Goal: Task Accomplishment & Management: Manage account settings

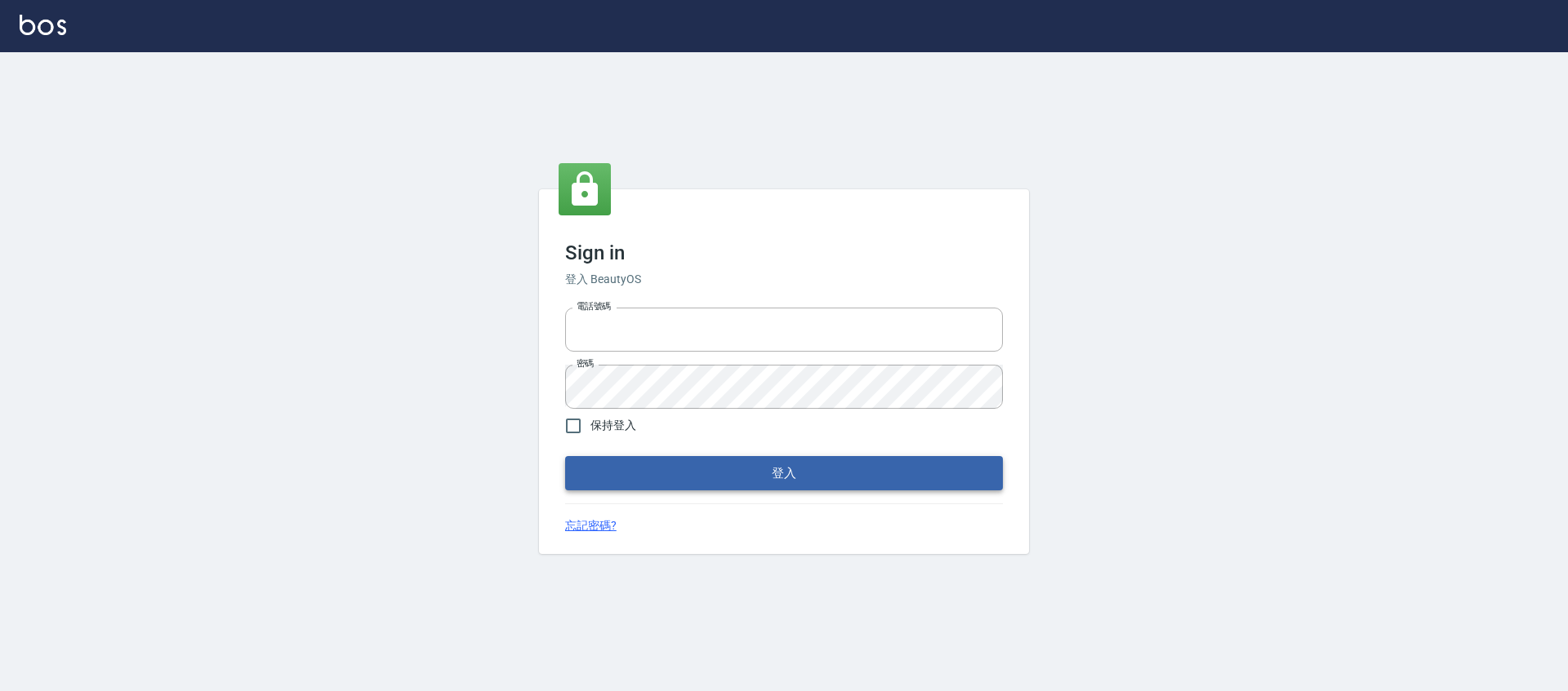
type input "0976742122"
click at [800, 477] on button "登入" at bounding box center [784, 473] width 437 height 34
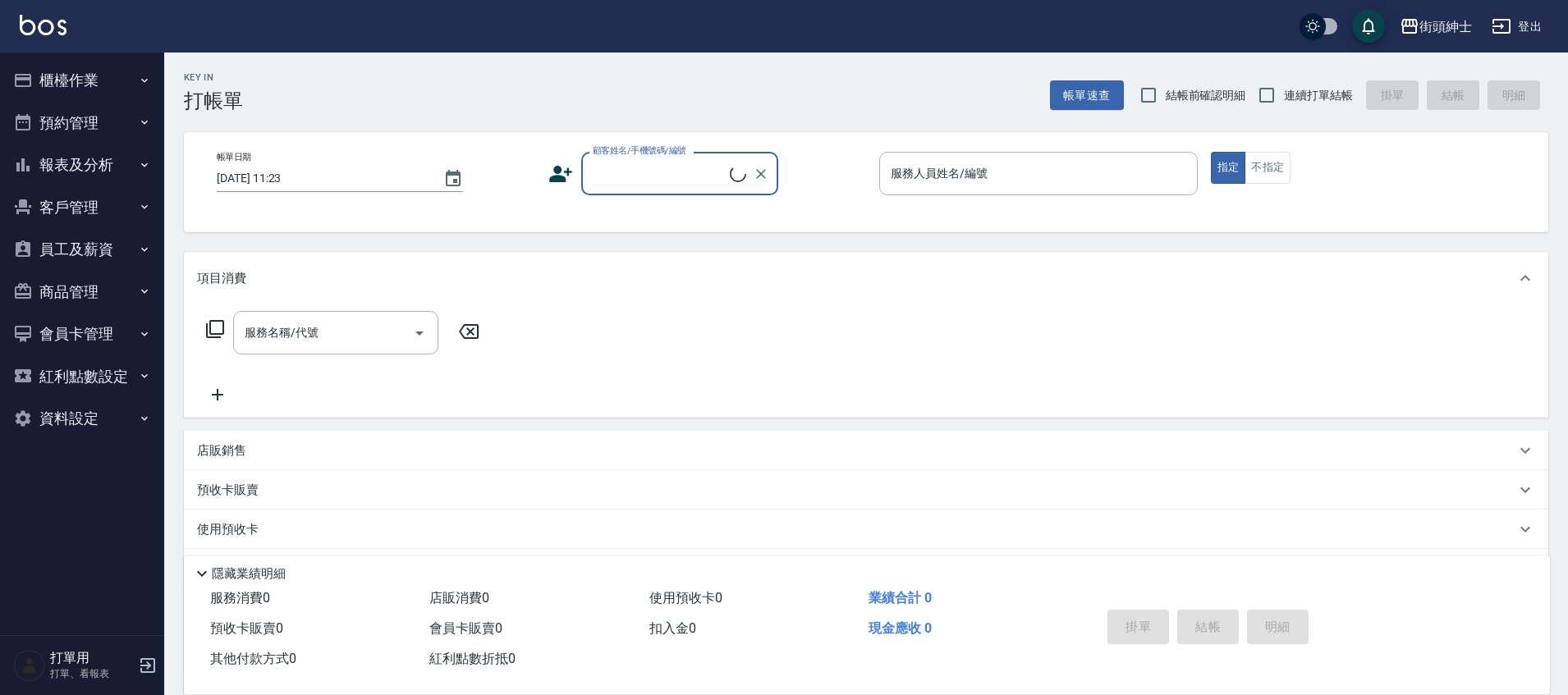
click at [121, 136] on button "預約管理" at bounding box center [82, 124] width 151 height 43
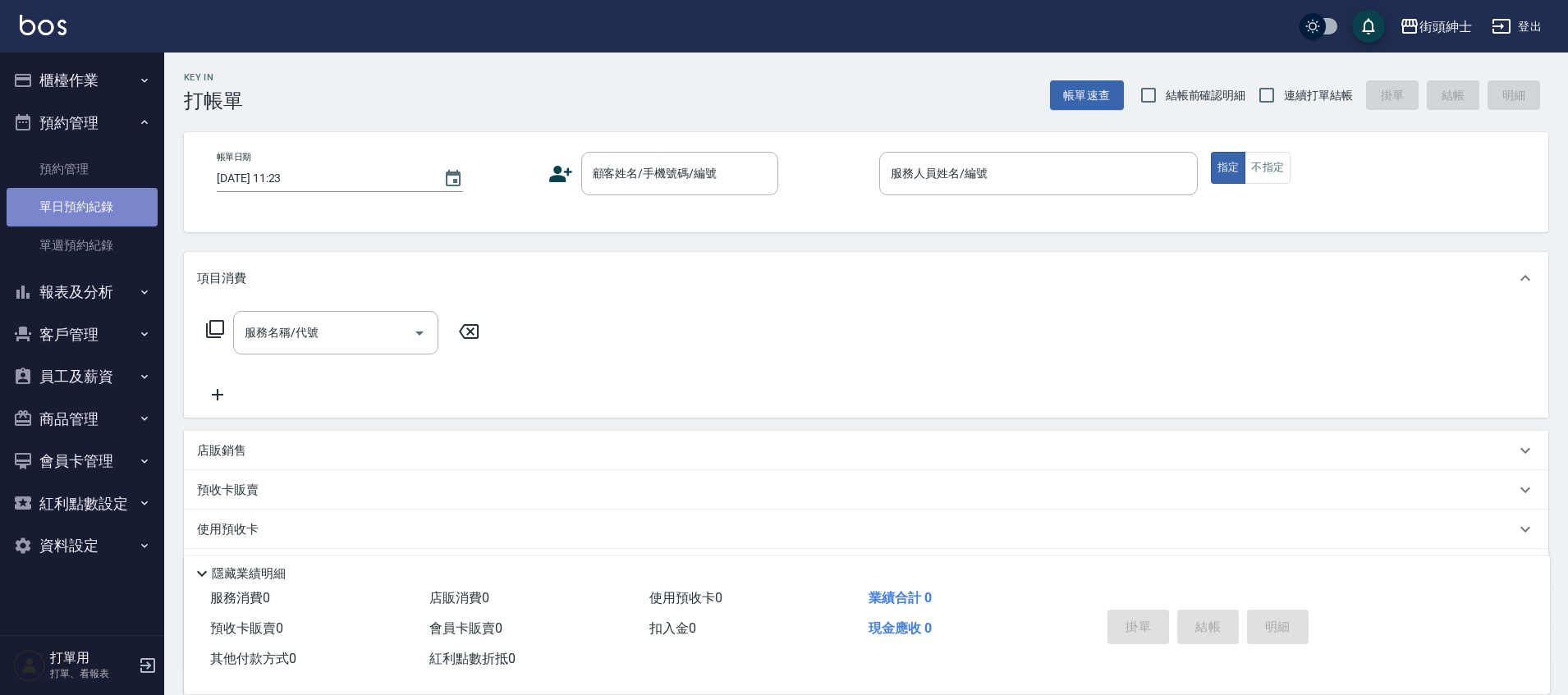
click at [119, 208] on link "單日預約紀錄" at bounding box center [82, 207] width 151 height 38
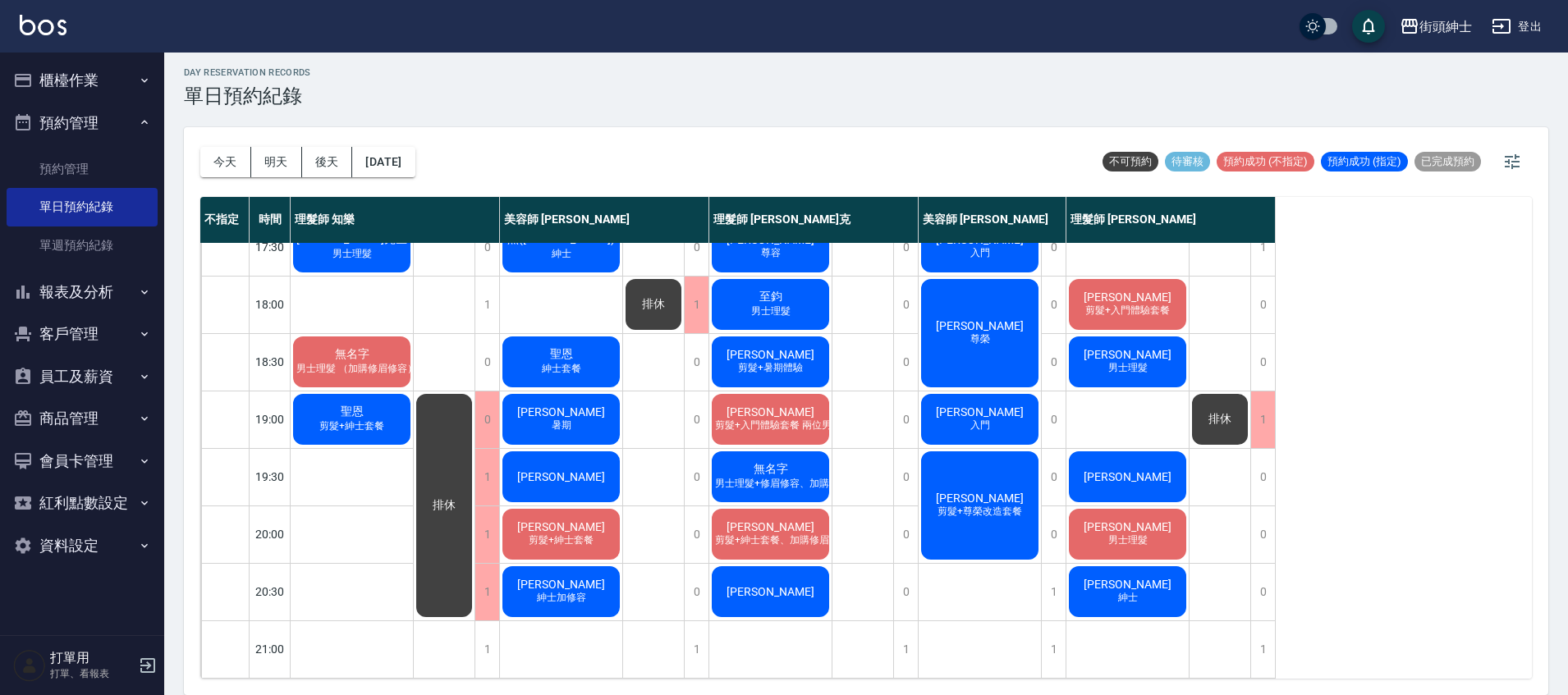
scroll to position [784, 0]
click at [376, 175] on button "[DATE]" at bounding box center [384, 161] width 63 height 30
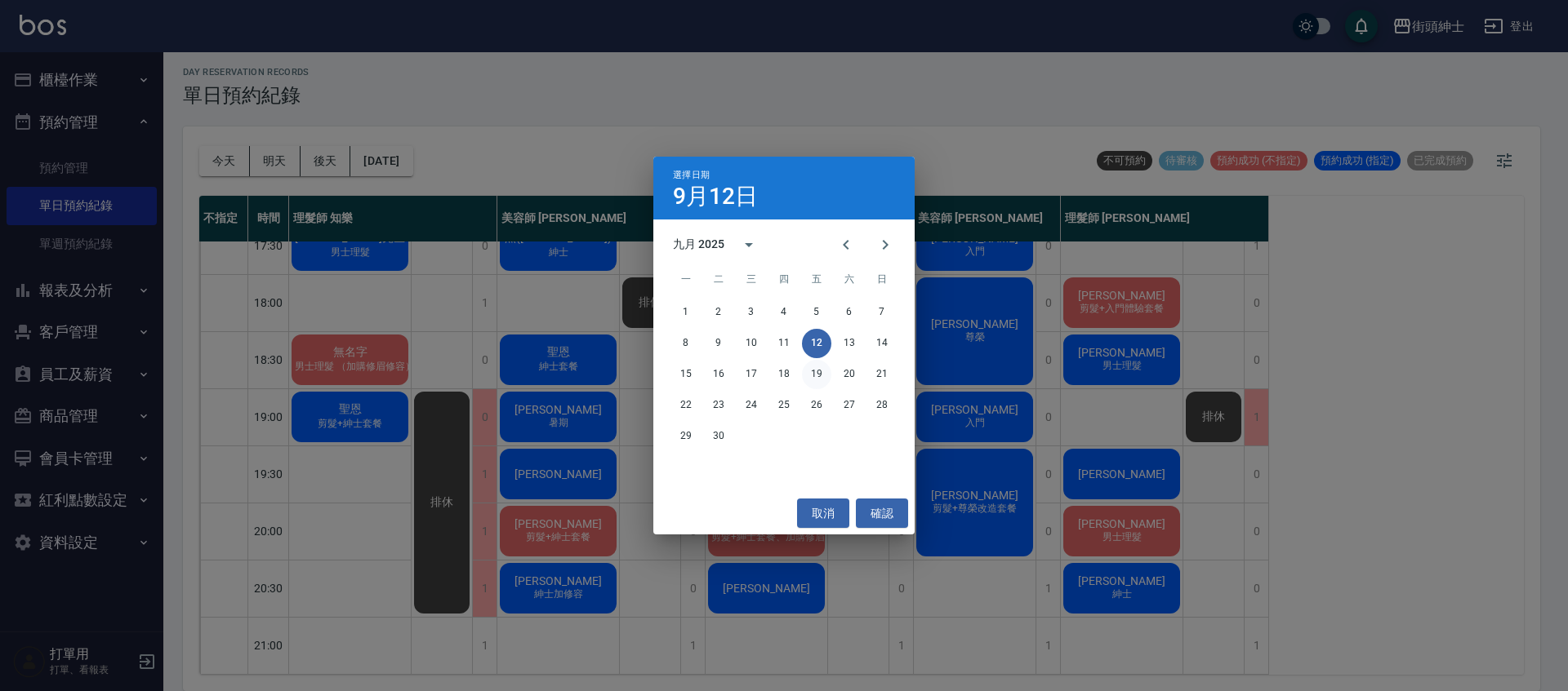
click at [822, 368] on button "19" at bounding box center [817, 375] width 29 height 29
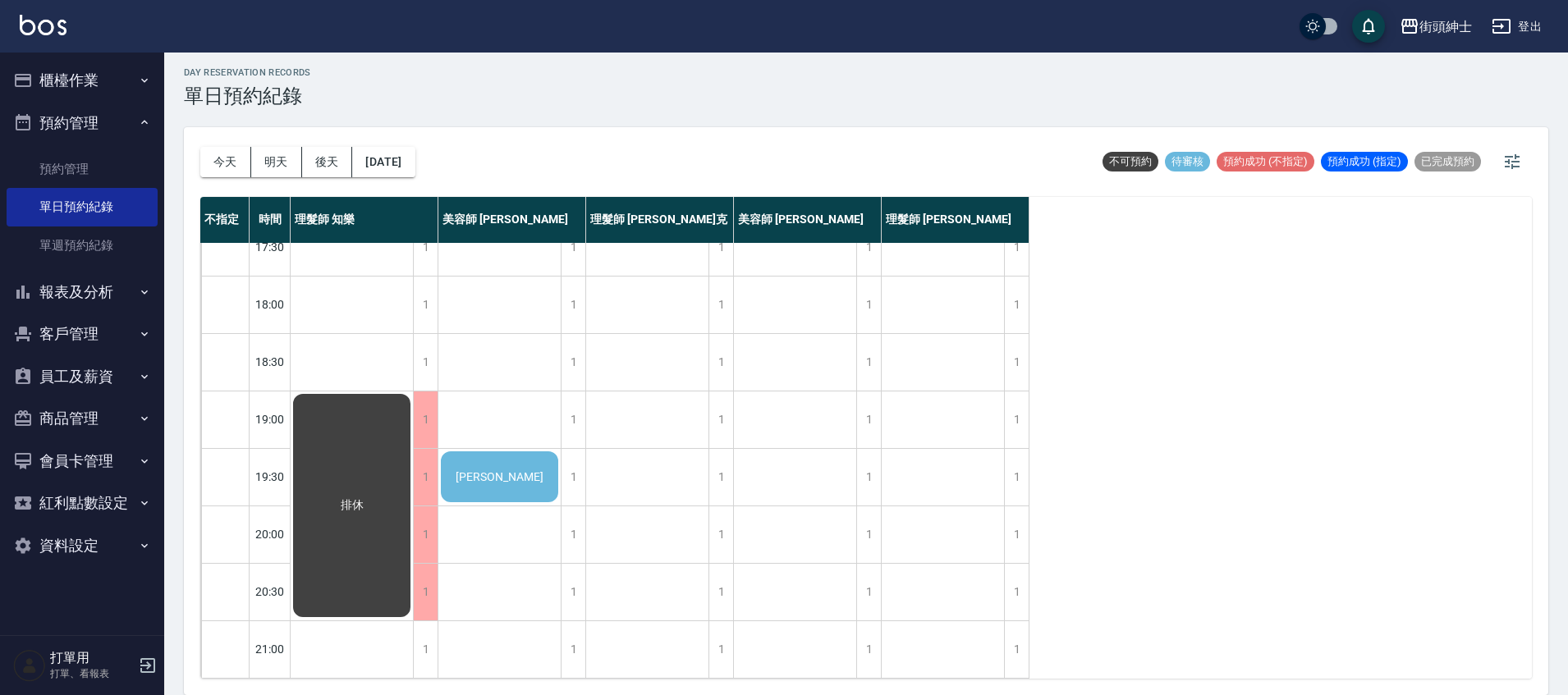
scroll to position [781, 0]
click at [413, 166] on button "[DATE]" at bounding box center [384, 161] width 63 height 30
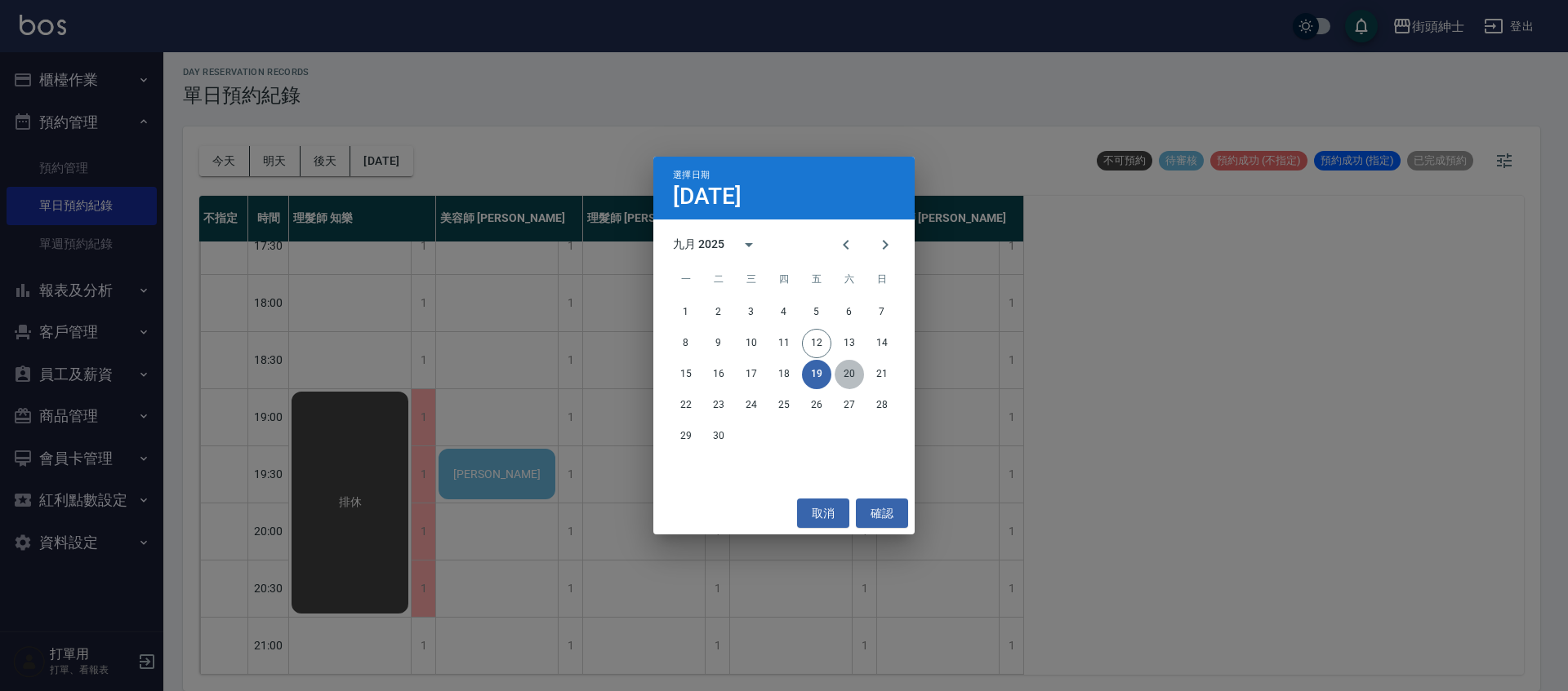
click at [838, 380] on button "20" at bounding box center [850, 375] width 29 height 29
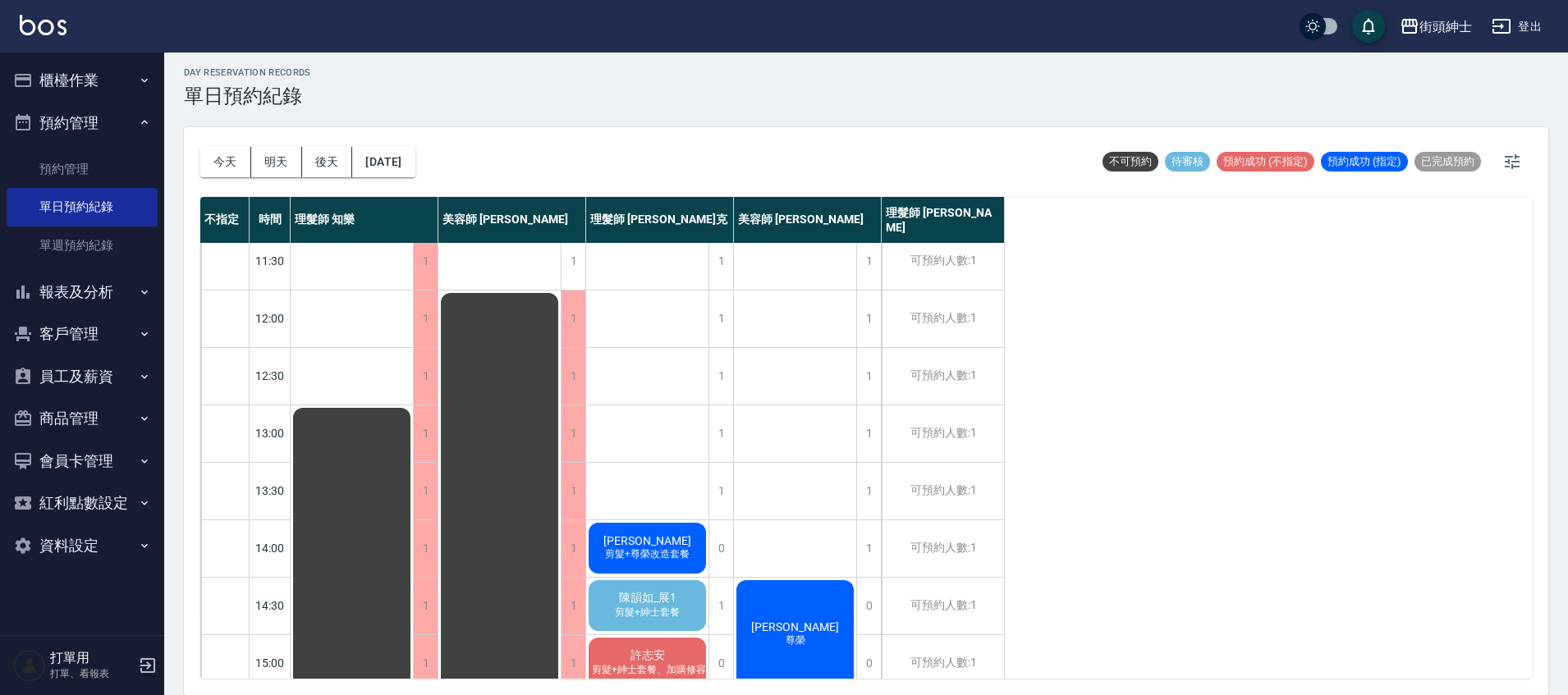
scroll to position [411, 0]
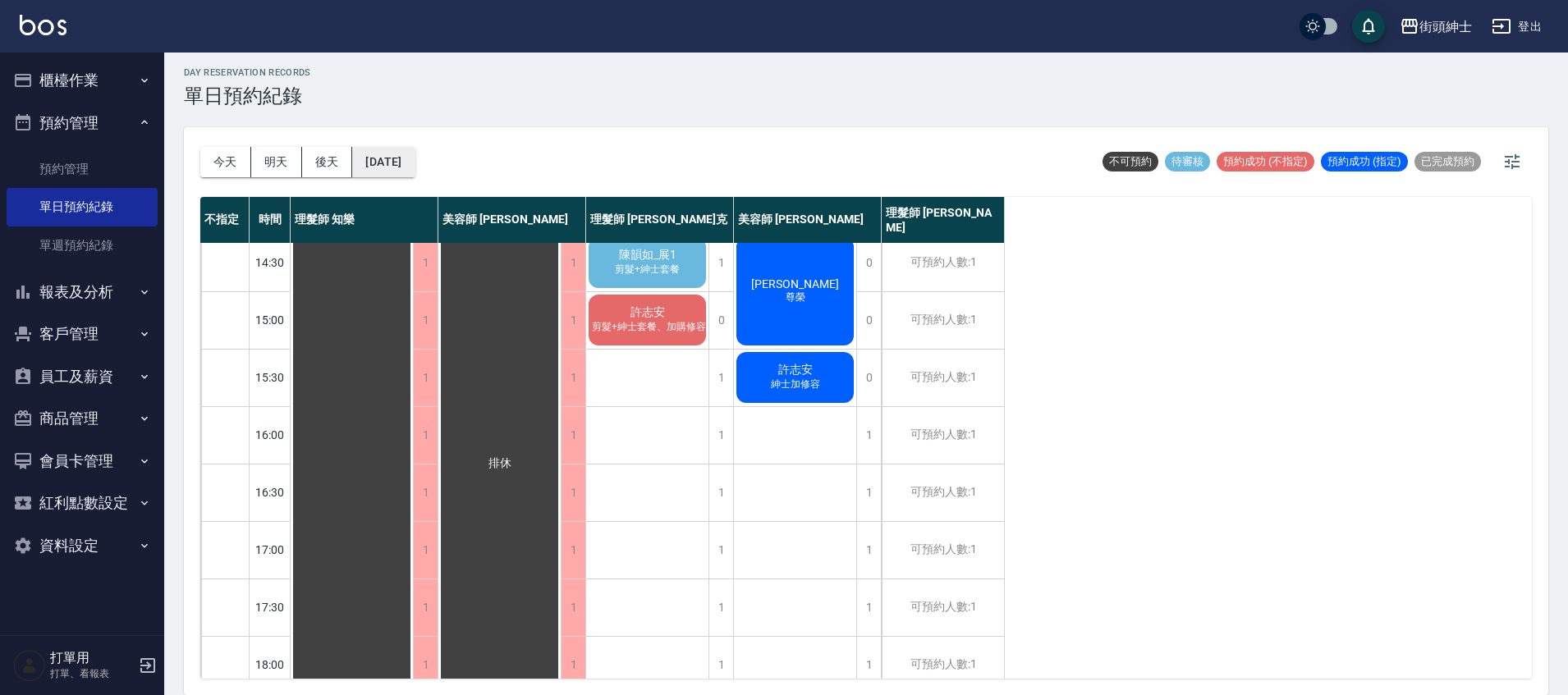
click at [391, 161] on button "[DATE]" at bounding box center [384, 161] width 63 height 30
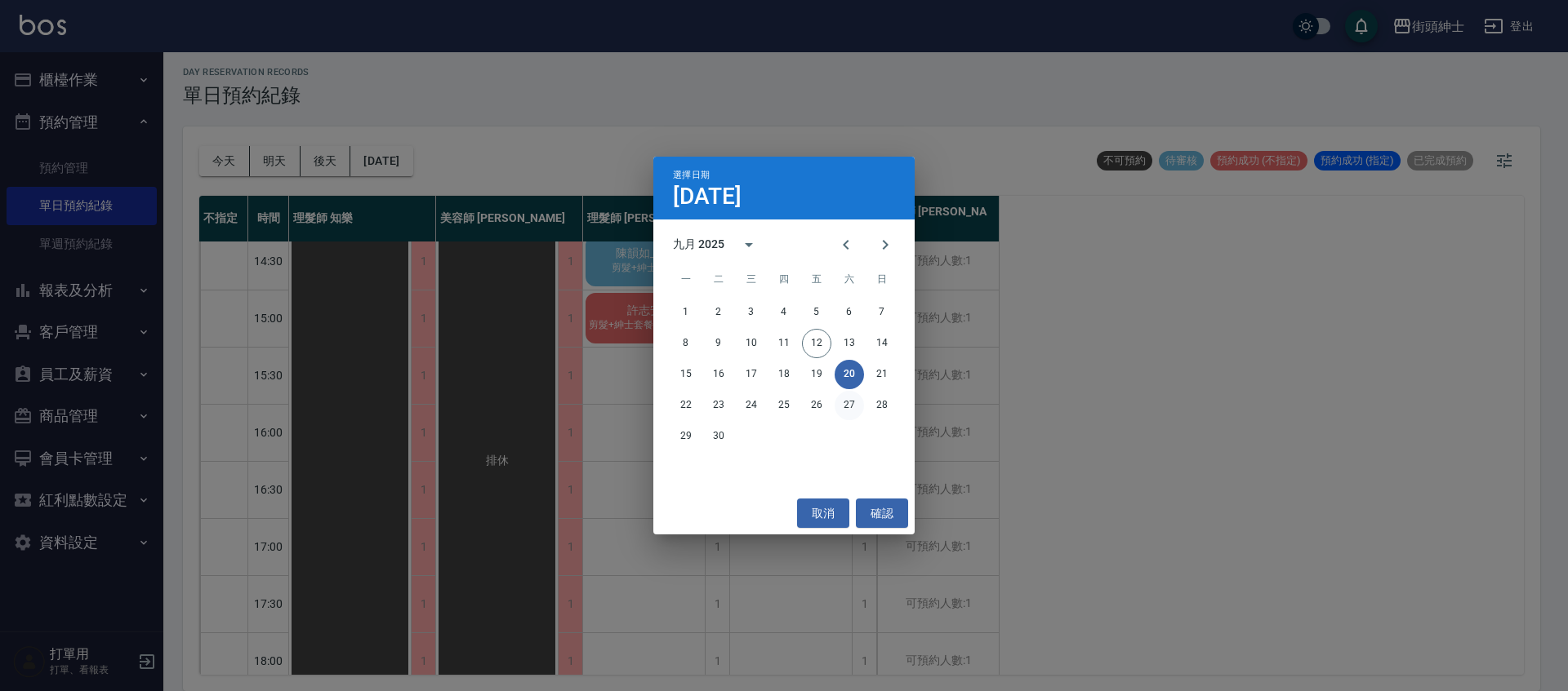
click at [854, 403] on button "27" at bounding box center [850, 405] width 29 height 29
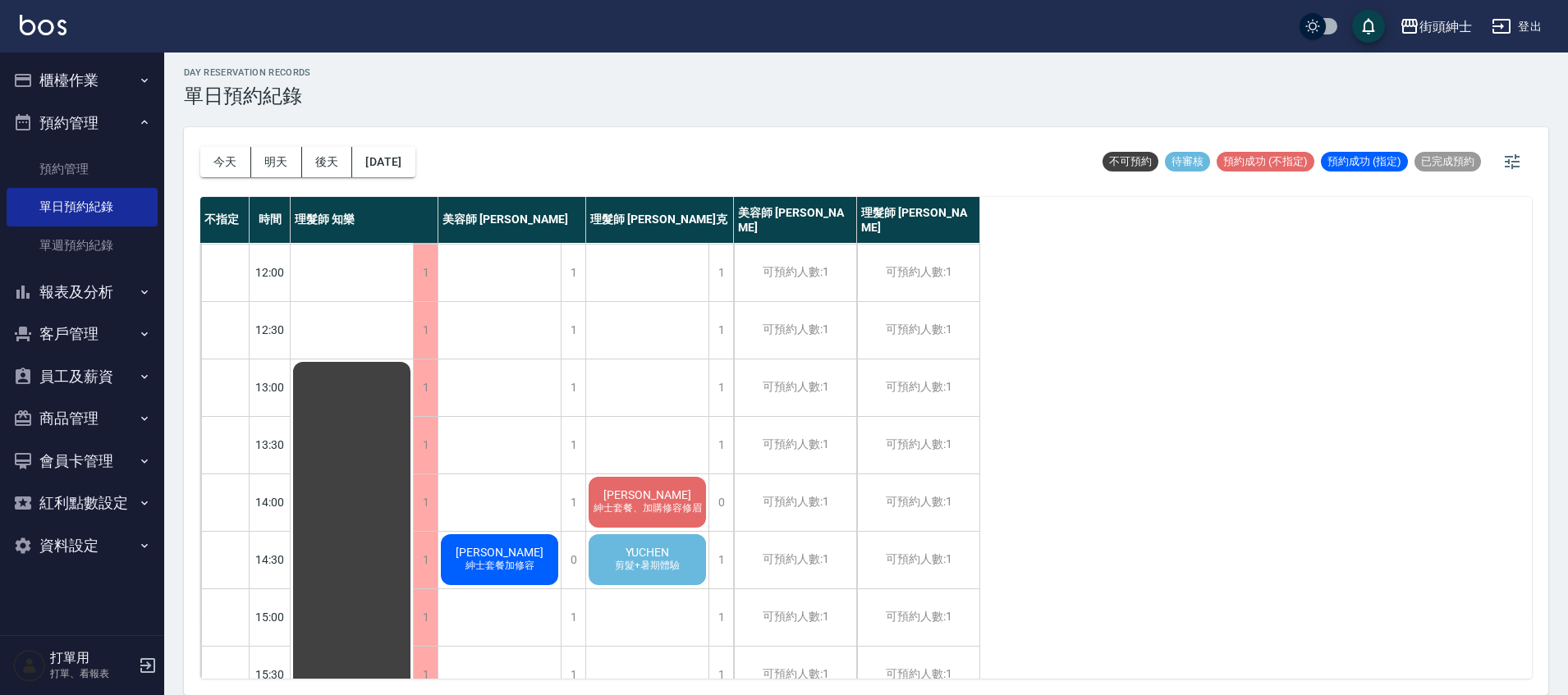
scroll to position [138, 0]
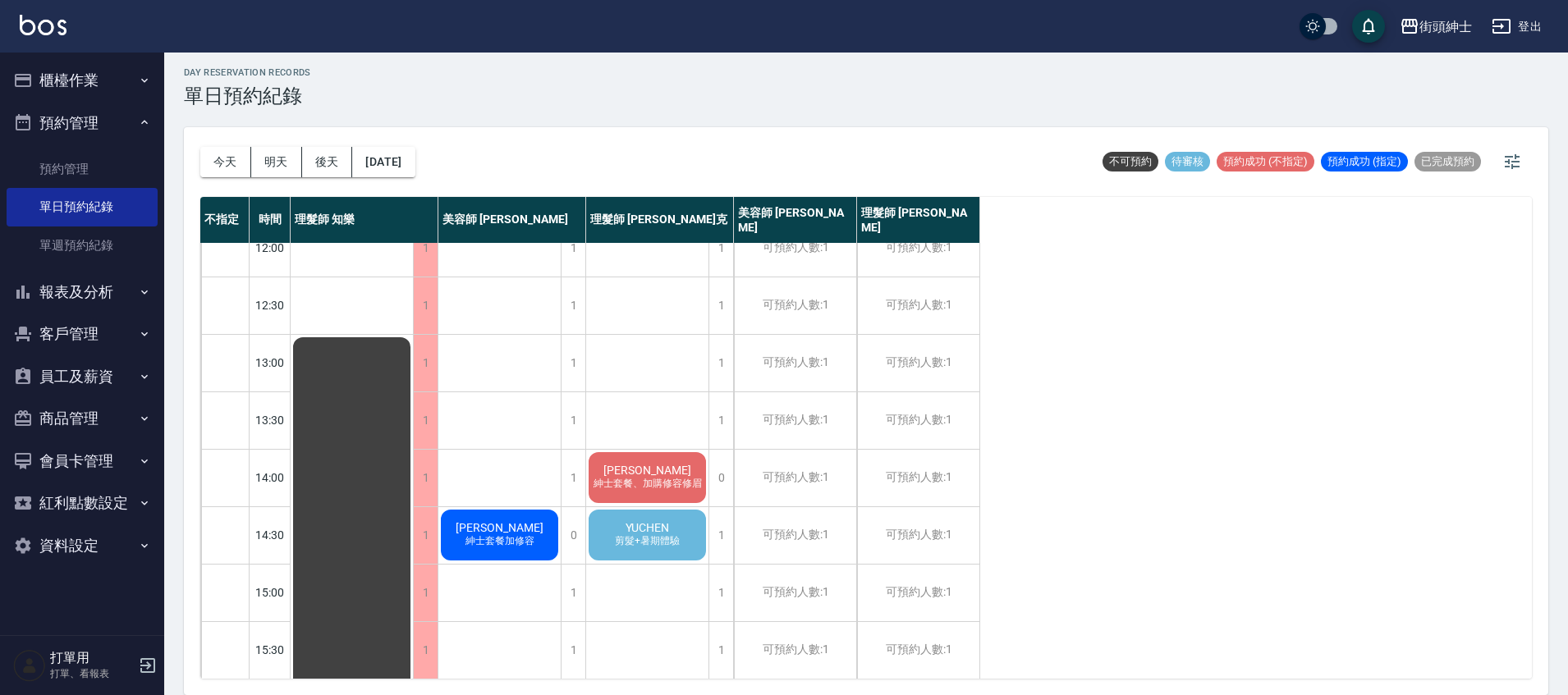
click at [671, 521] on span "YUCHEN" at bounding box center [646, 528] width 50 height 13
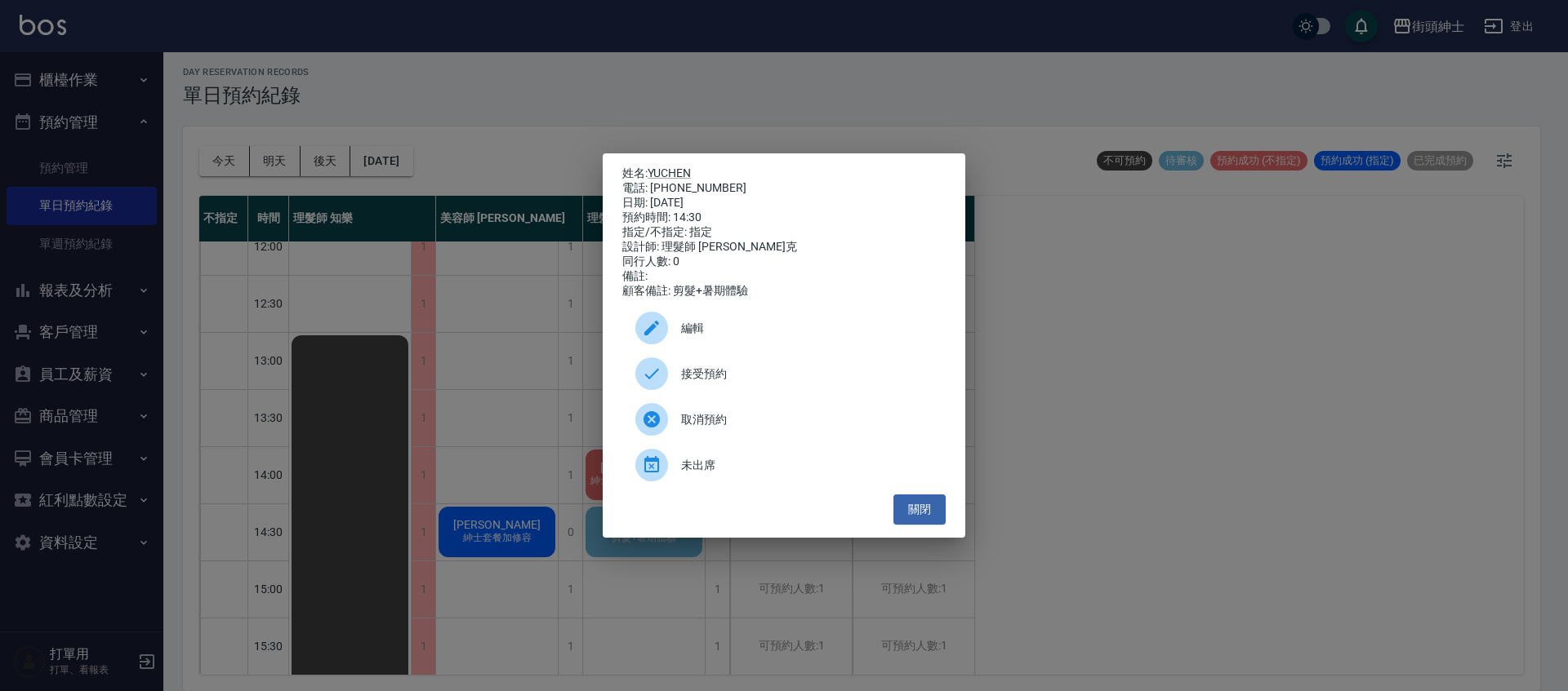
click at [764, 378] on span "接受預約" at bounding box center [806, 373] width 252 height 17
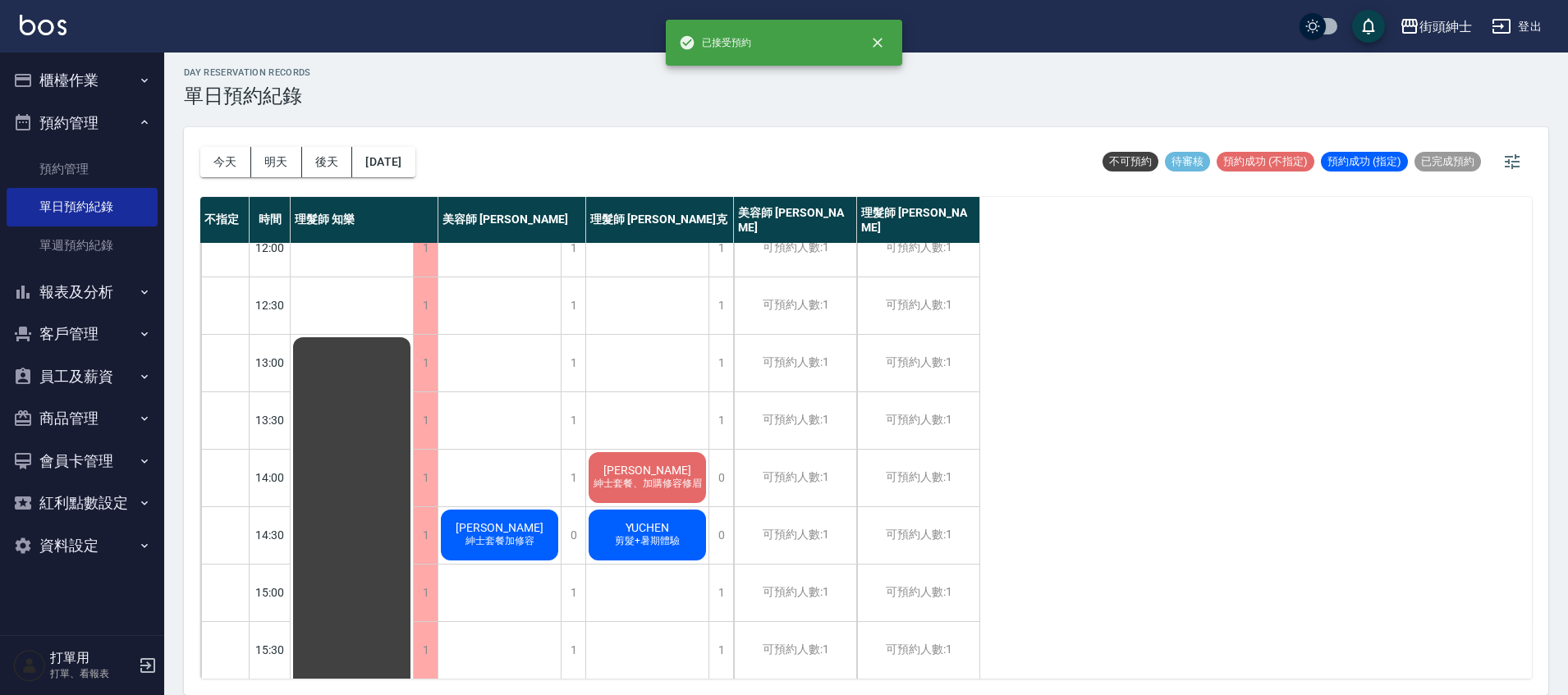
click at [631, 542] on span "剪髮+暑期體驗" at bounding box center [646, 541] width 72 height 14
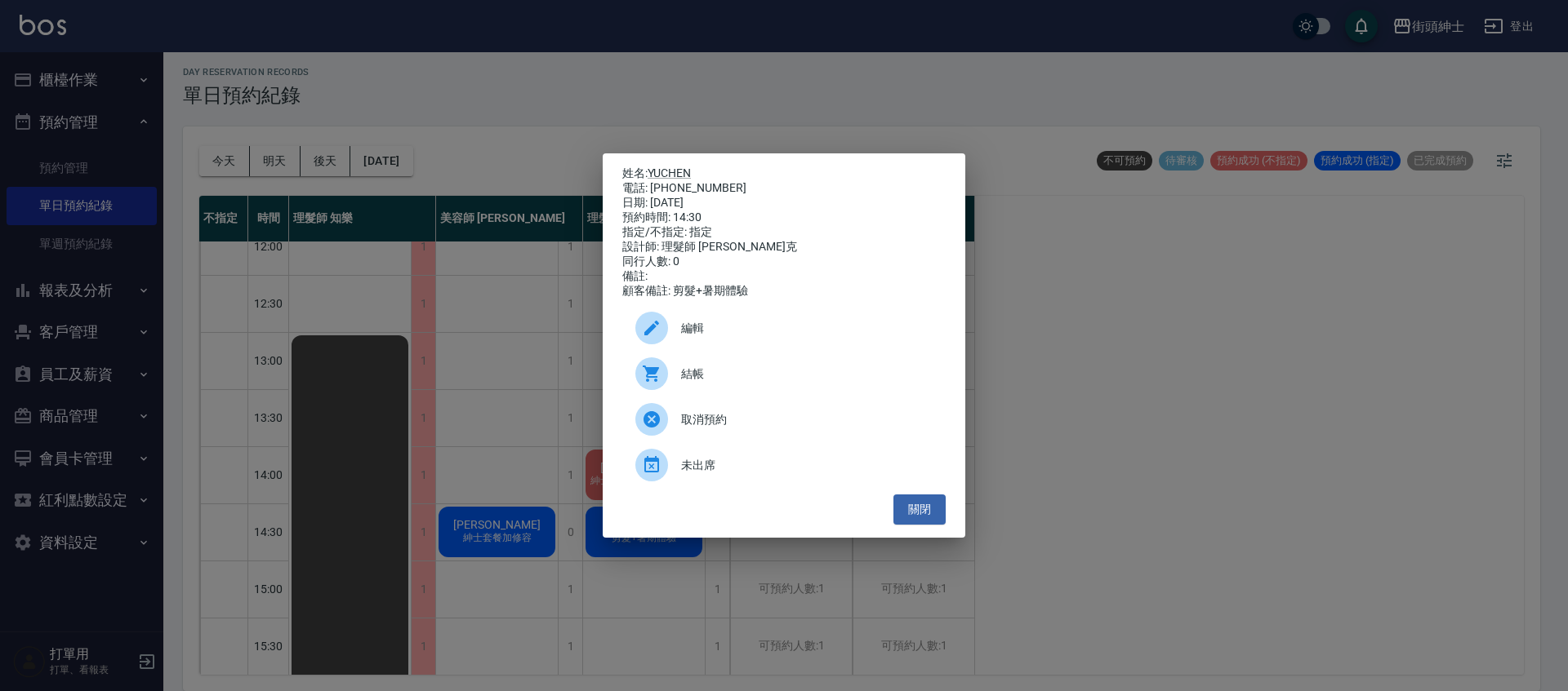
click at [729, 351] on div "編輯" at bounding box center [783, 328] width 324 height 46
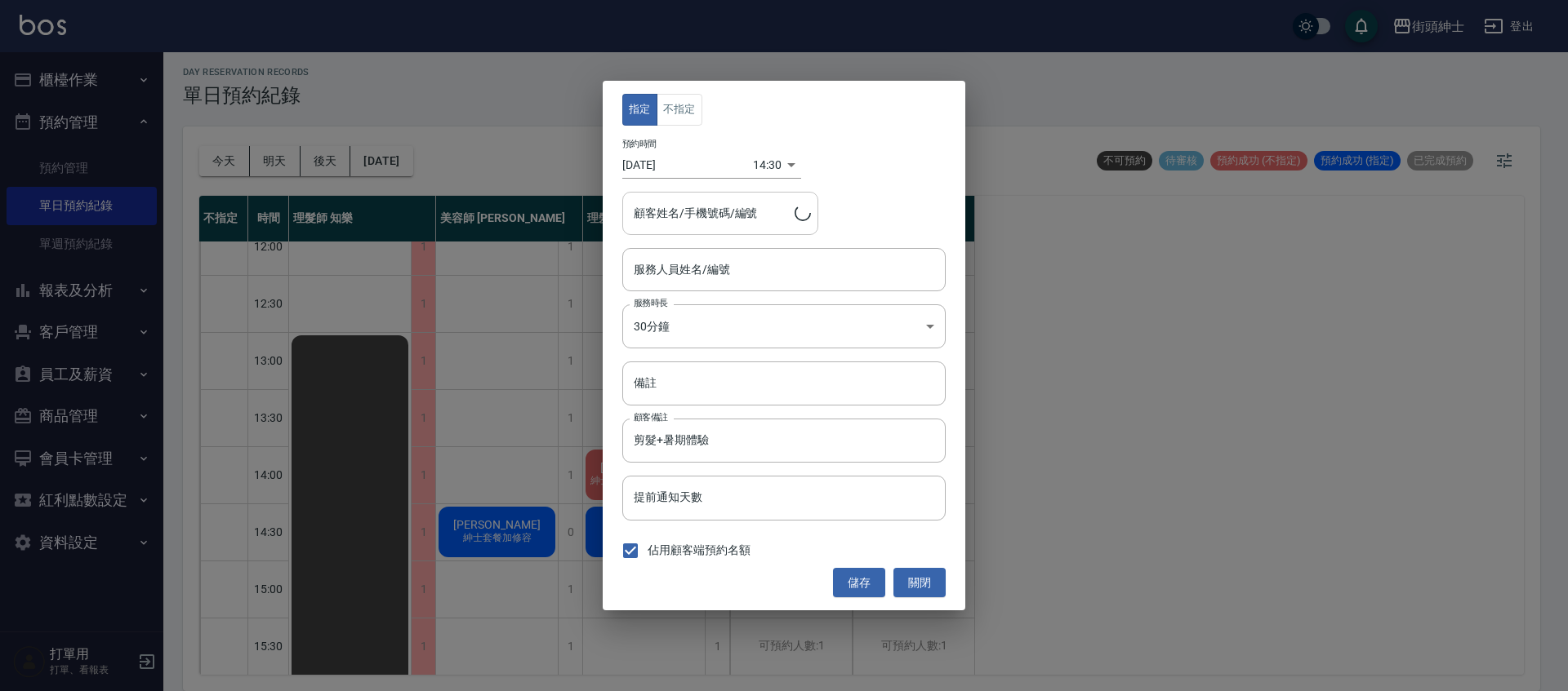
type input "理髮師 Vic 維克(無代號)"
type input "YUCHEN/0975035740"
drag, startPoint x: 750, startPoint y: 215, endPoint x: 677, endPoint y: 206, distance: 73.6
click at [677, 206] on input "YUCHEN/0975035740" at bounding box center [707, 213] width 156 height 29
click at [683, 210] on input "YUCHEN/0975035740" at bounding box center [707, 213] width 156 height 29
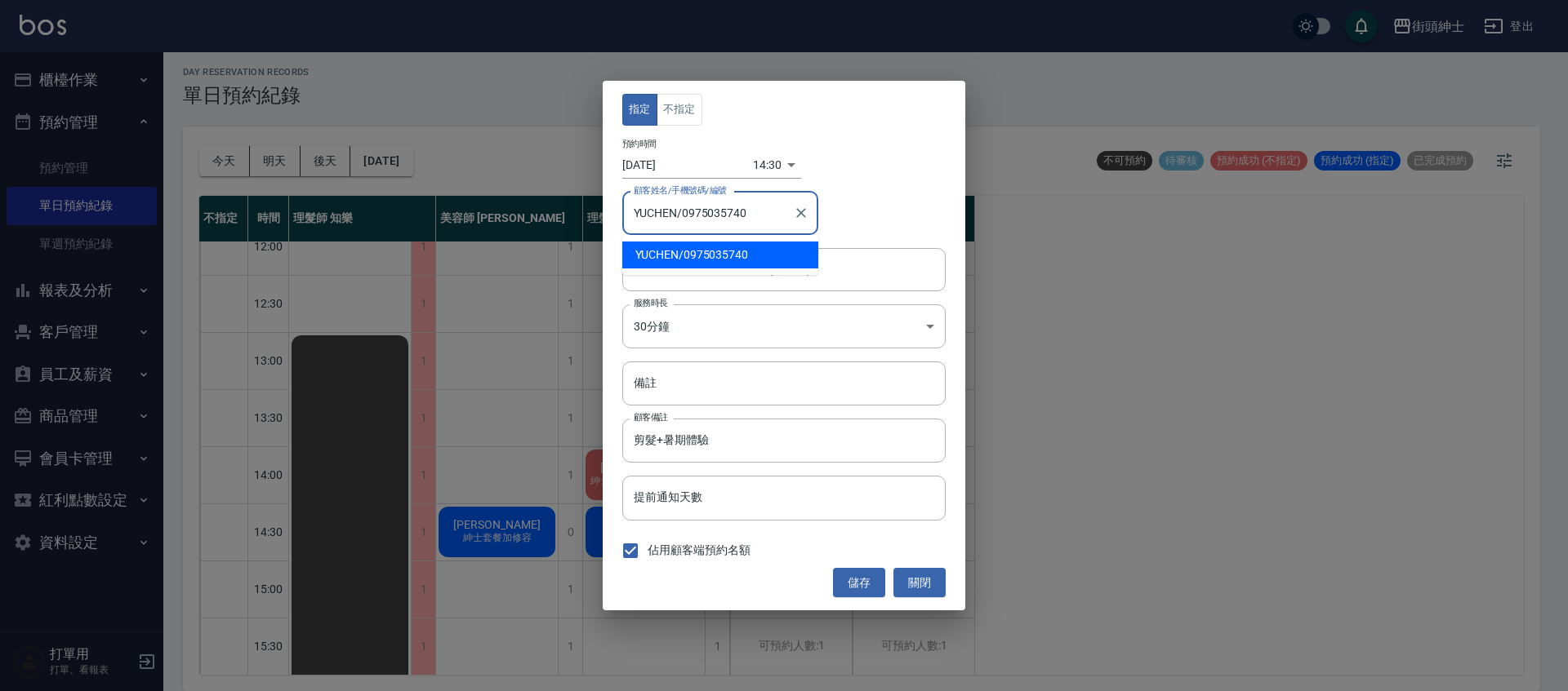
drag, startPoint x: 684, startPoint y: 210, endPoint x: 736, endPoint y: 204, distance: 52.3
click at [736, 204] on input "YUCHEN/0975035740" at bounding box center [707, 213] width 156 height 29
click at [696, 212] on input "YUCHEN/0975035740" at bounding box center [707, 213] width 156 height 29
drag, startPoint x: 683, startPoint y: 215, endPoint x: 752, endPoint y: 210, distance: 69.2
click at [752, 210] on input "YUCHEN/0975035740" at bounding box center [707, 213] width 156 height 29
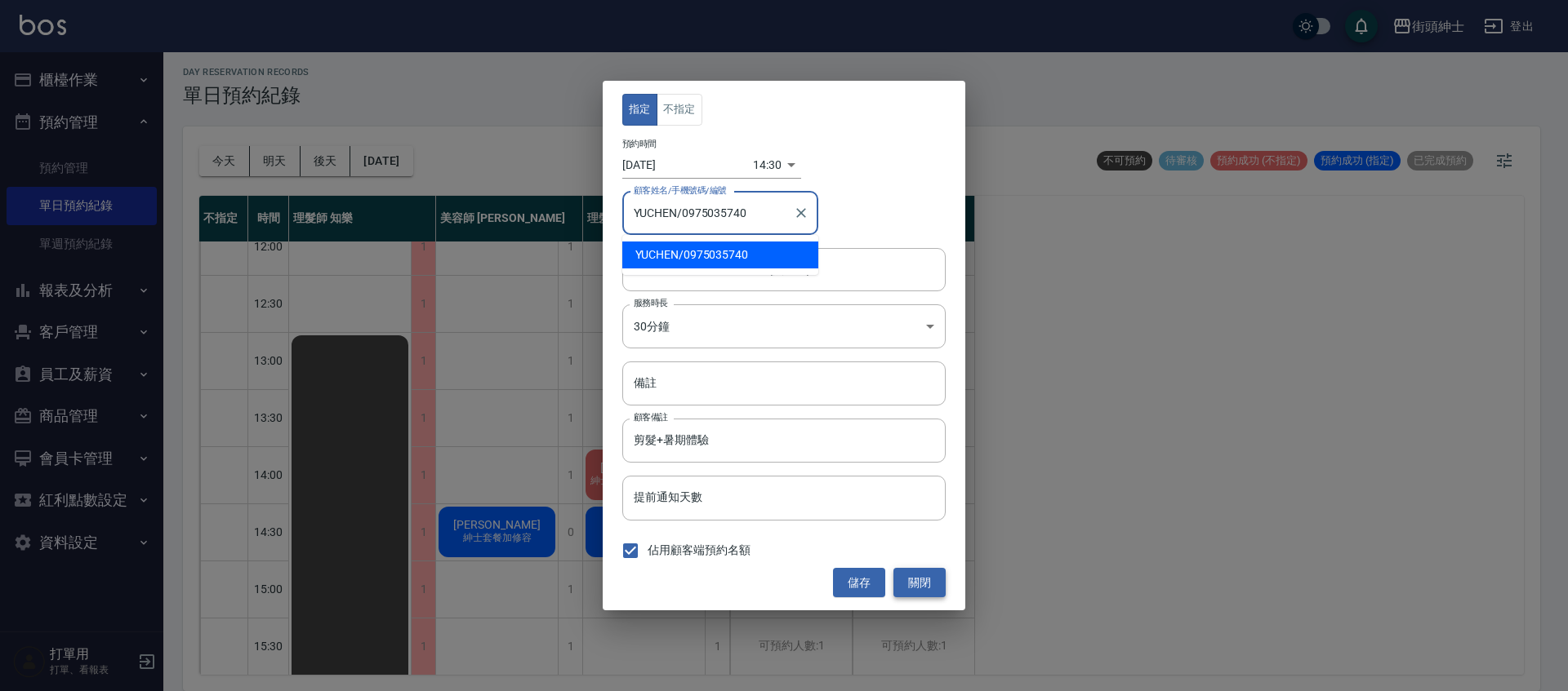
click at [931, 578] on button "關閉" at bounding box center [919, 583] width 52 height 30
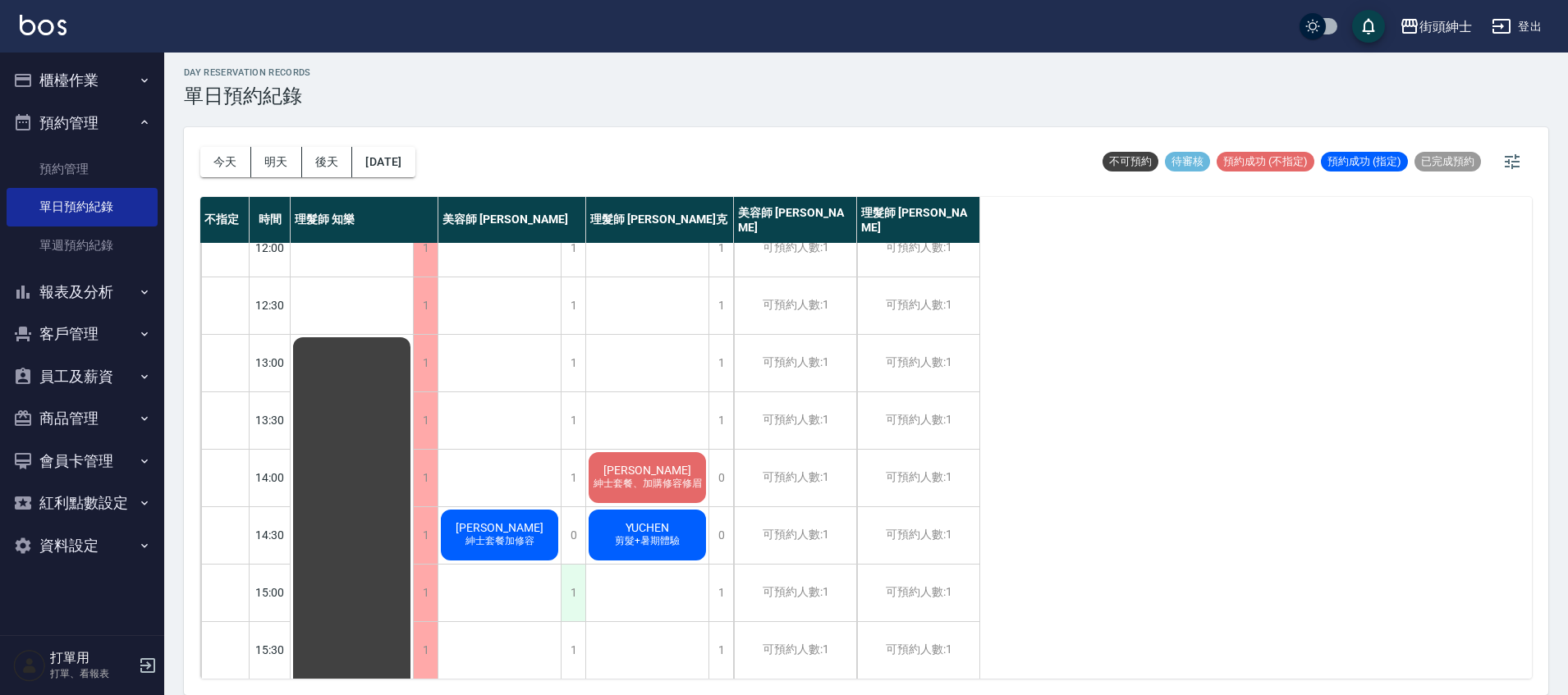
click at [585, 602] on div "1" at bounding box center [573, 593] width 25 height 57
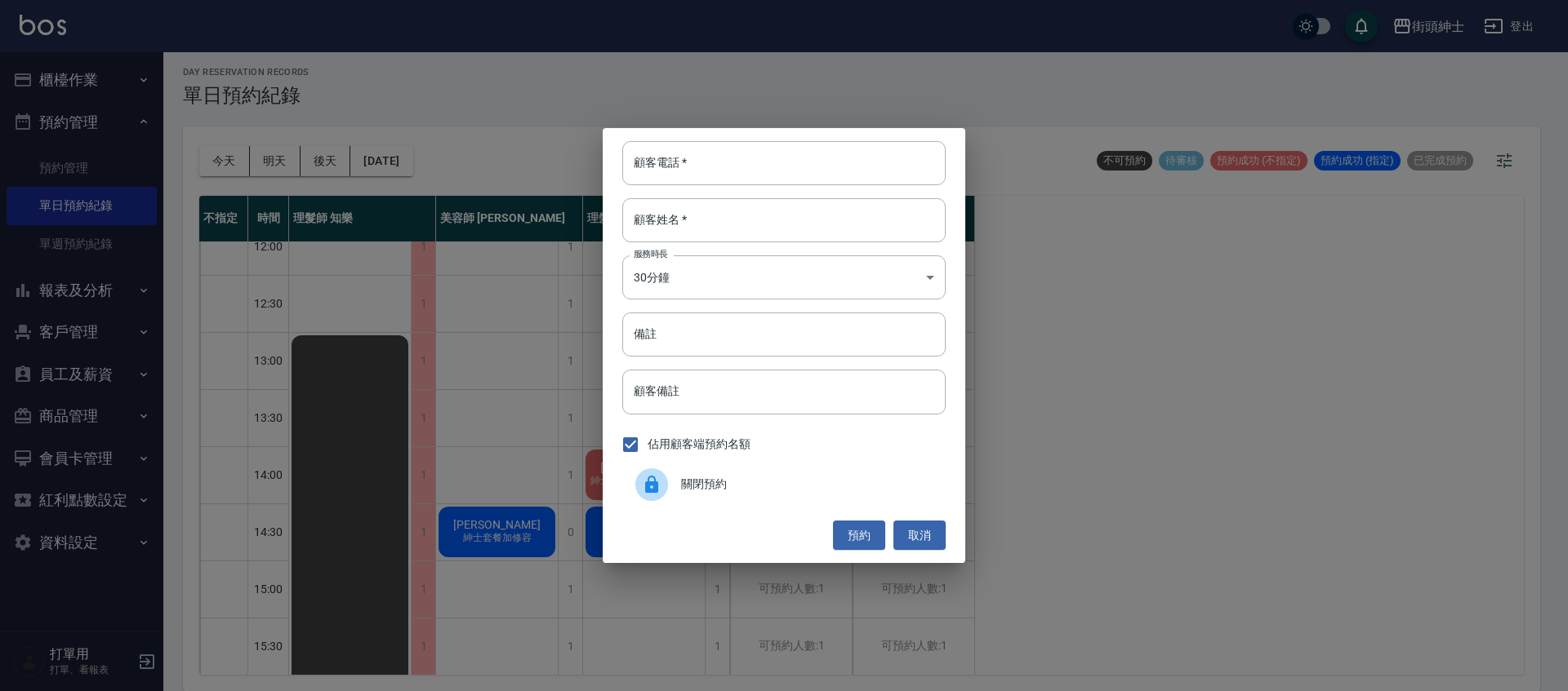
click at [778, 198] on input "顧客姓名   *" at bounding box center [783, 220] width 324 height 44
click at [786, 178] on input "顧客電話   *" at bounding box center [783, 163] width 324 height 44
paste input "0975035740"
type input "0975035740"
click at [809, 226] on input "顧客姓名   *" at bounding box center [783, 220] width 324 height 44
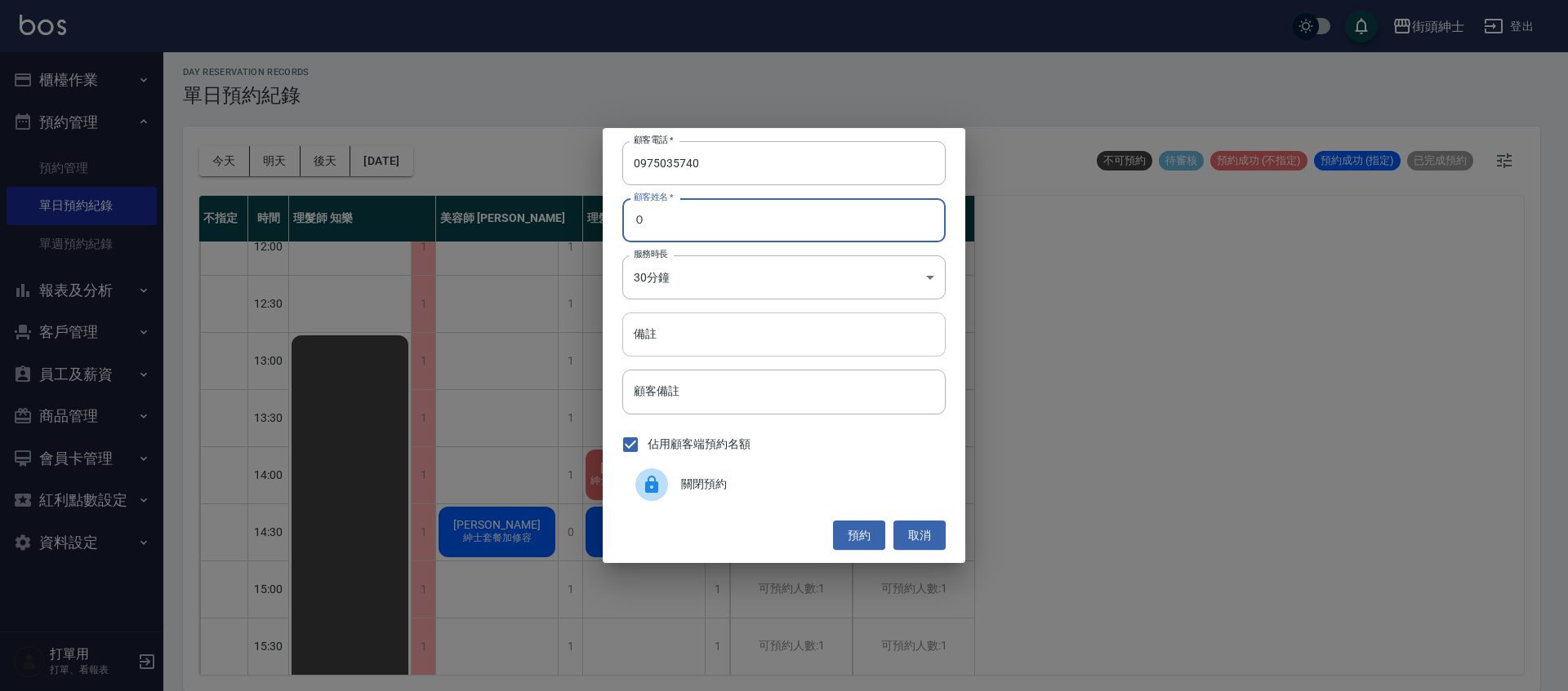
type input "０"
click at [748, 349] on input "備註" at bounding box center [783, 335] width 324 height 44
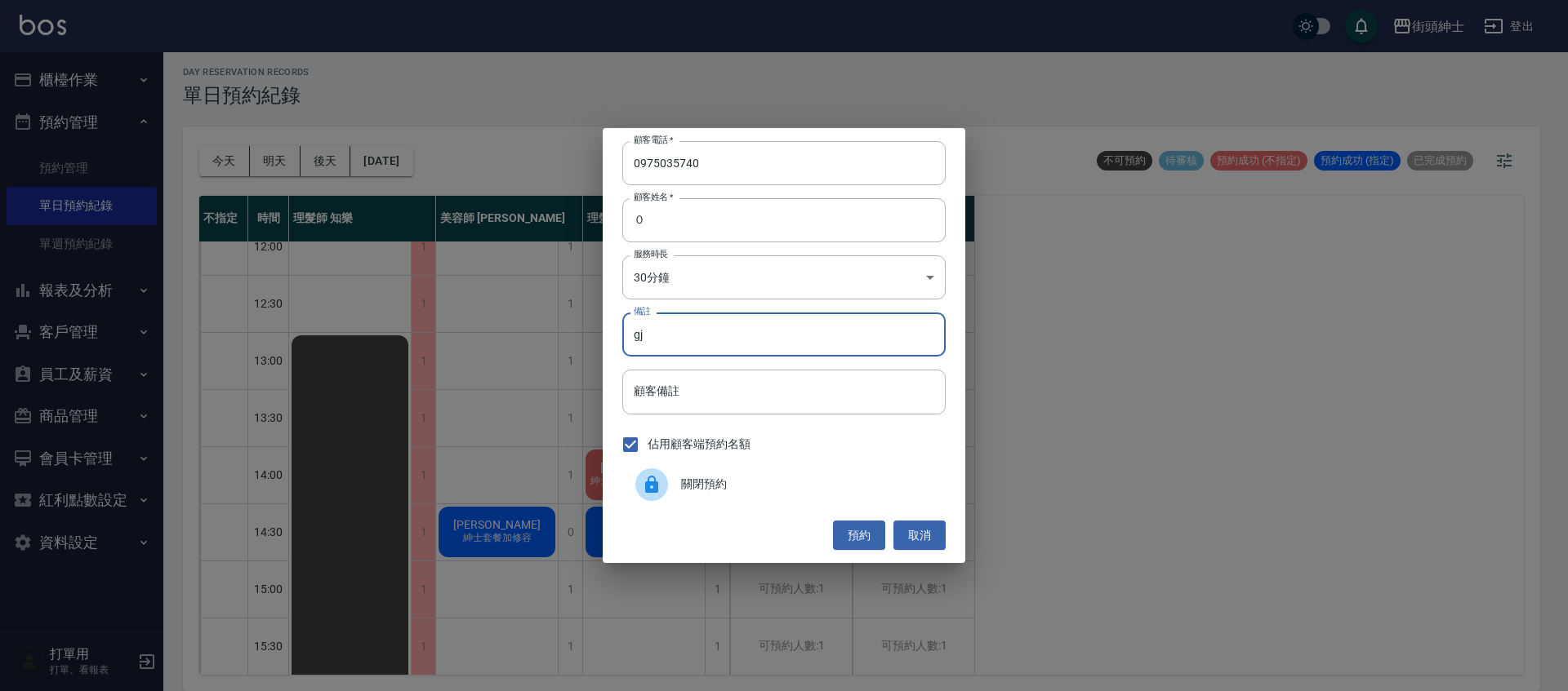
type input "g"
type input "暑期"
click at [862, 535] on button "預約" at bounding box center [859, 535] width 52 height 30
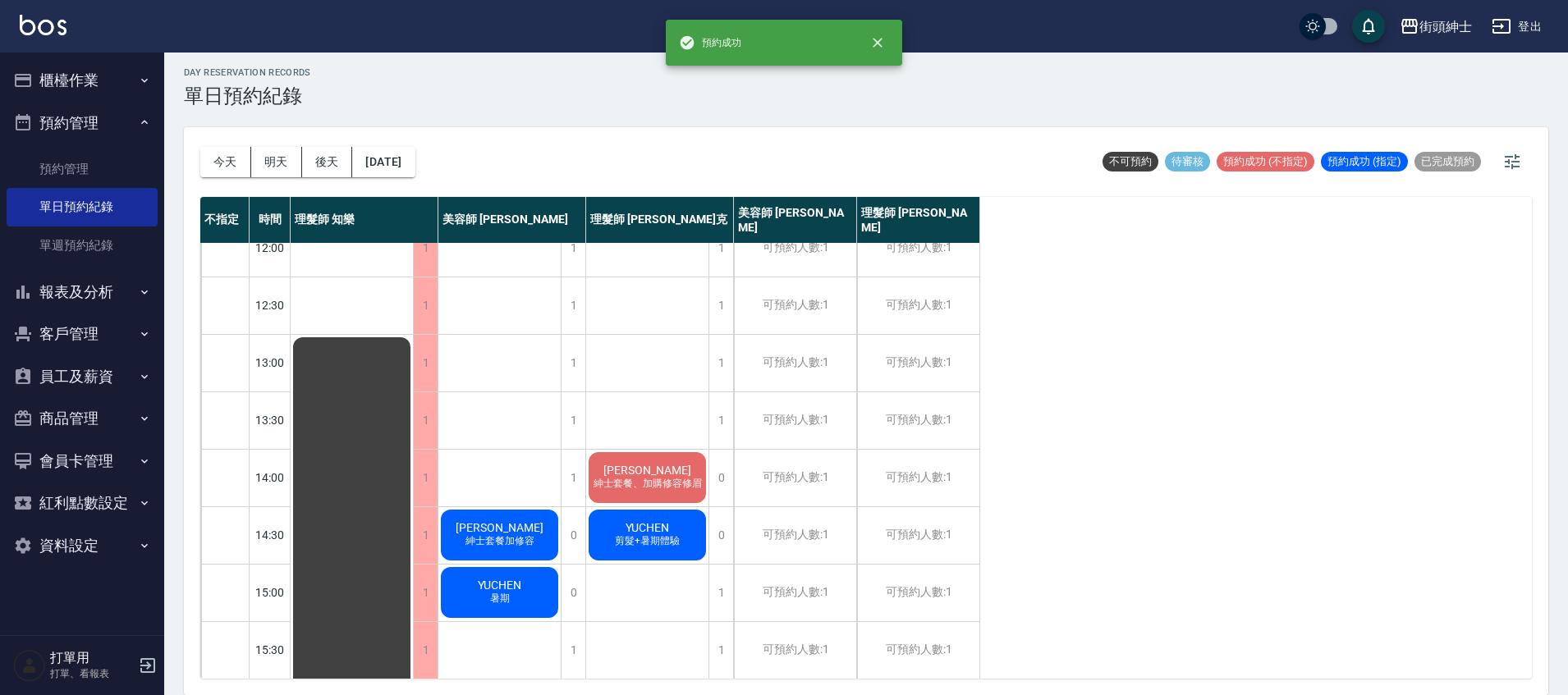
click at [408, 179] on div "今天 明天 後天 2025/09/27" at bounding box center [307, 161] width 215 height 70
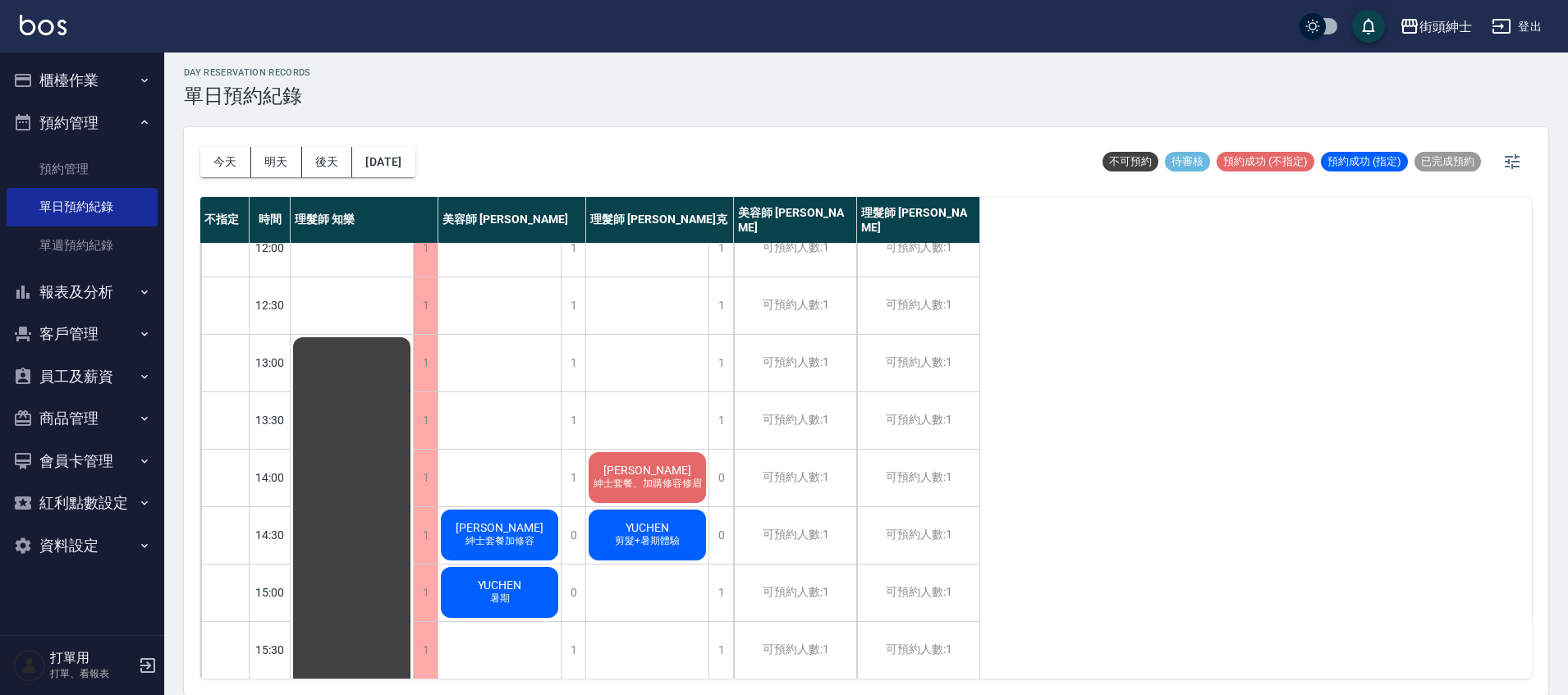
click at [380, 143] on div "今天 明天 後天 2025/09/27" at bounding box center [307, 161] width 215 height 70
click at [387, 152] on button "2025/09/27" at bounding box center [384, 161] width 63 height 30
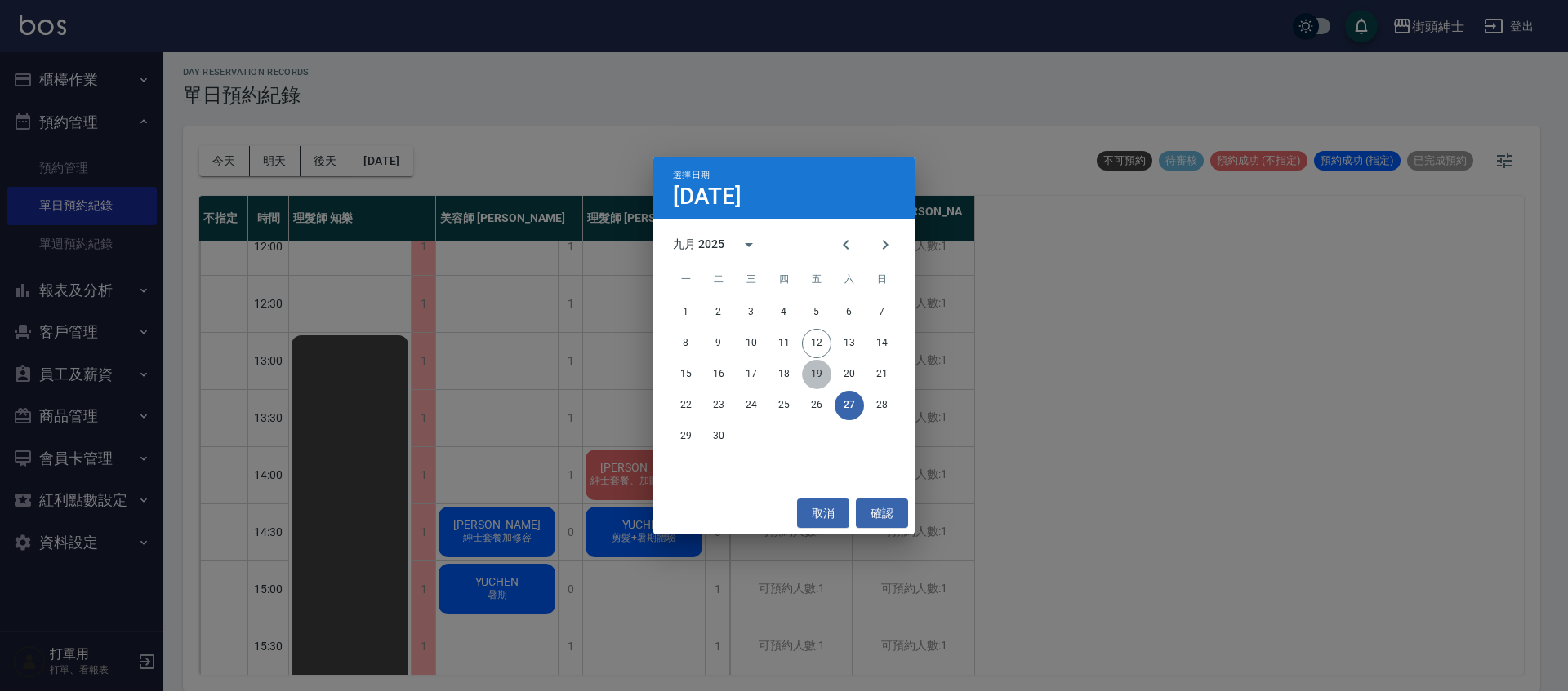
click at [817, 383] on button "19" at bounding box center [817, 375] width 29 height 29
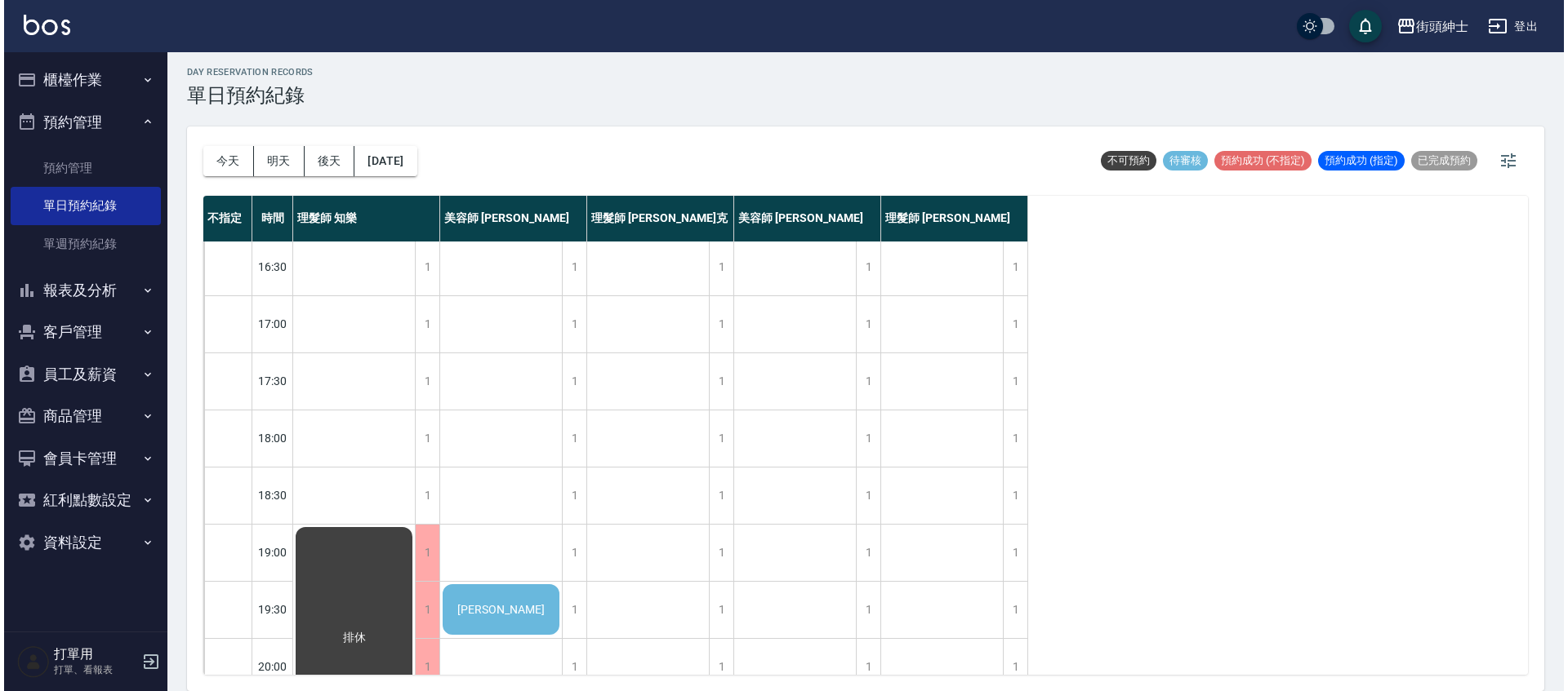
scroll to position [779, 0]
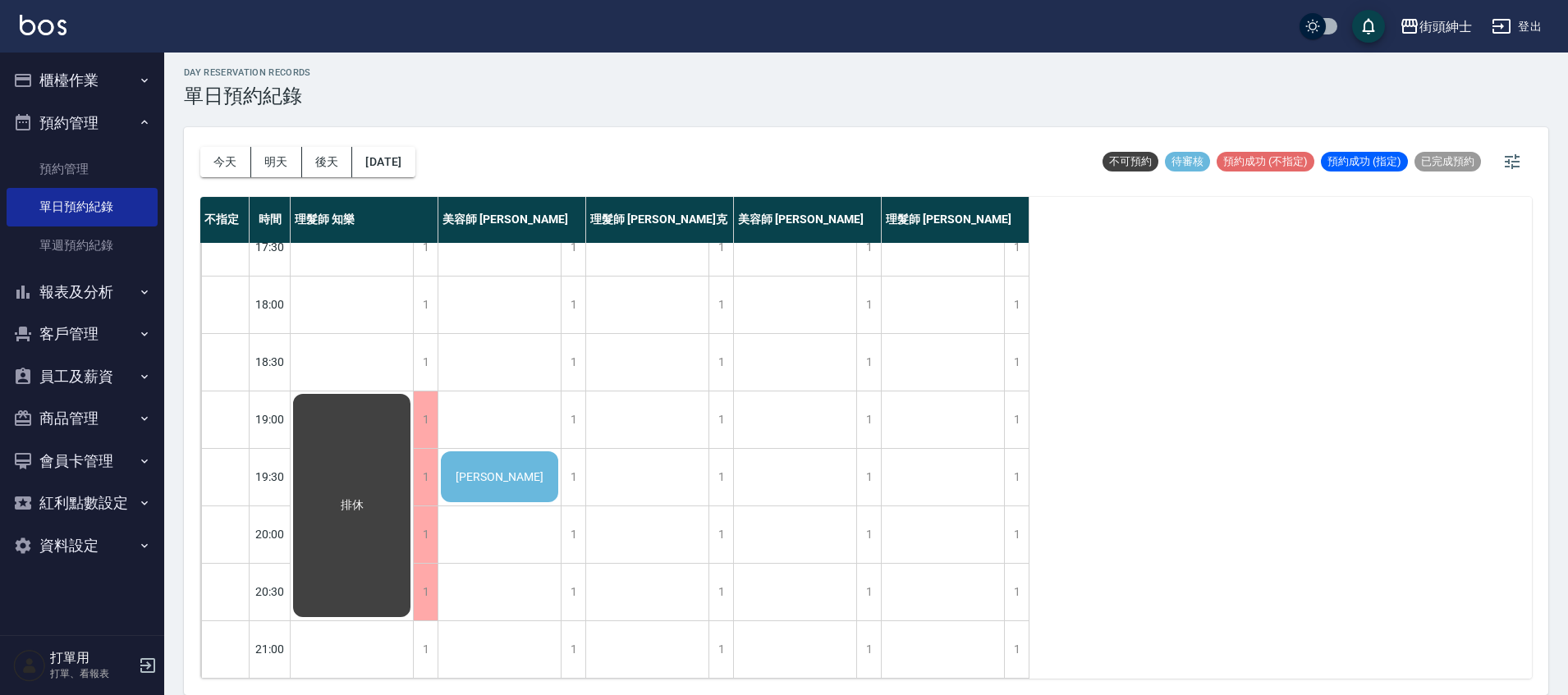
click at [532, 482] on div "[PERSON_NAME]" at bounding box center [499, 477] width 122 height 56
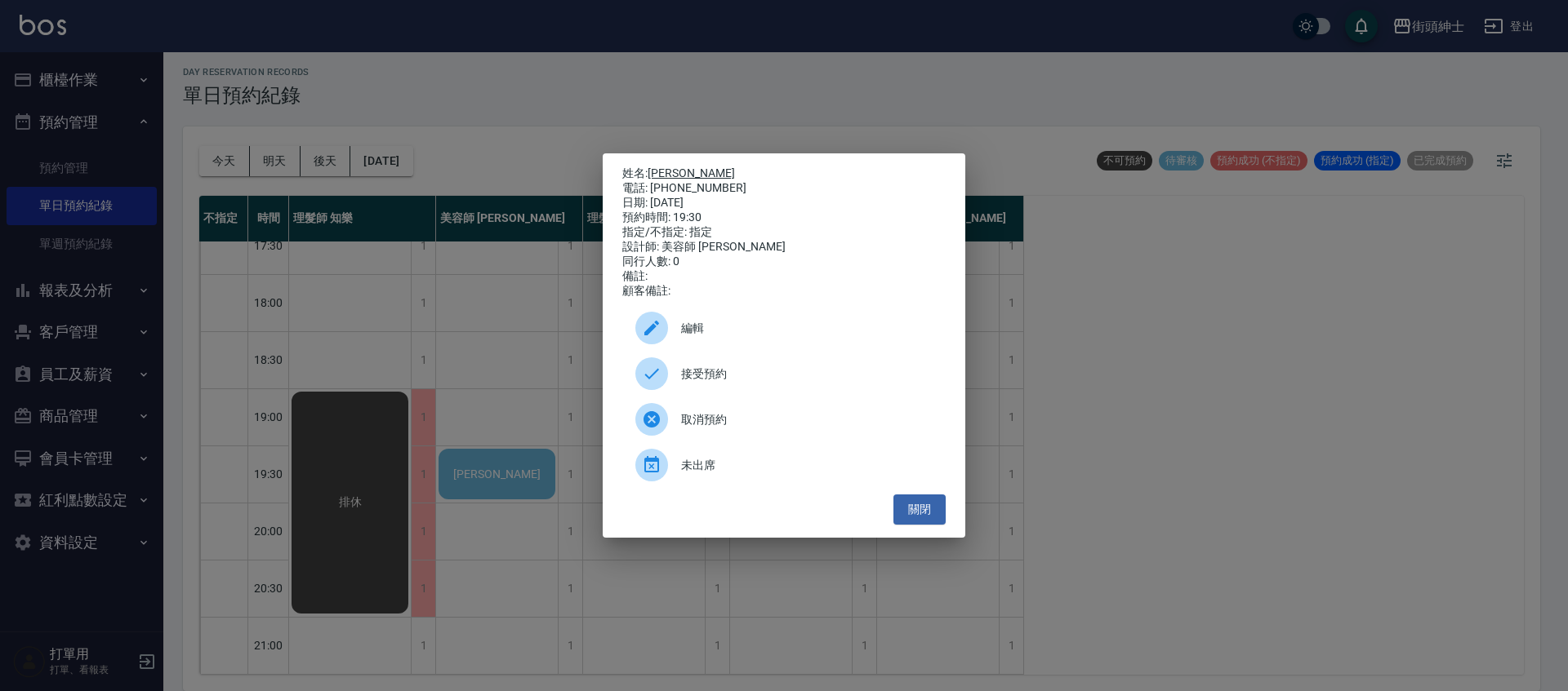
click at [655, 170] on link "[PERSON_NAME]" at bounding box center [691, 173] width 88 height 13
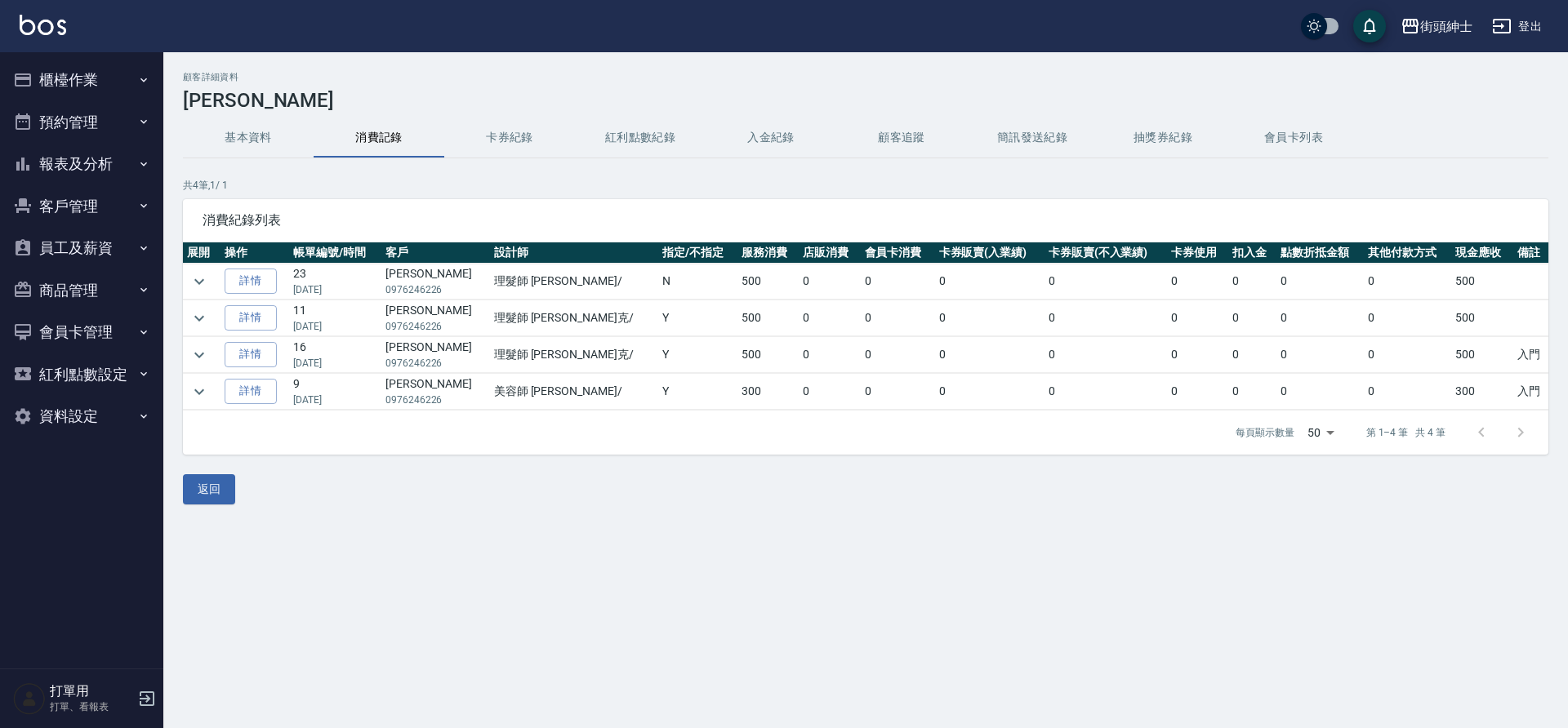
click at [102, 114] on button "預約管理" at bounding box center [81, 123] width 150 height 43
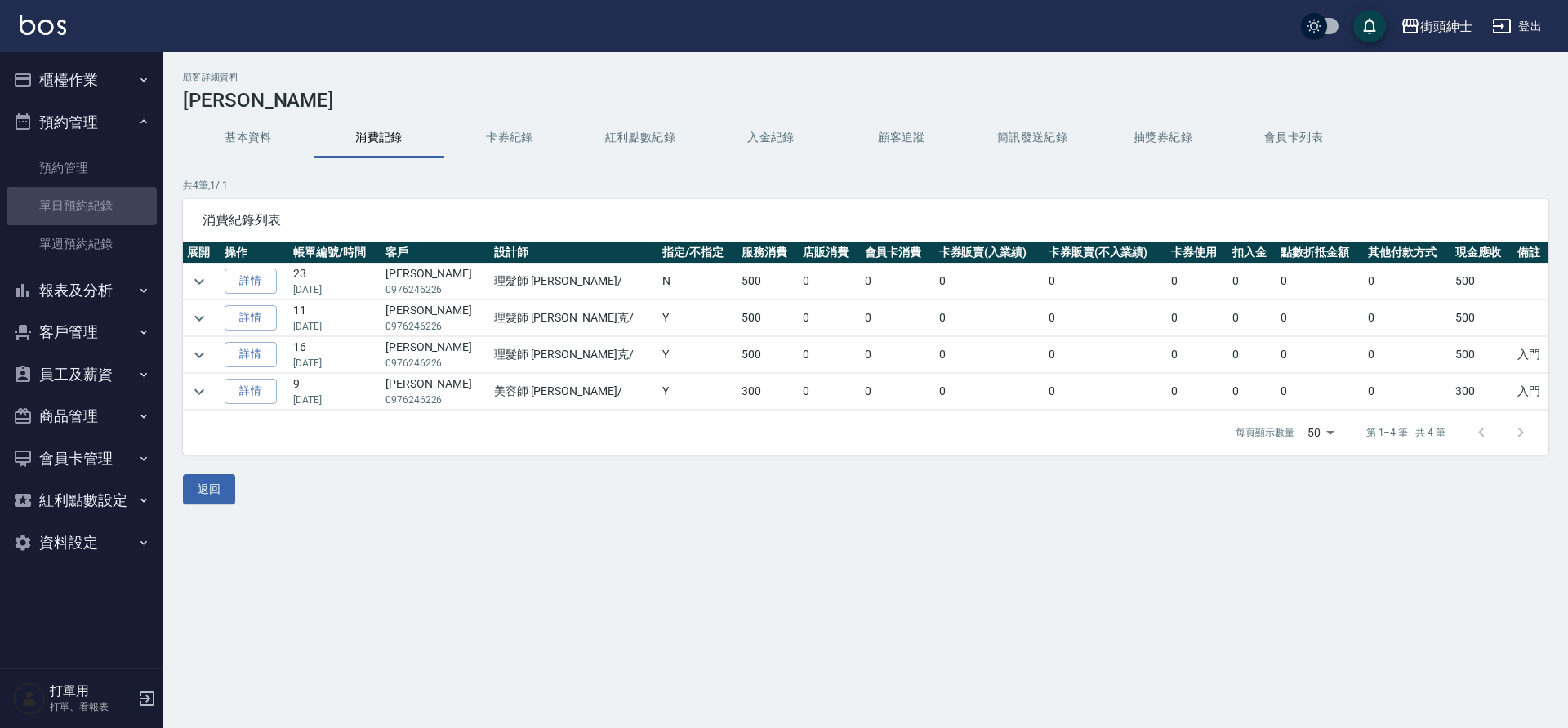
click at [105, 206] on link "單日預約紀錄" at bounding box center [81, 206] width 150 height 38
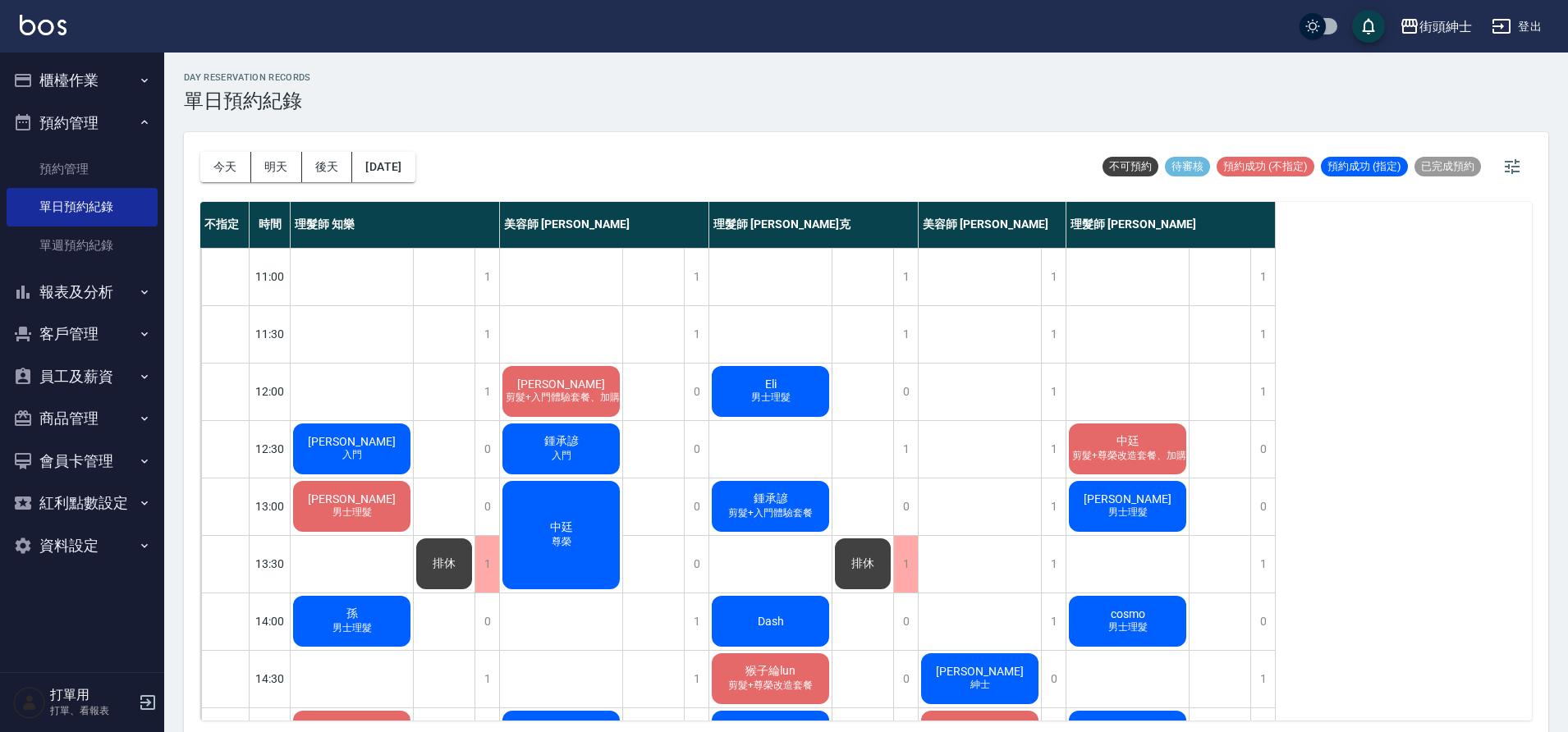
click at [414, 161] on button "[DATE]" at bounding box center [384, 166] width 63 height 30
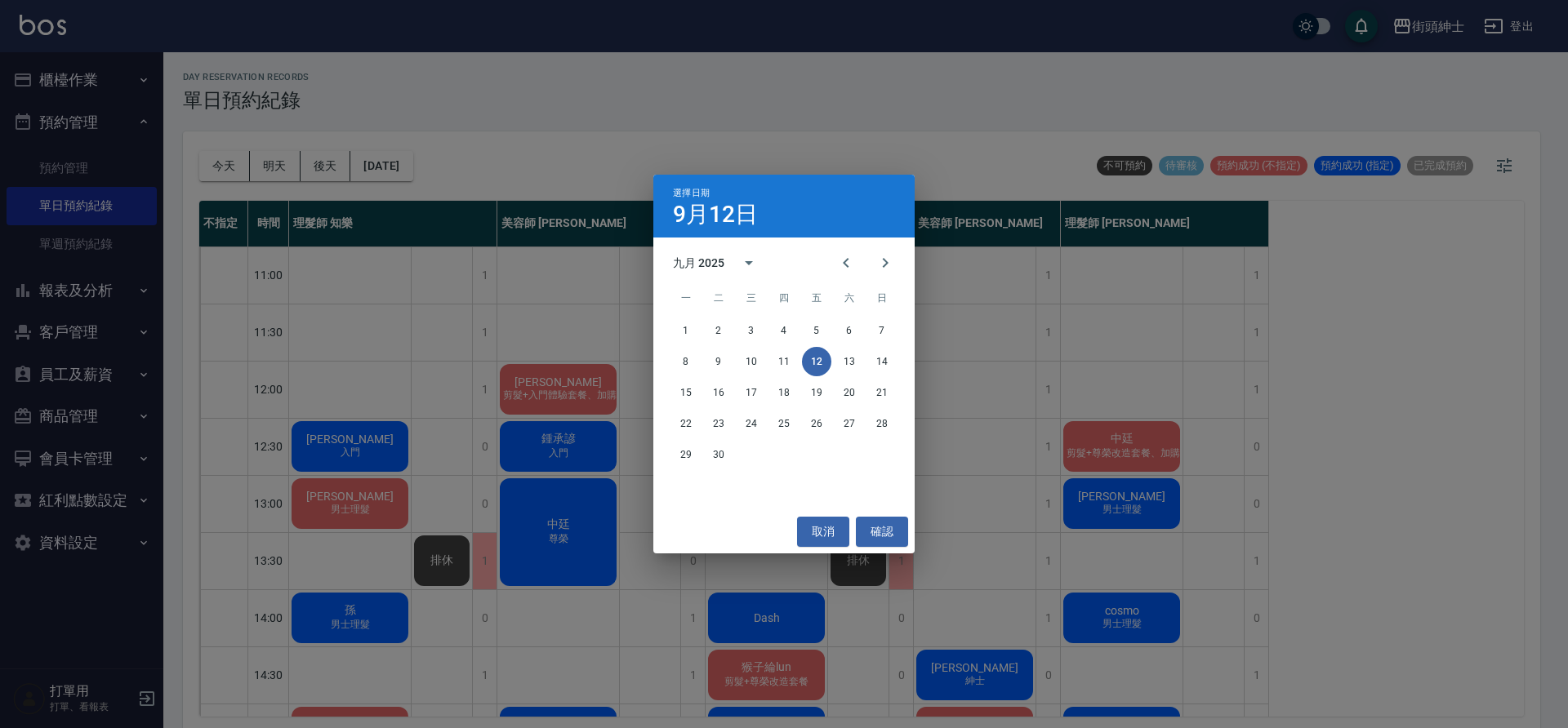
click at [832, 387] on div "15 16 17 18 19 20 21" at bounding box center [783, 392] width 261 height 29
click at [813, 389] on button "19" at bounding box center [817, 392] width 29 height 29
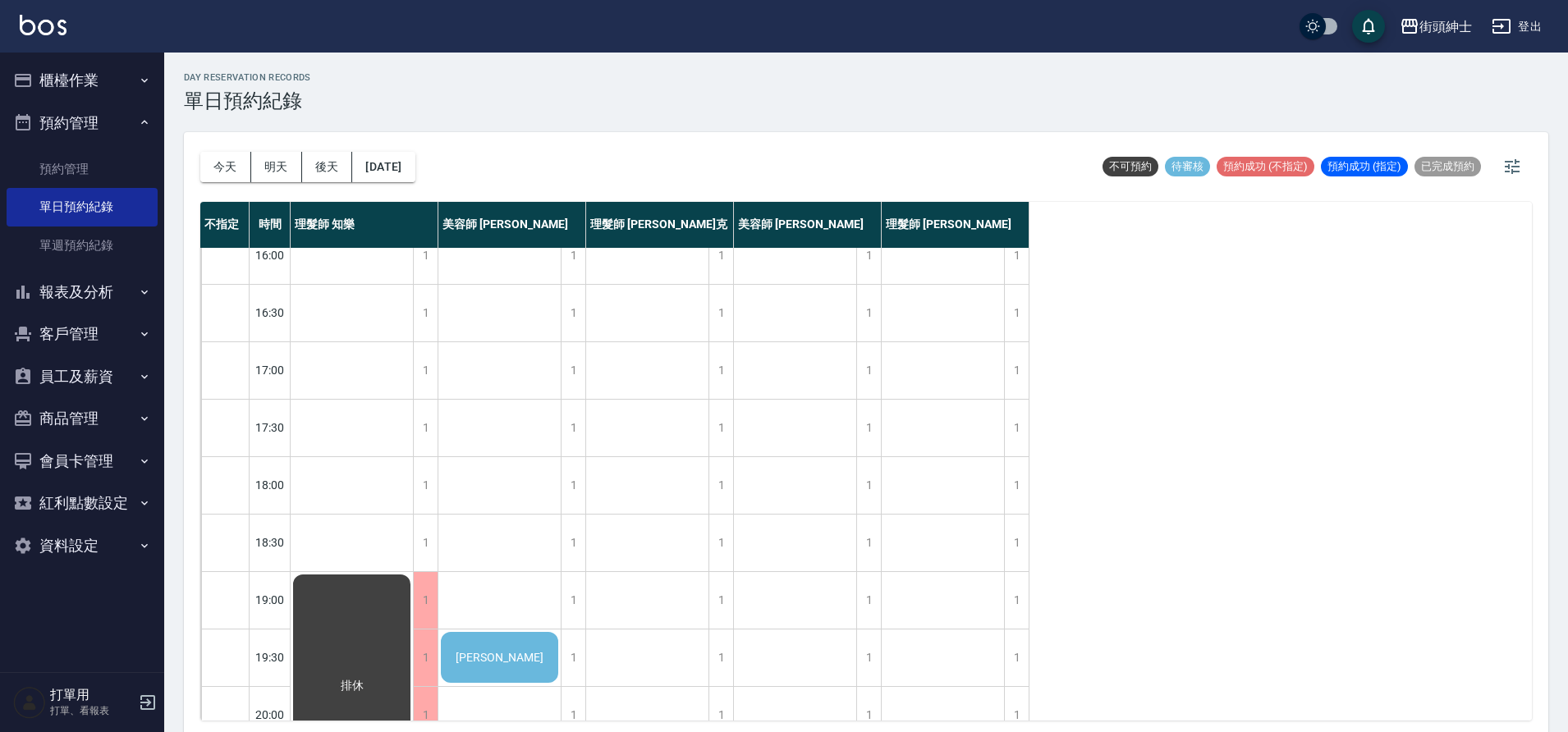
scroll to position [674, 0]
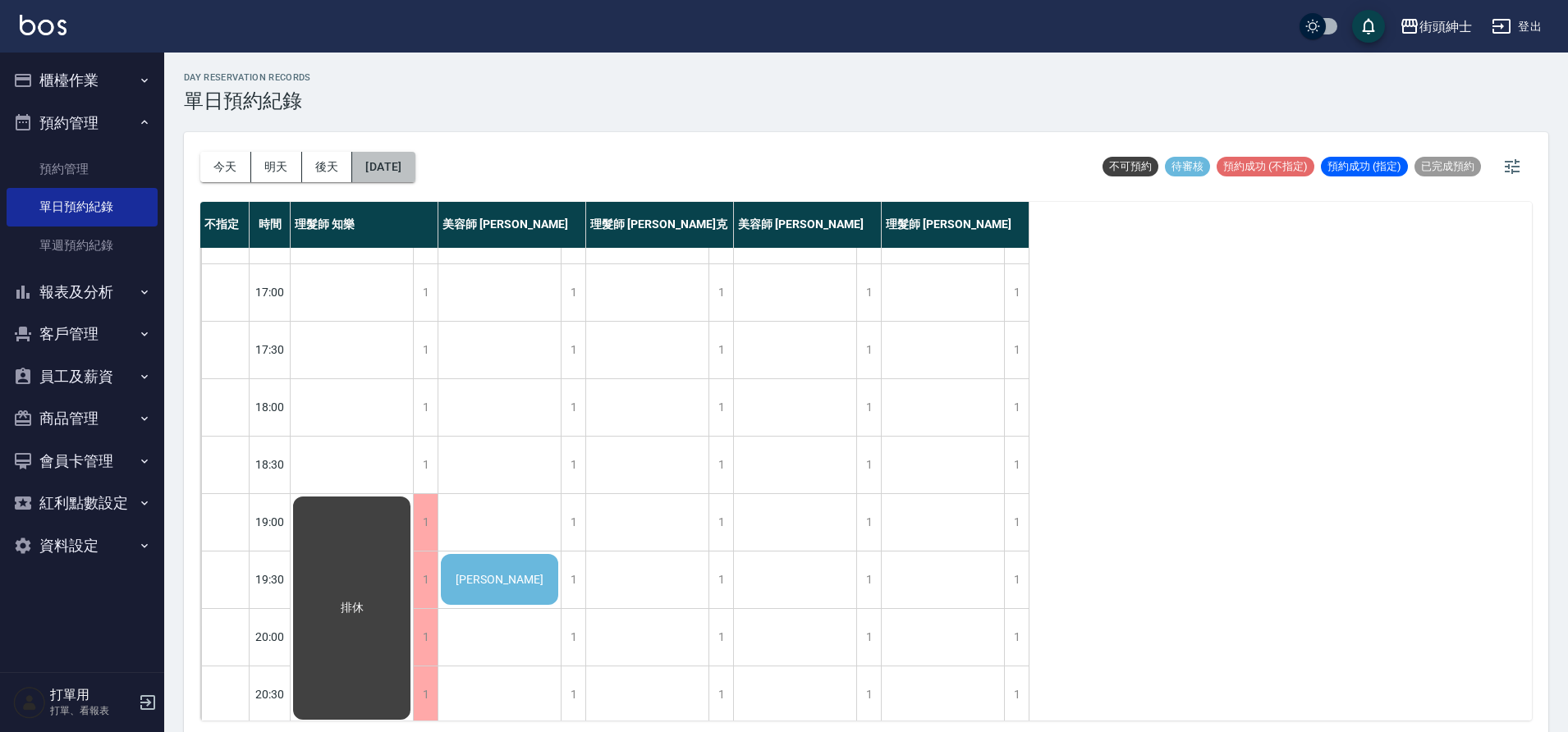
click at [406, 164] on button "[DATE]" at bounding box center [384, 166] width 63 height 30
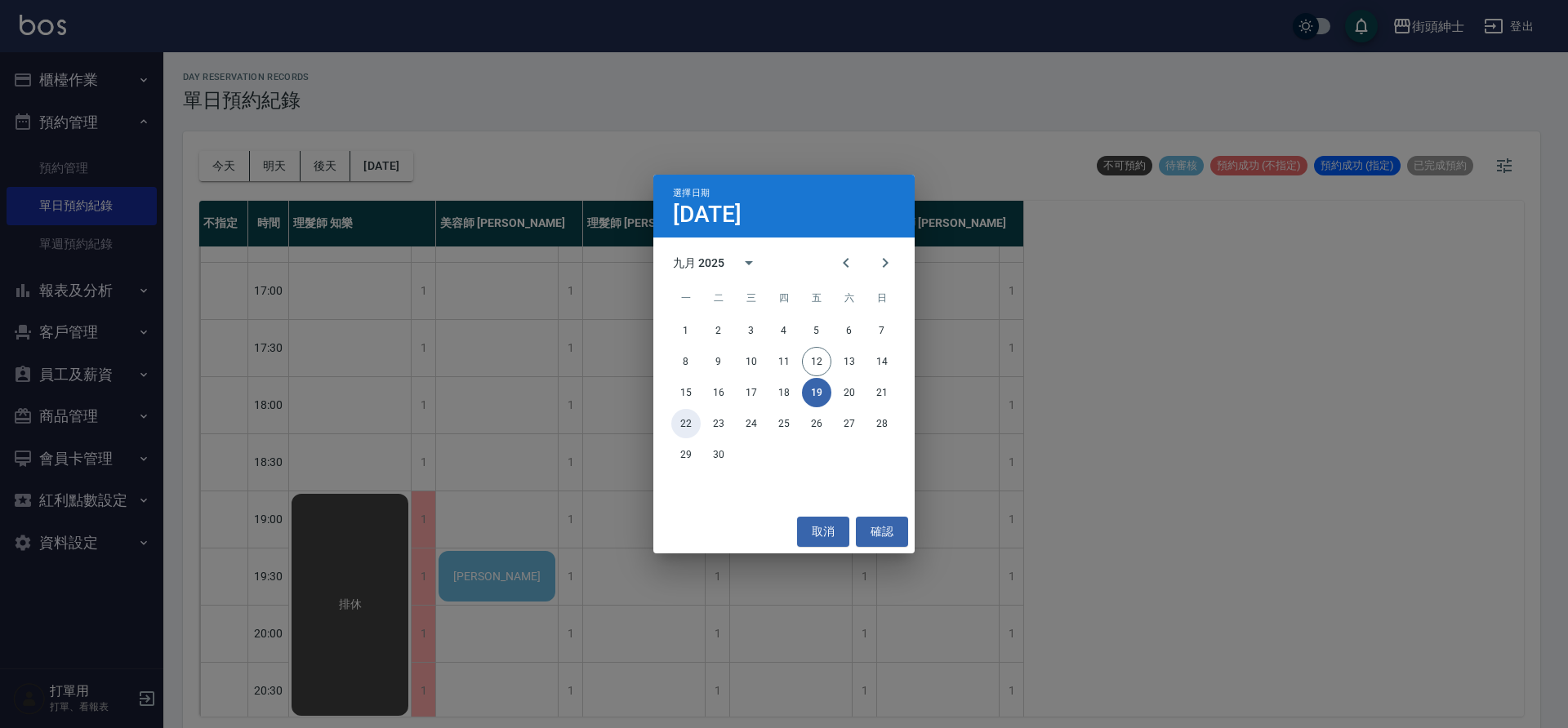
click at [680, 418] on button "22" at bounding box center [686, 423] width 29 height 29
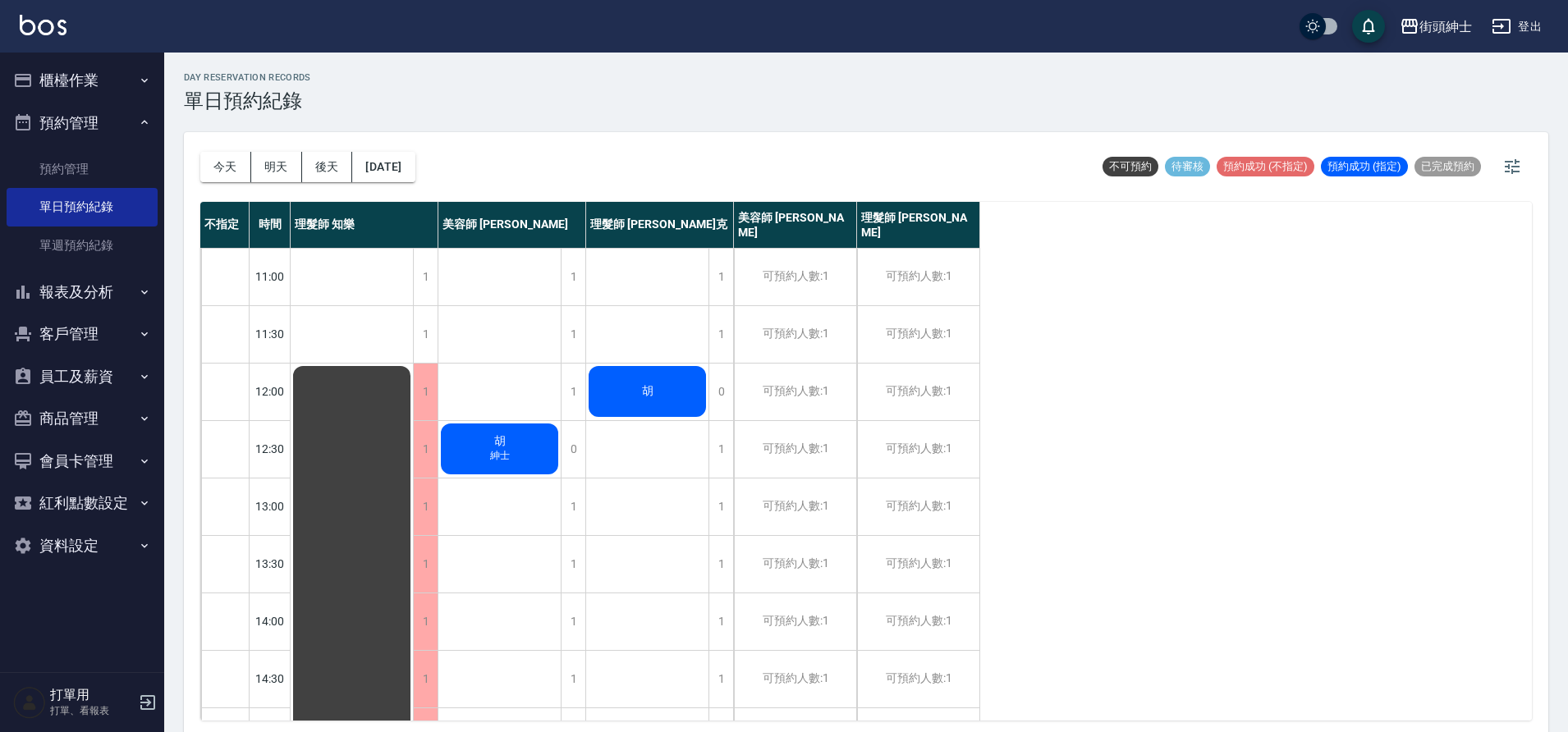
drag, startPoint x: 0, startPoint y: 0, endPoint x: 386, endPoint y: 184, distance: 427.6
click at [386, 184] on div "[DATE] [DATE] [DATE] [DATE]" at bounding box center [307, 166] width 215 height 70
click at [413, 166] on button "[DATE]" at bounding box center [384, 166] width 63 height 30
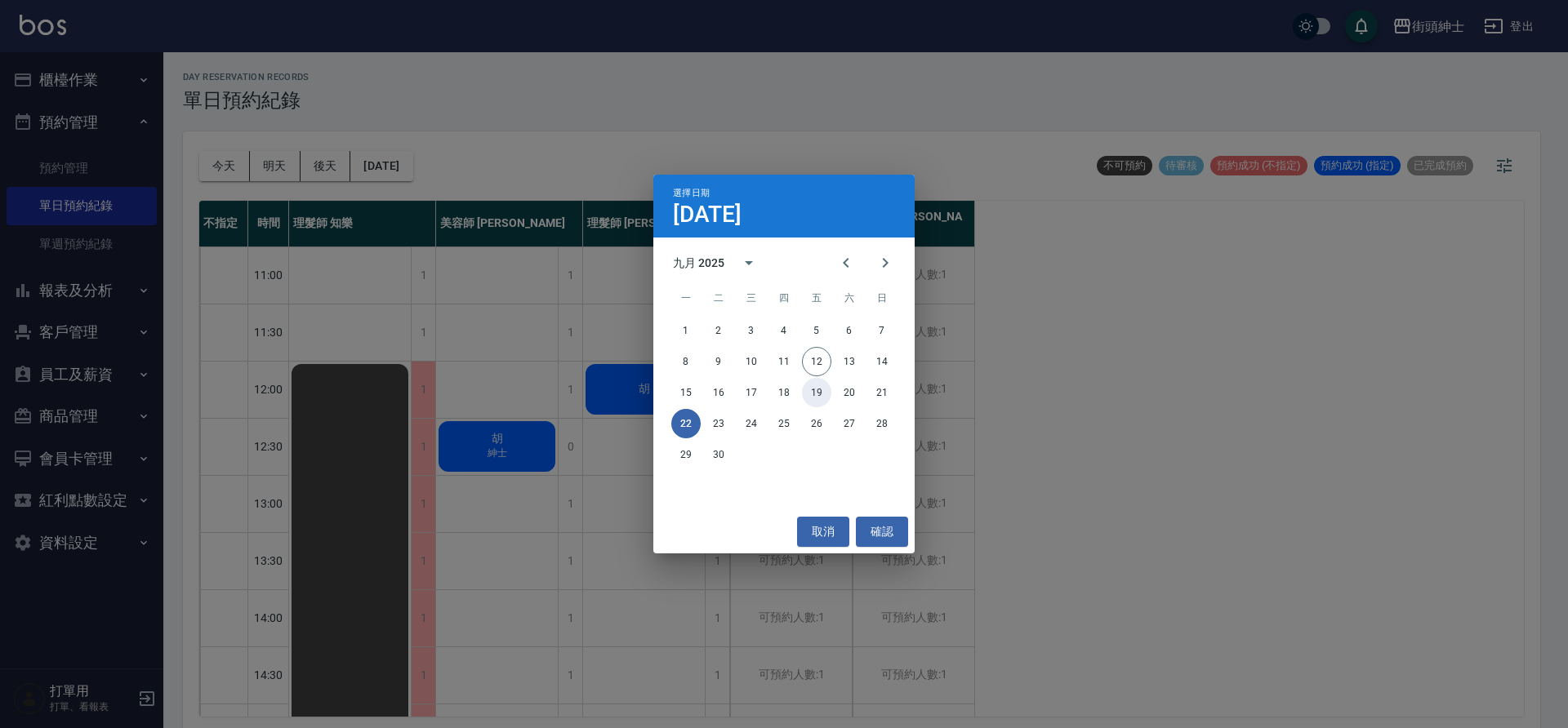
click at [814, 388] on button "19" at bounding box center [817, 392] width 29 height 29
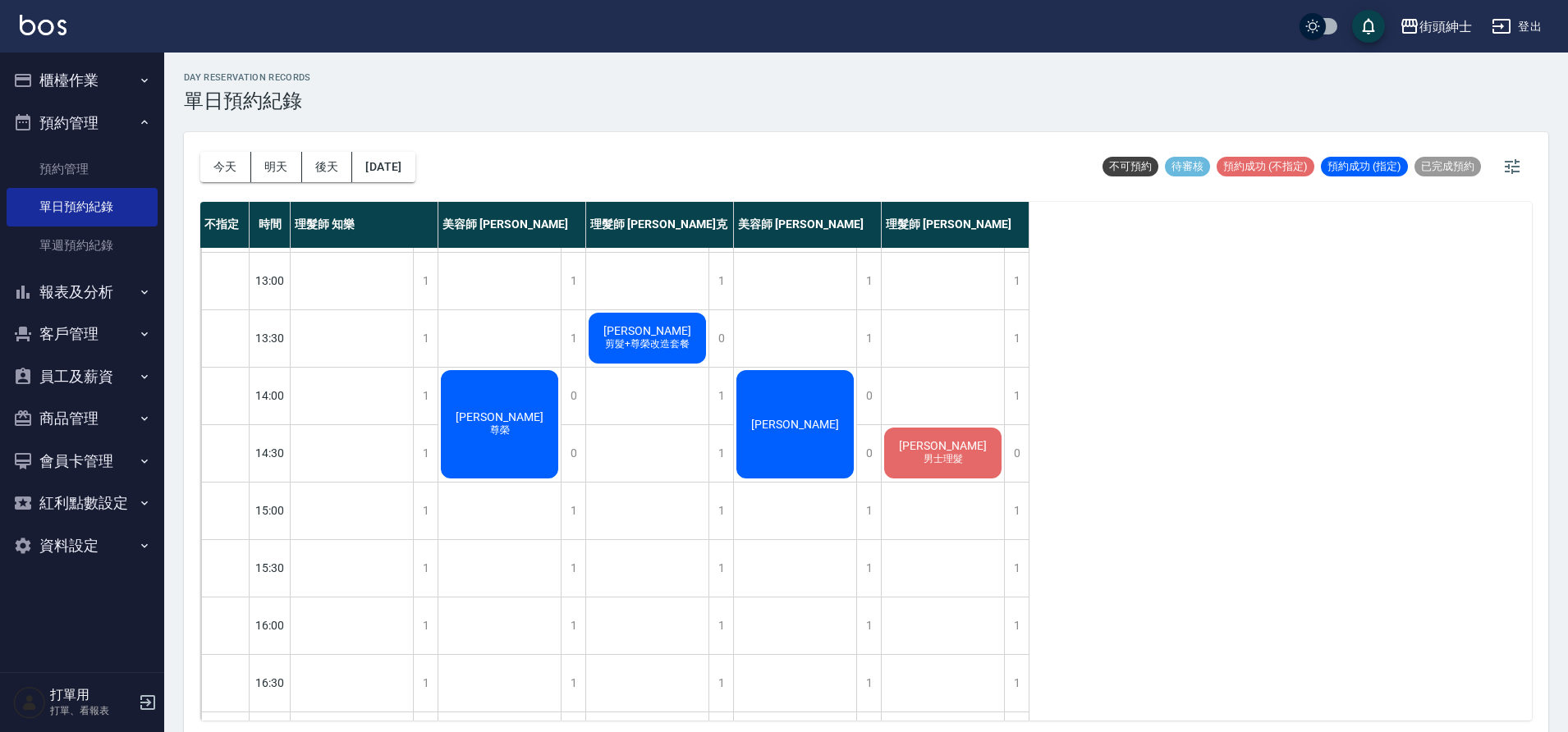
scroll to position [296, 0]
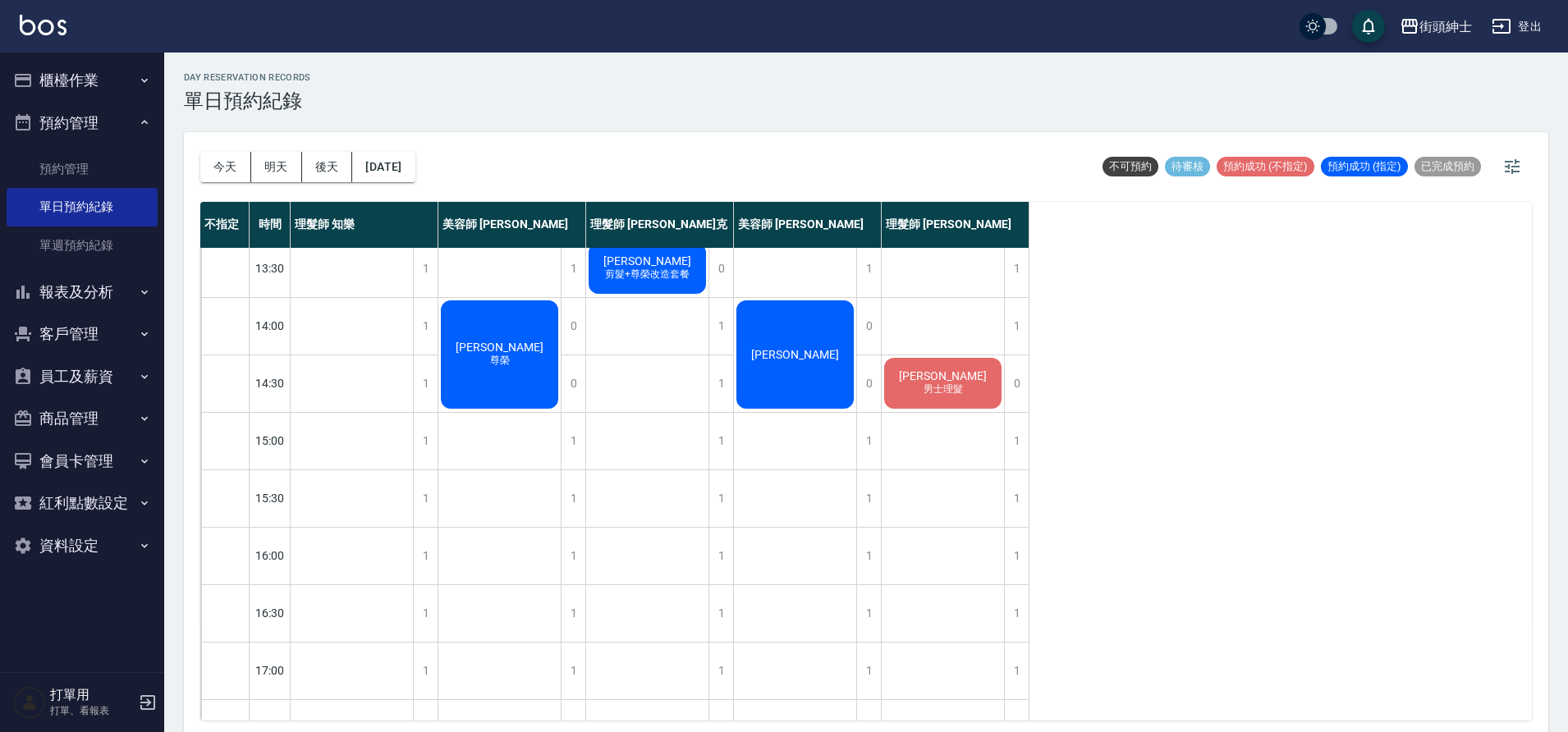
click at [408, 165] on button "[DATE]" at bounding box center [384, 166] width 63 height 30
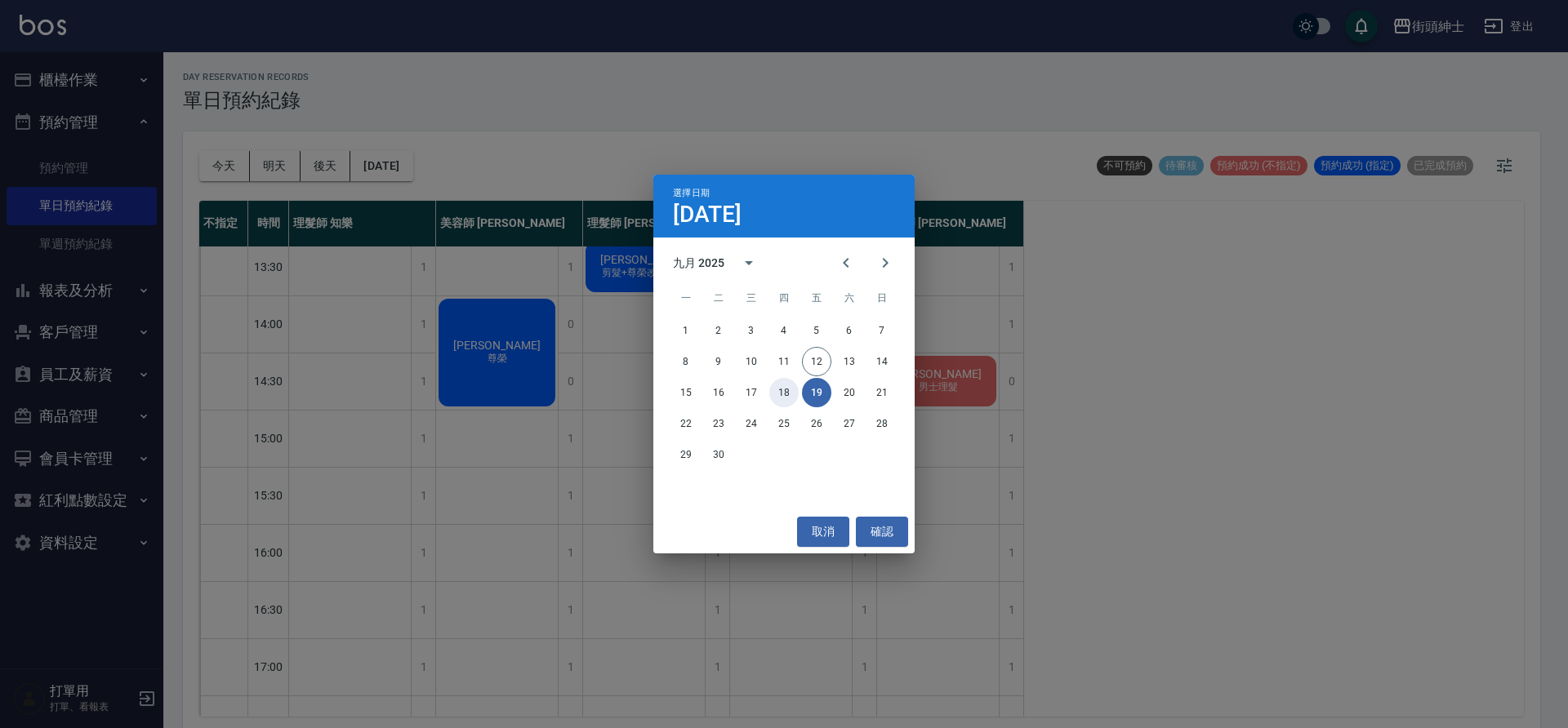
click at [782, 394] on button "18" at bounding box center [784, 392] width 29 height 29
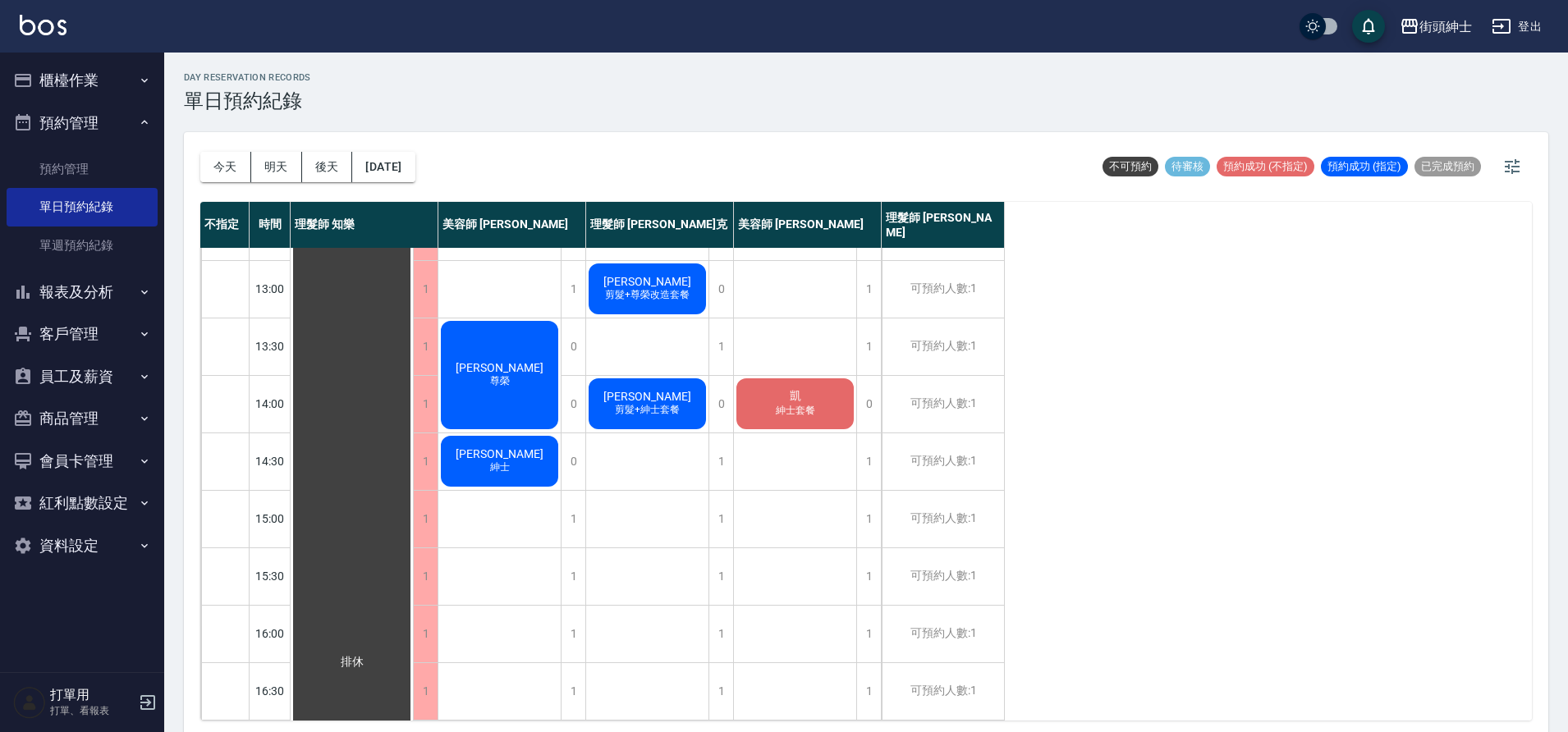
scroll to position [217, 0]
click at [215, 162] on button "今天" at bounding box center [226, 166] width 51 height 30
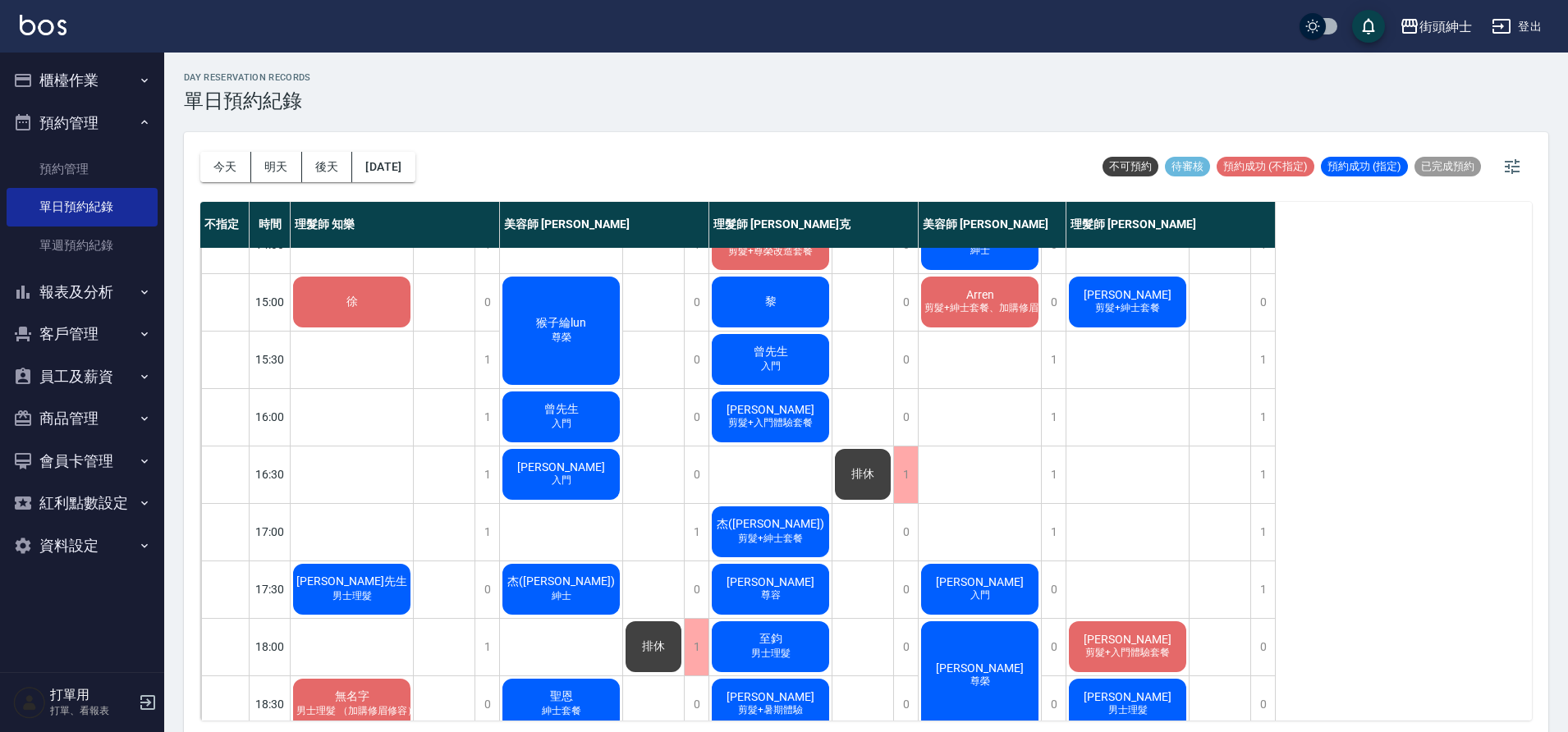
scroll to position [426, 0]
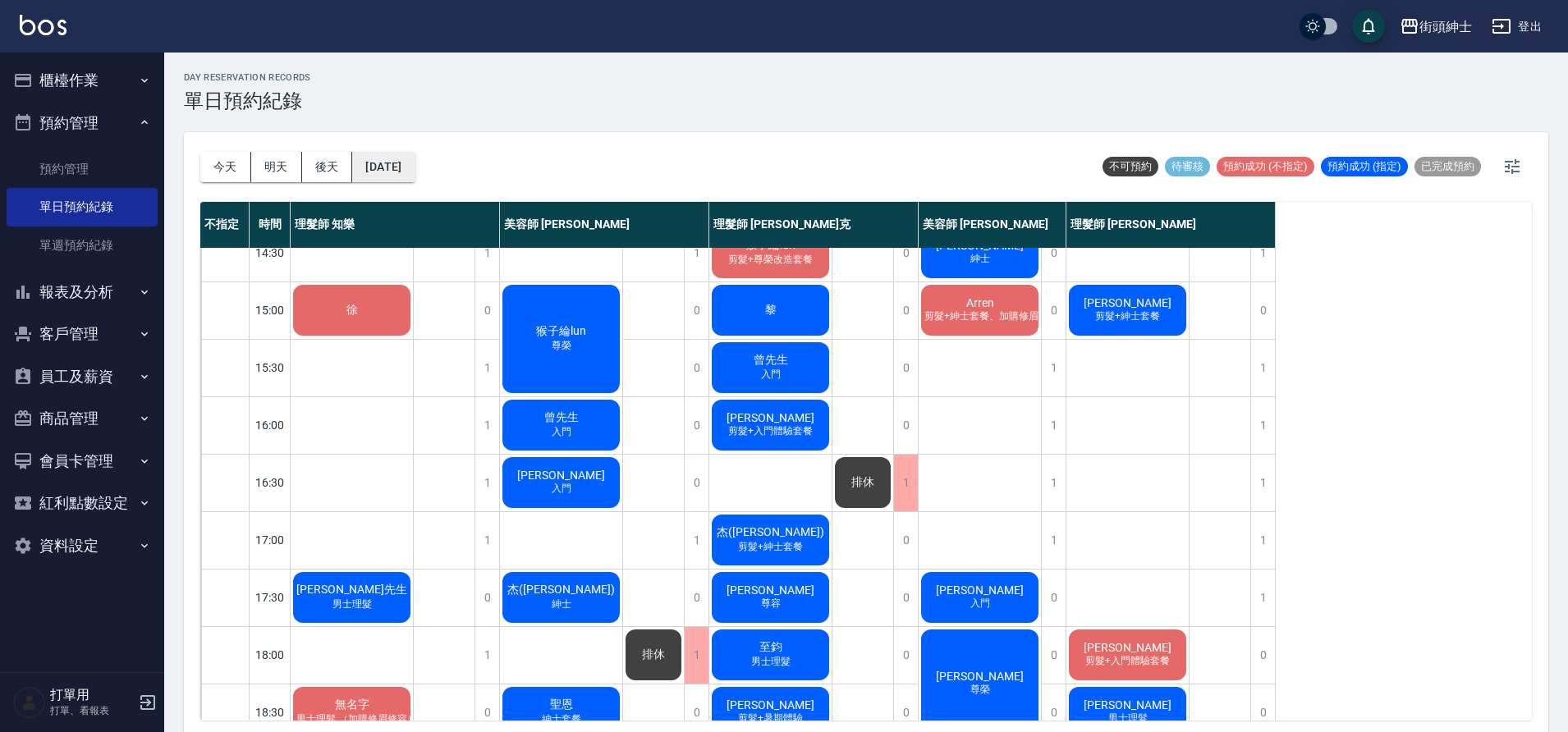
click at [414, 166] on button "[DATE]" at bounding box center [384, 166] width 63 height 30
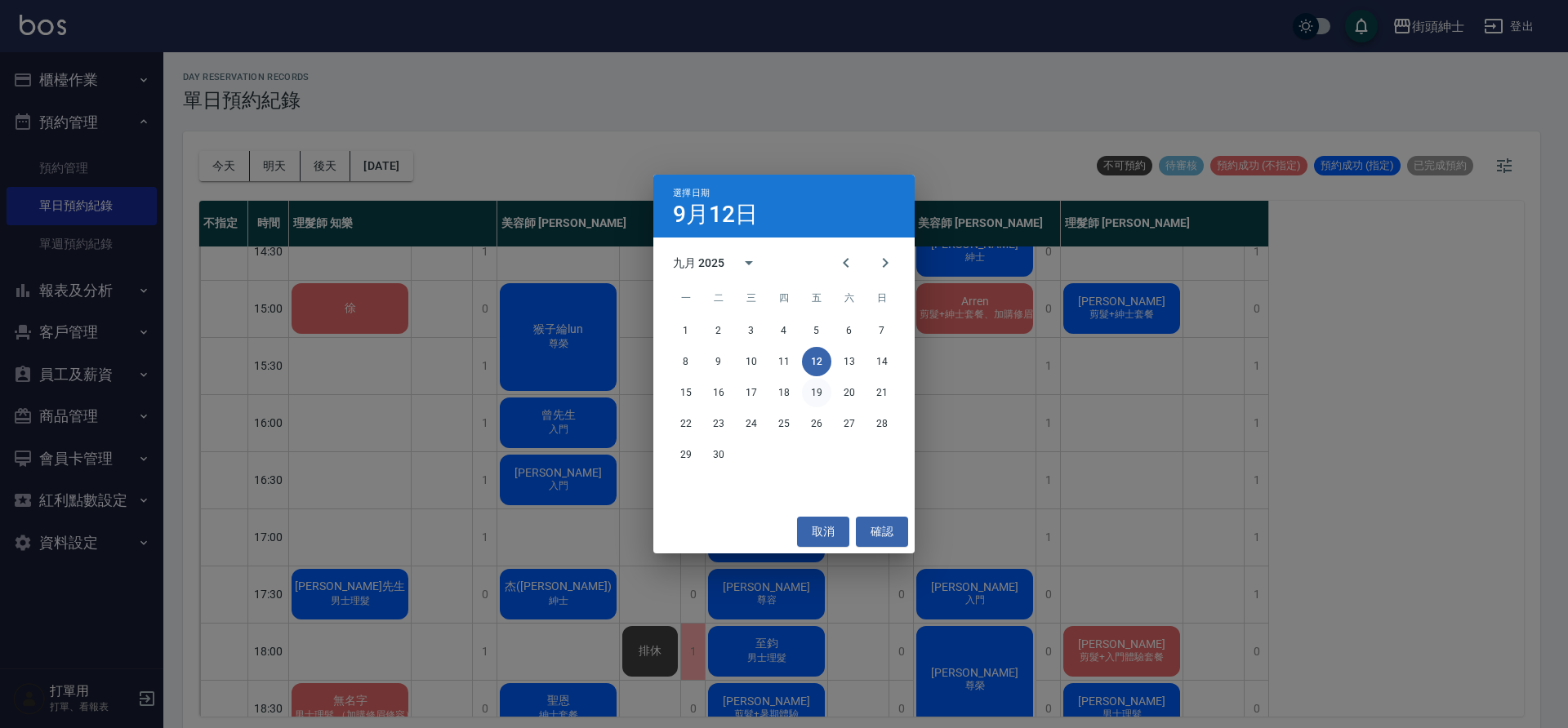
click at [813, 400] on button "19" at bounding box center [817, 392] width 29 height 29
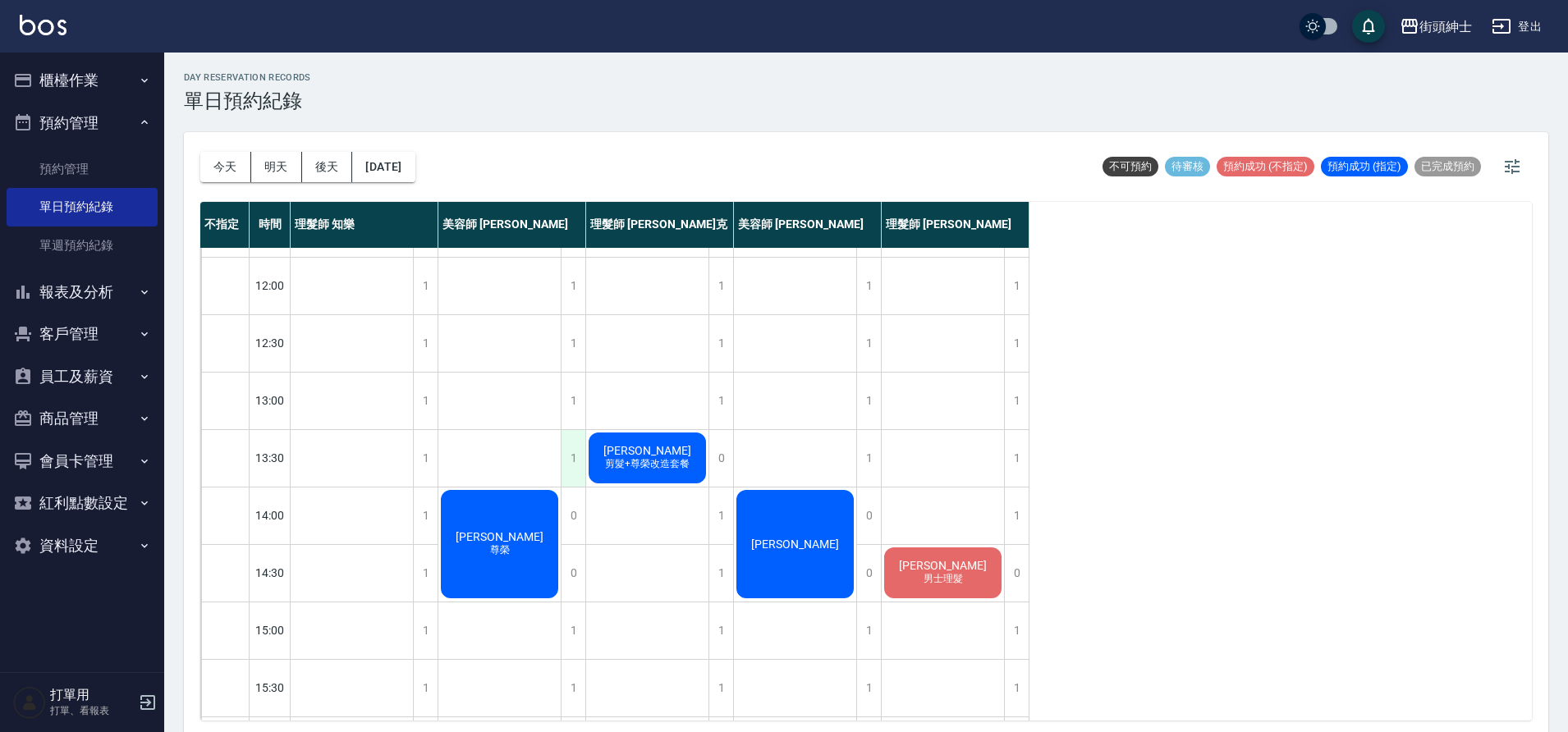
scroll to position [52, 0]
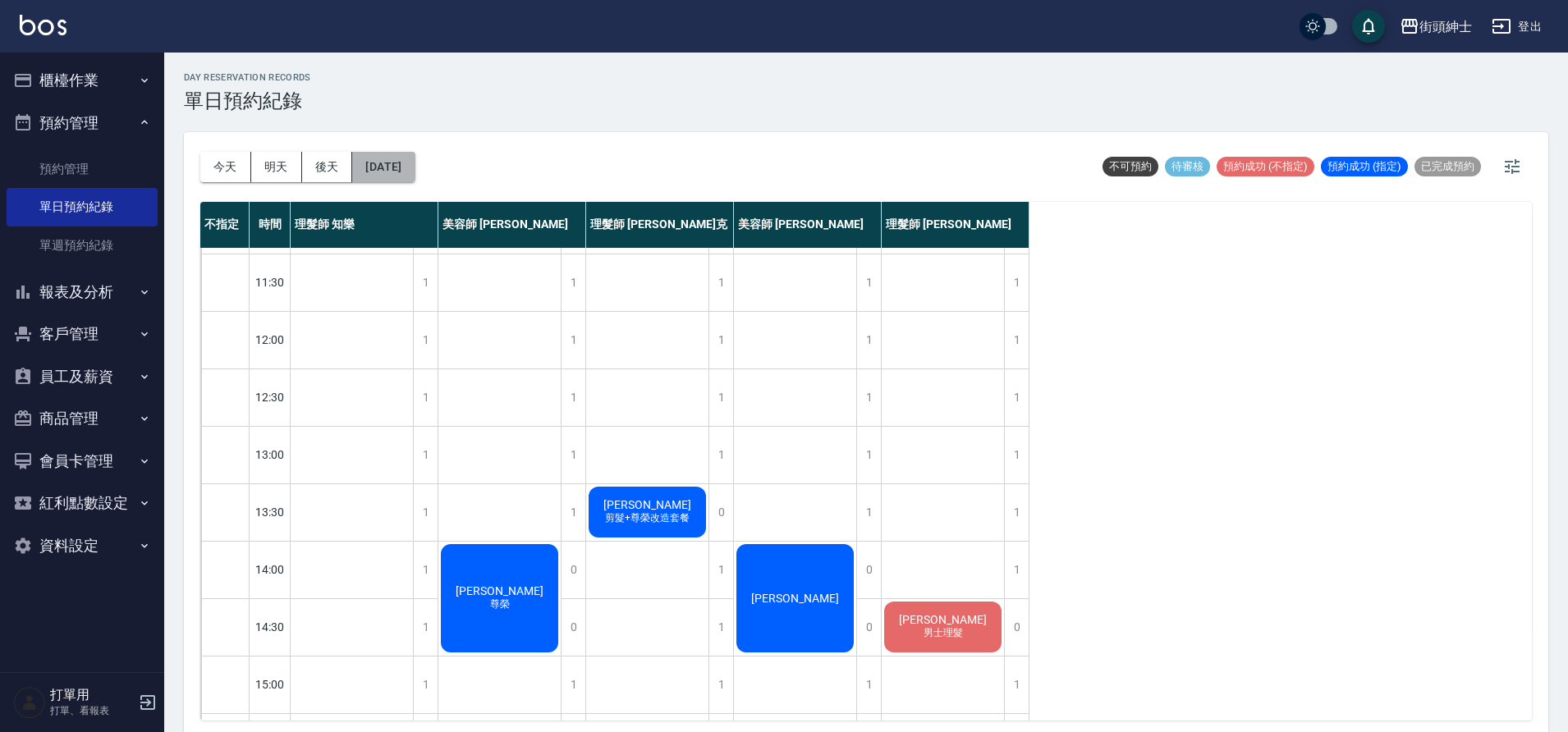
click at [414, 160] on button "[DATE]" at bounding box center [384, 166] width 63 height 30
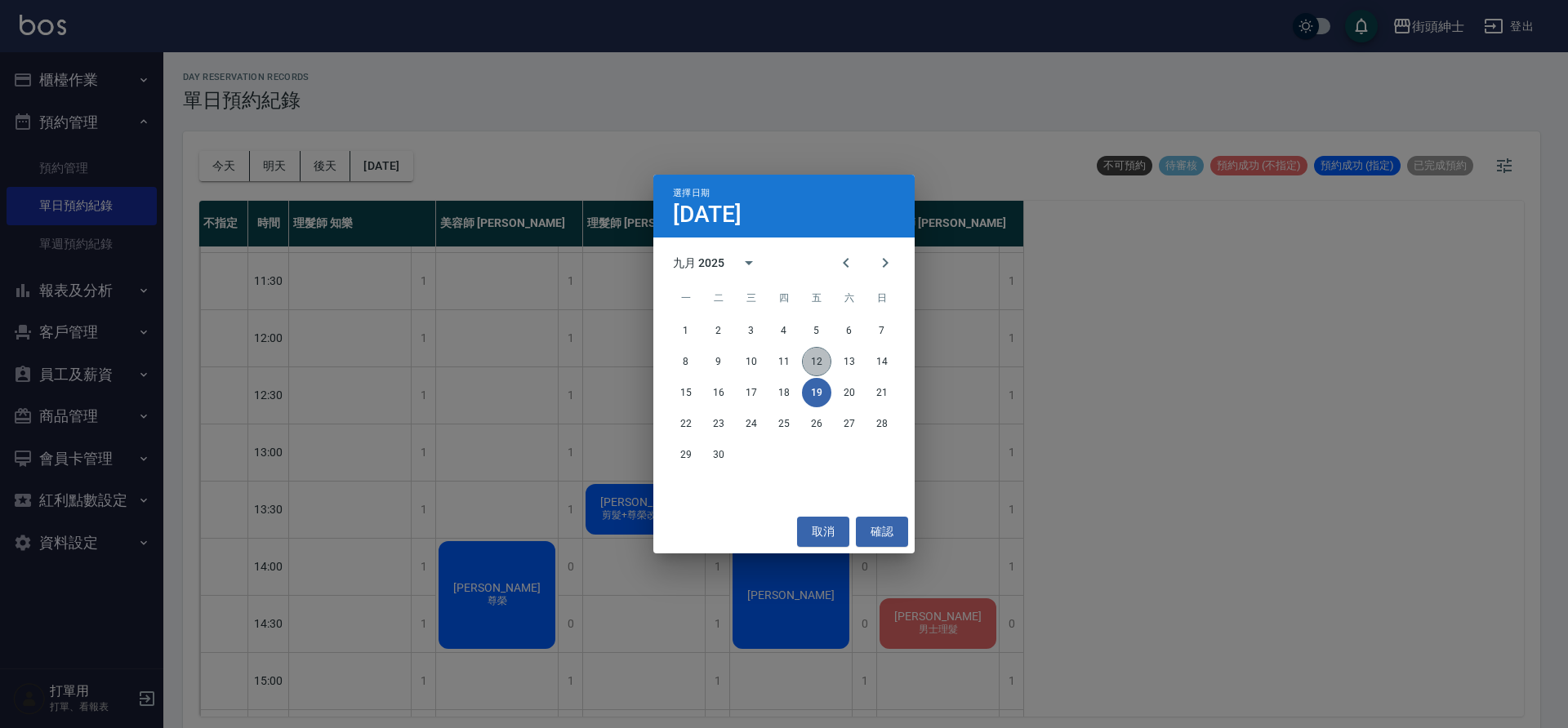
click at [819, 358] on button "12" at bounding box center [817, 362] width 29 height 29
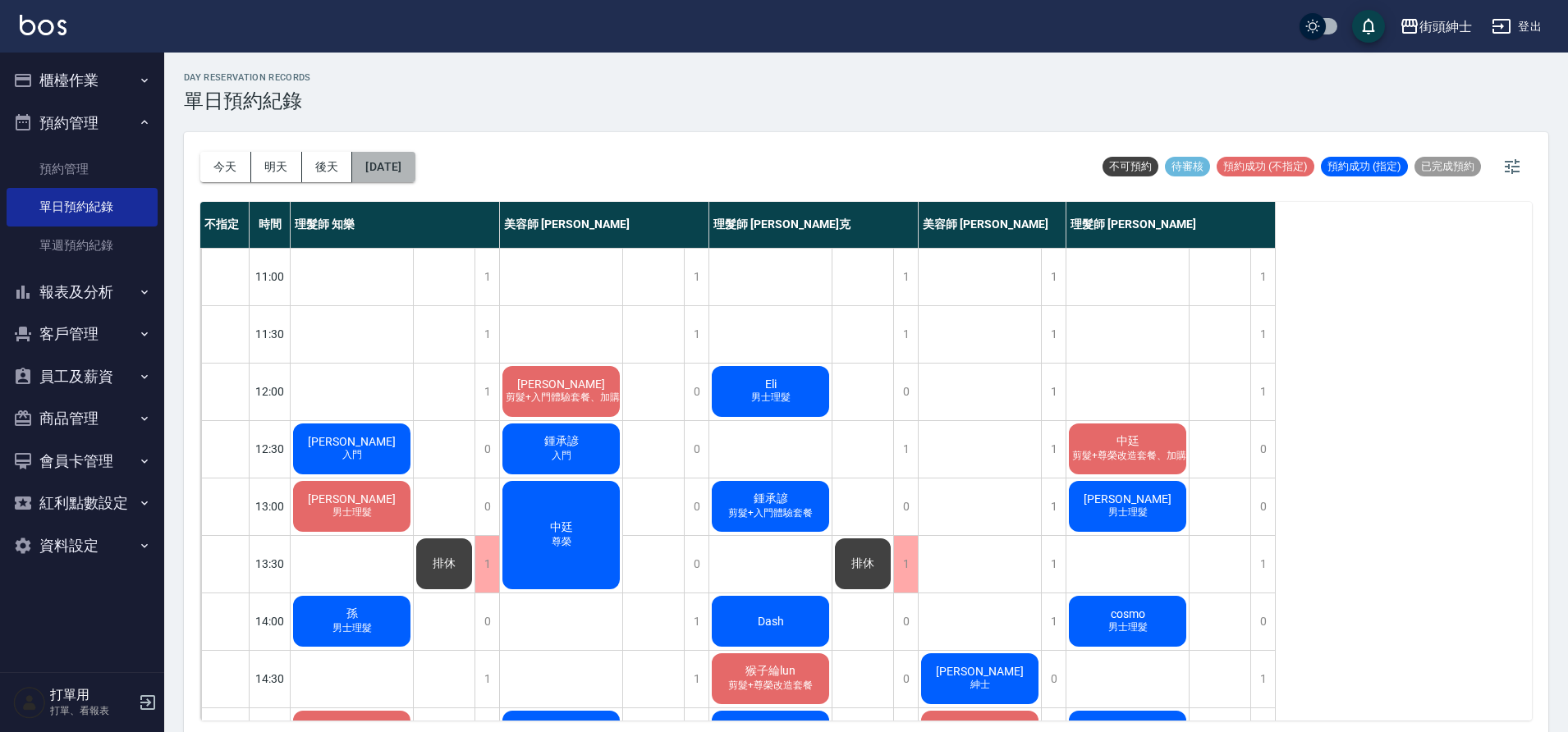
click at [414, 171] on button "[DATE]" at bounding box center [384, 166] width 63 height 30
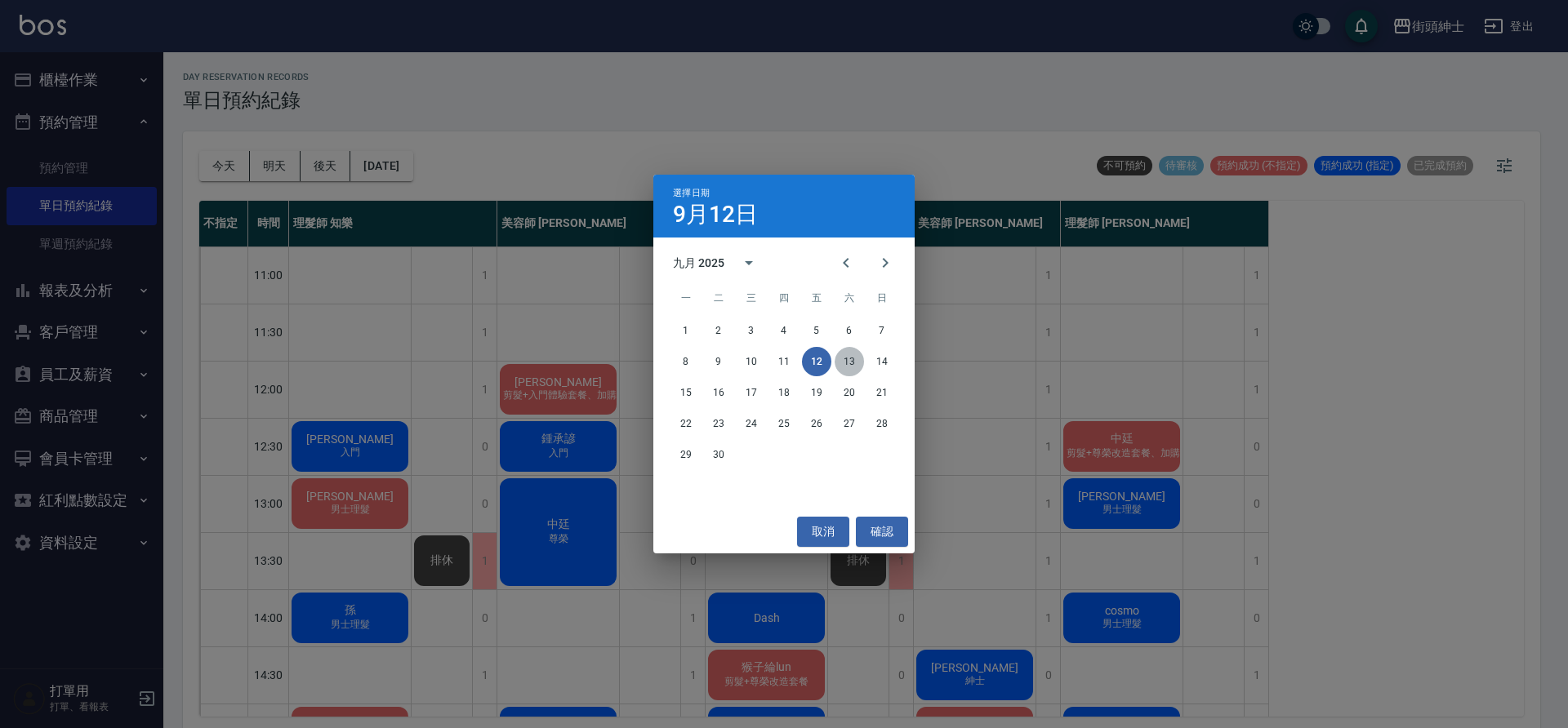
click at [844, 359] on button "13" at bounding box center [850, 362] width 29 height 29
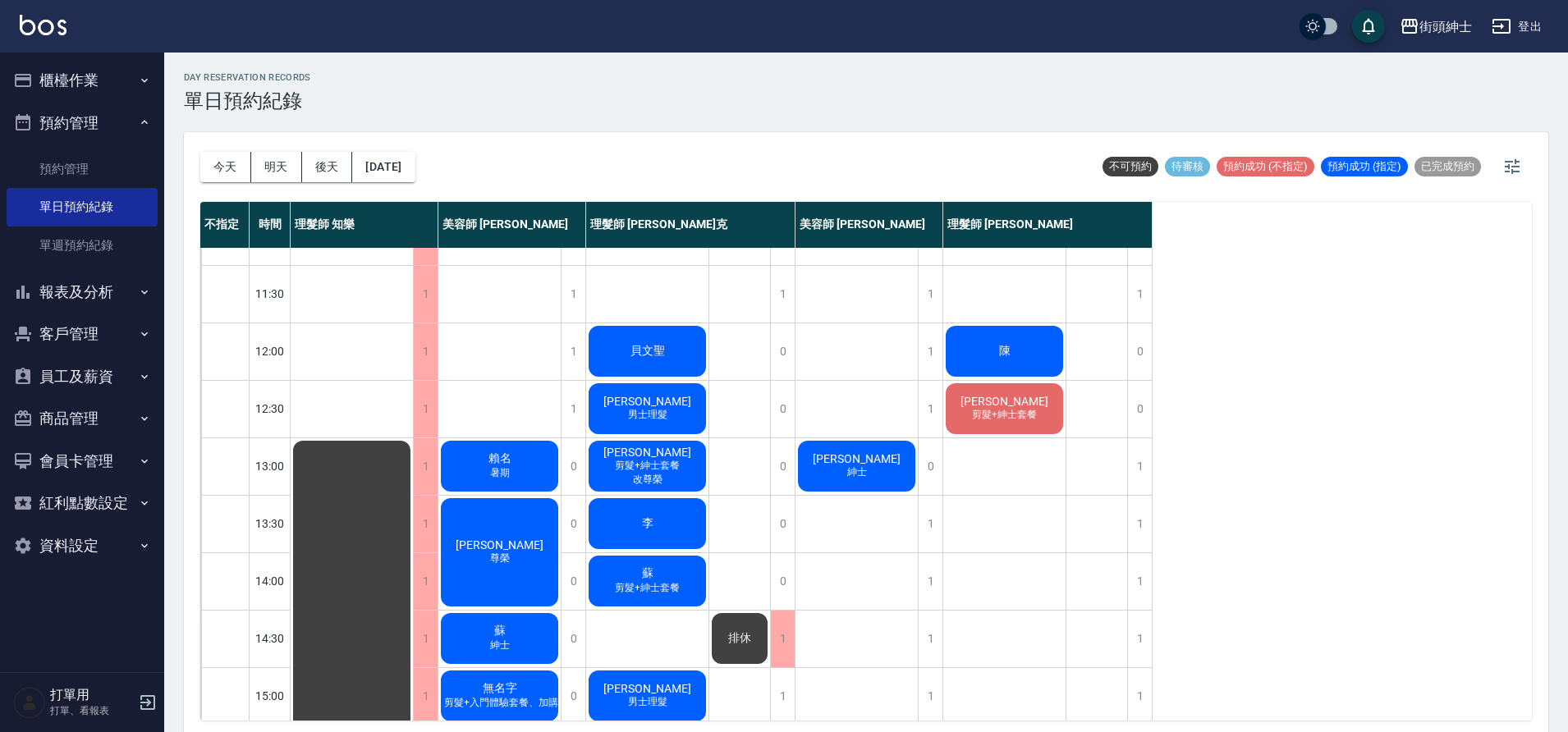
scroll to position [84, 0]
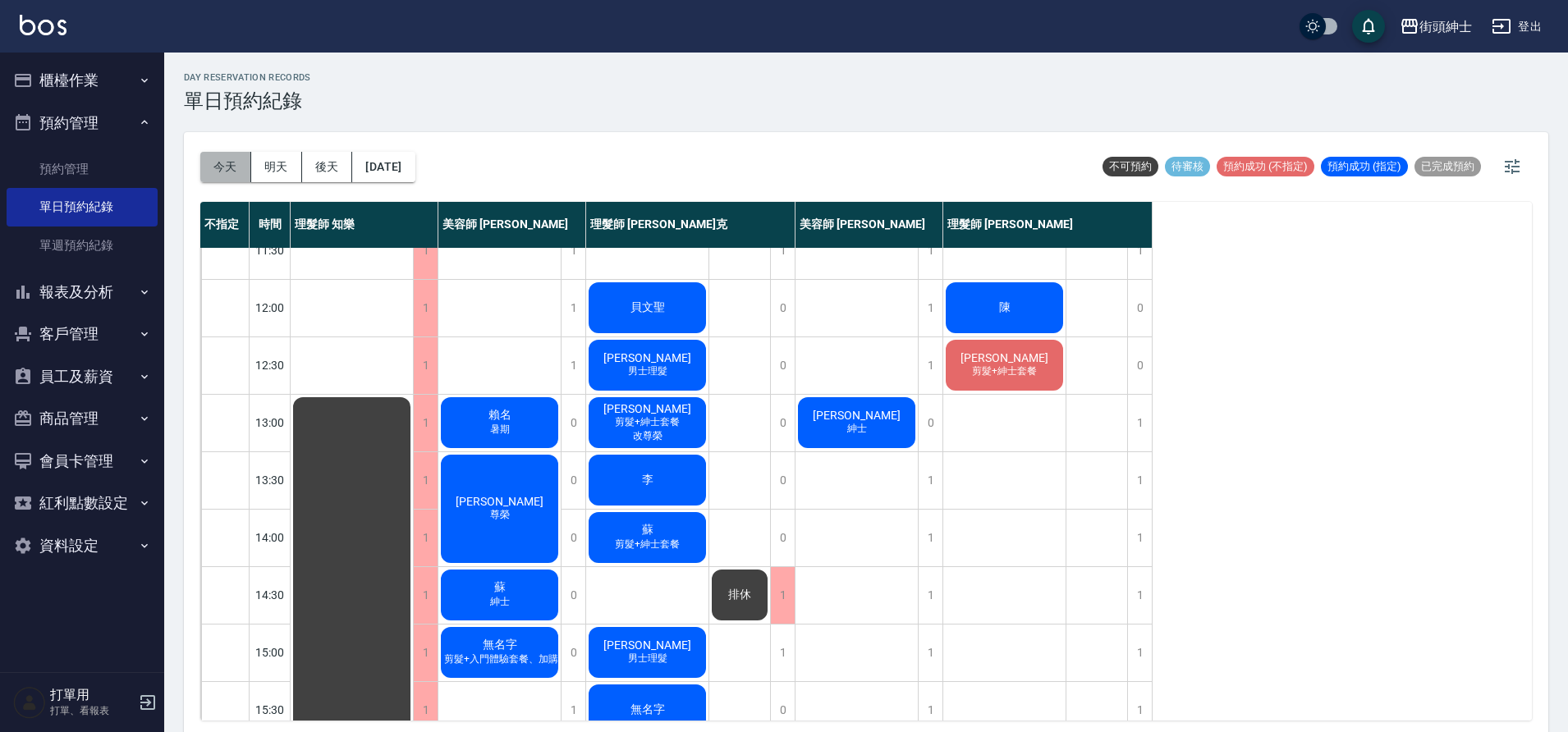
click at [234, 161] on button "今天" at bounding box center [226, 166] width 51 height 30
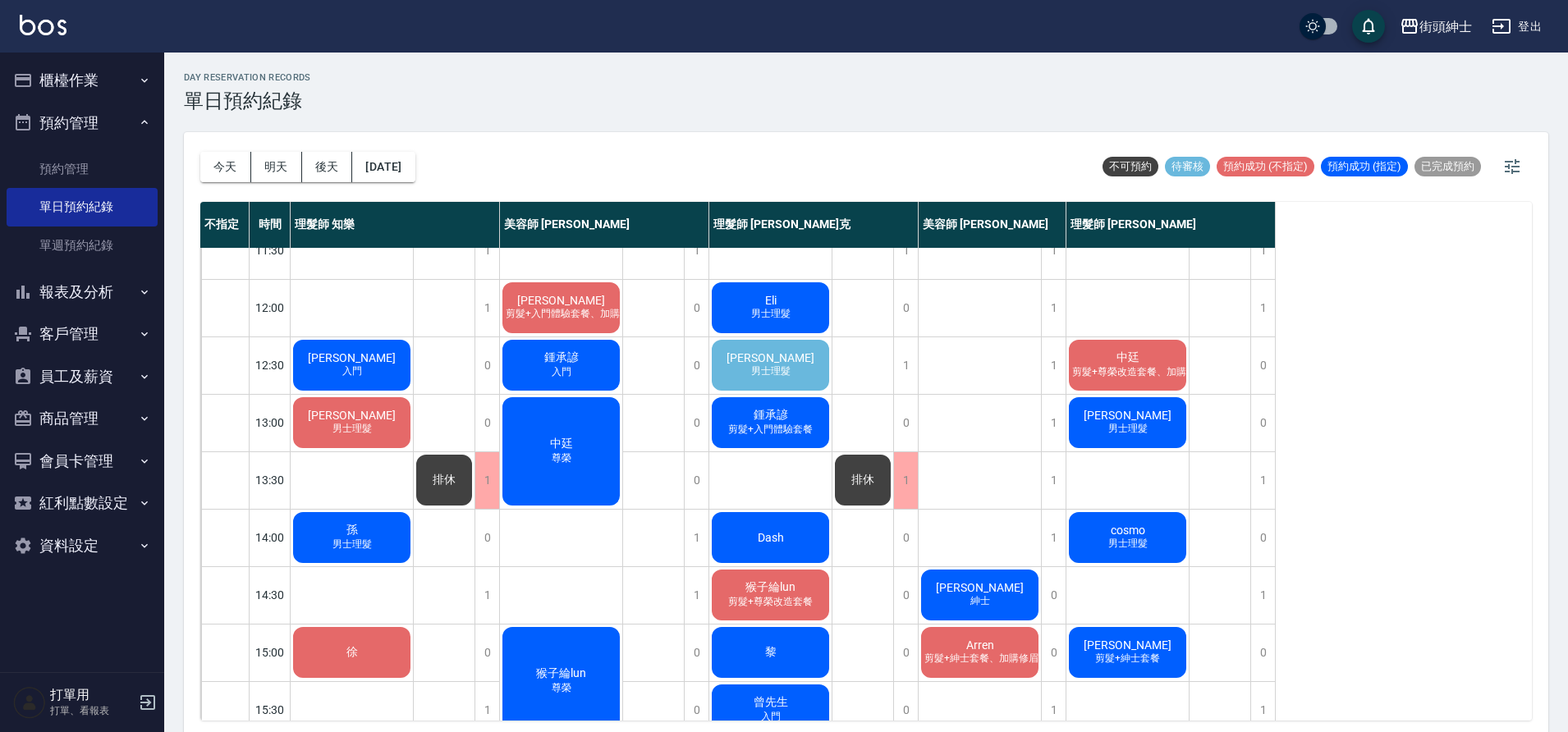
click at [750, 361] on span "[PERSON_NAME]" at bounding box center [770, 358] width 95 height 13
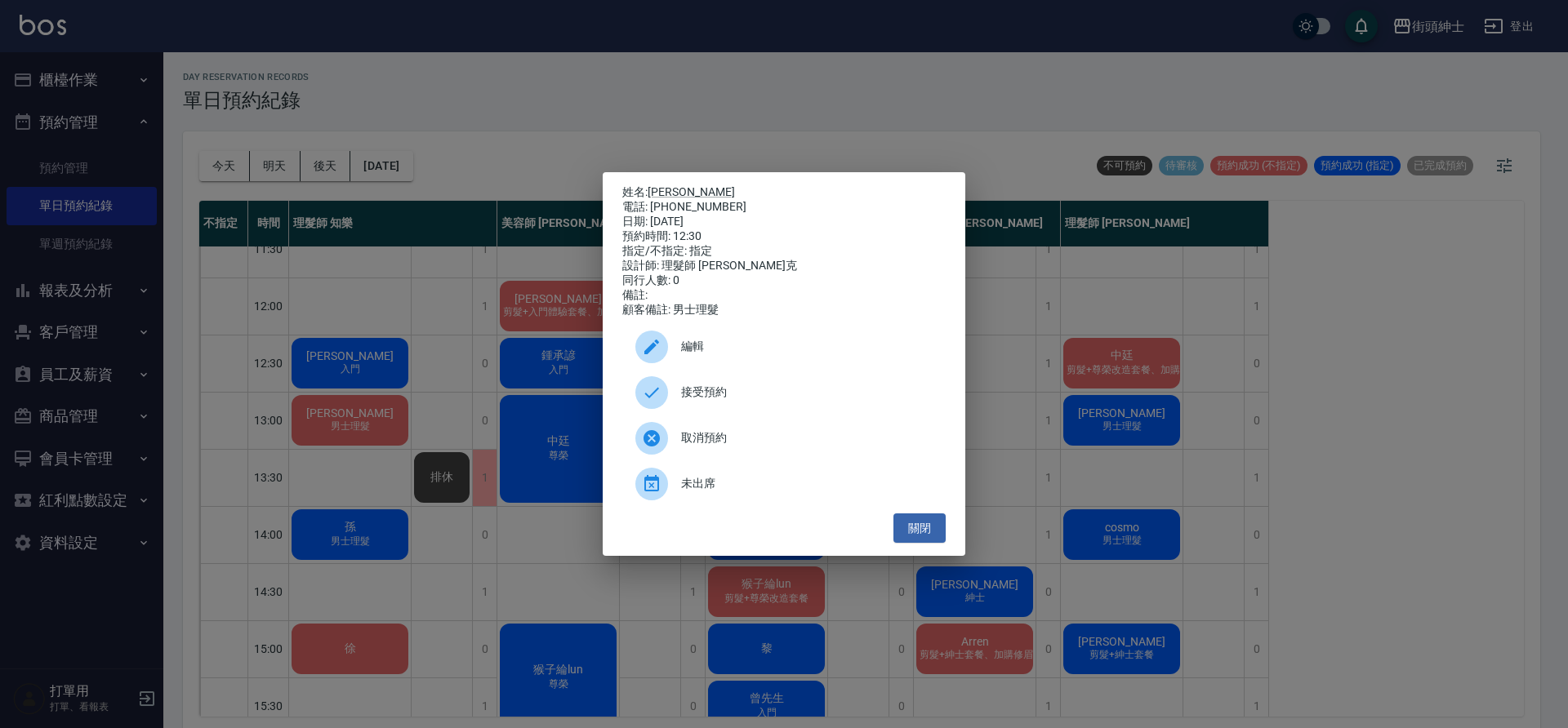
click at [854, 391] on span "接受預約" at bounding box center [806, 391] width 252 height 17
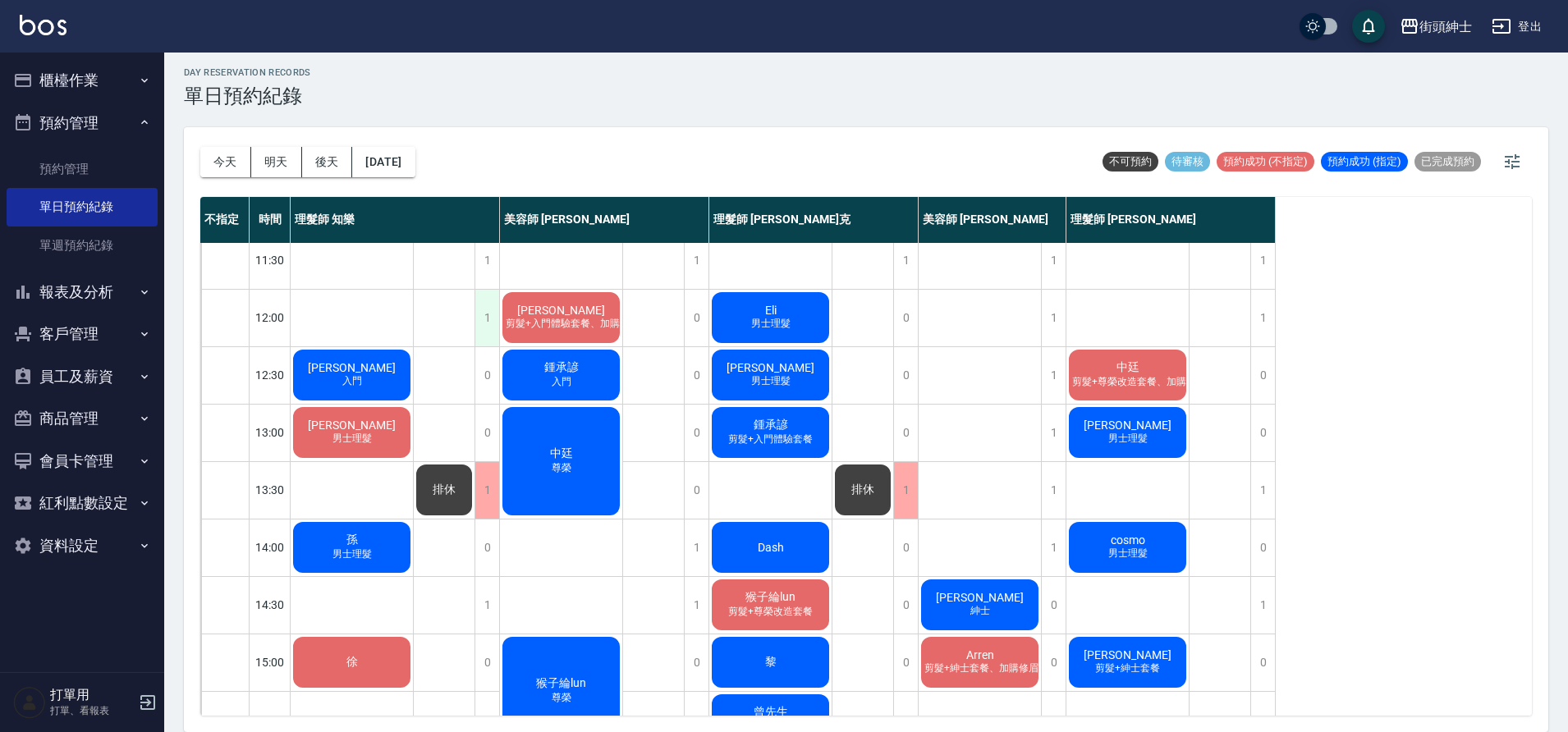
scroll to position [105, 0]
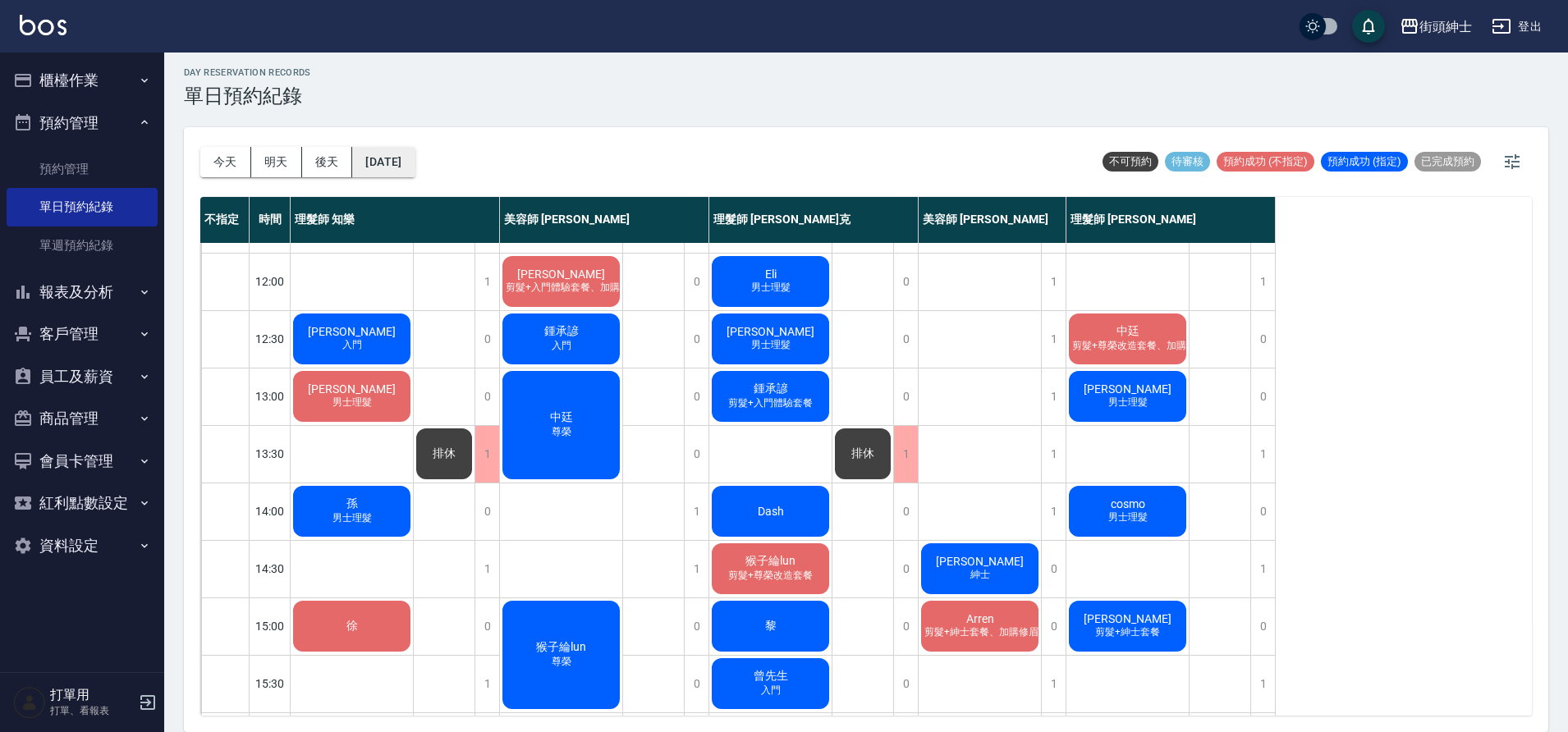
click at [406, 169] on button "[DATE]" at bounding box center [384, 161] width 63 height 30
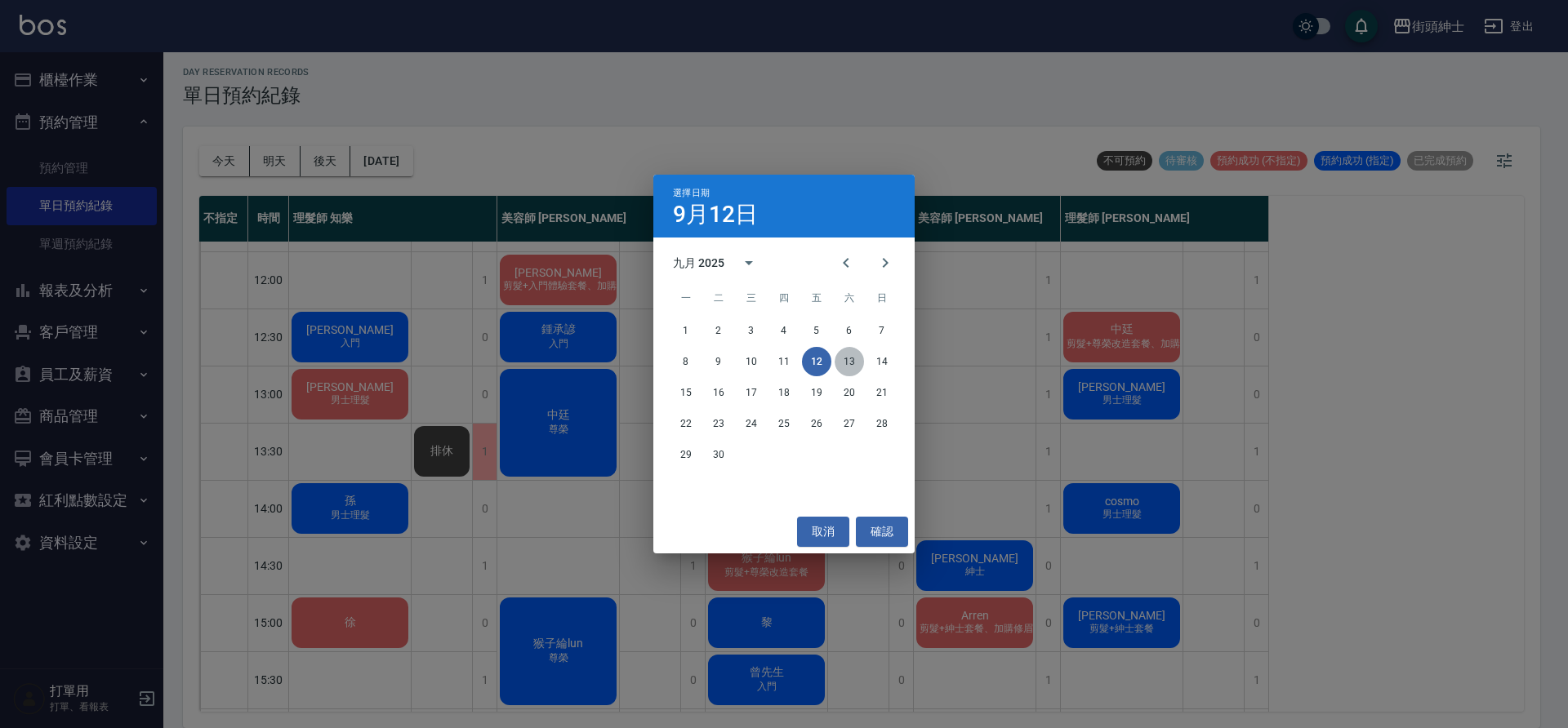
click at [848, 365] on button "13" at bounding box center [850, 362] width 29 height 29
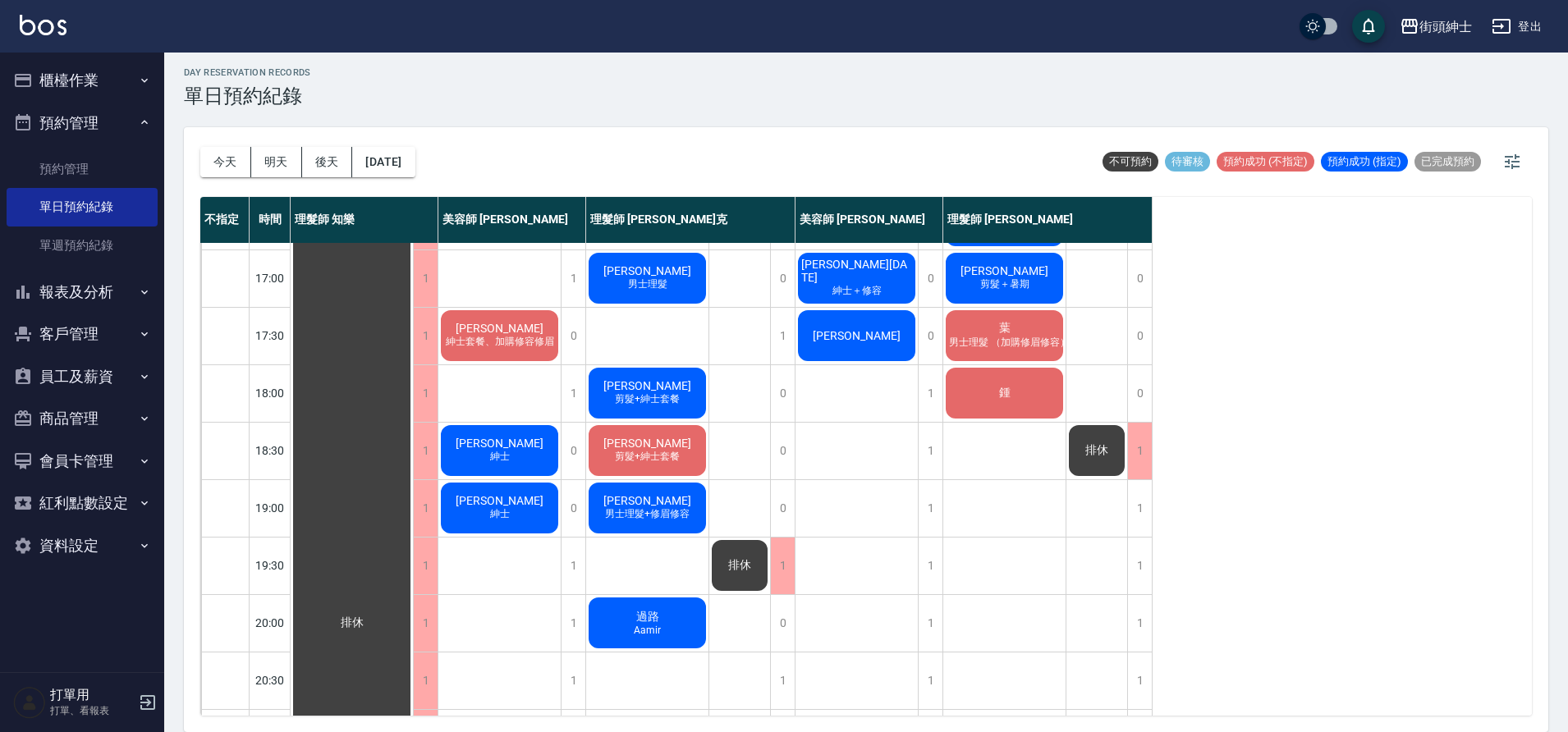
scroll to position [702, 0]
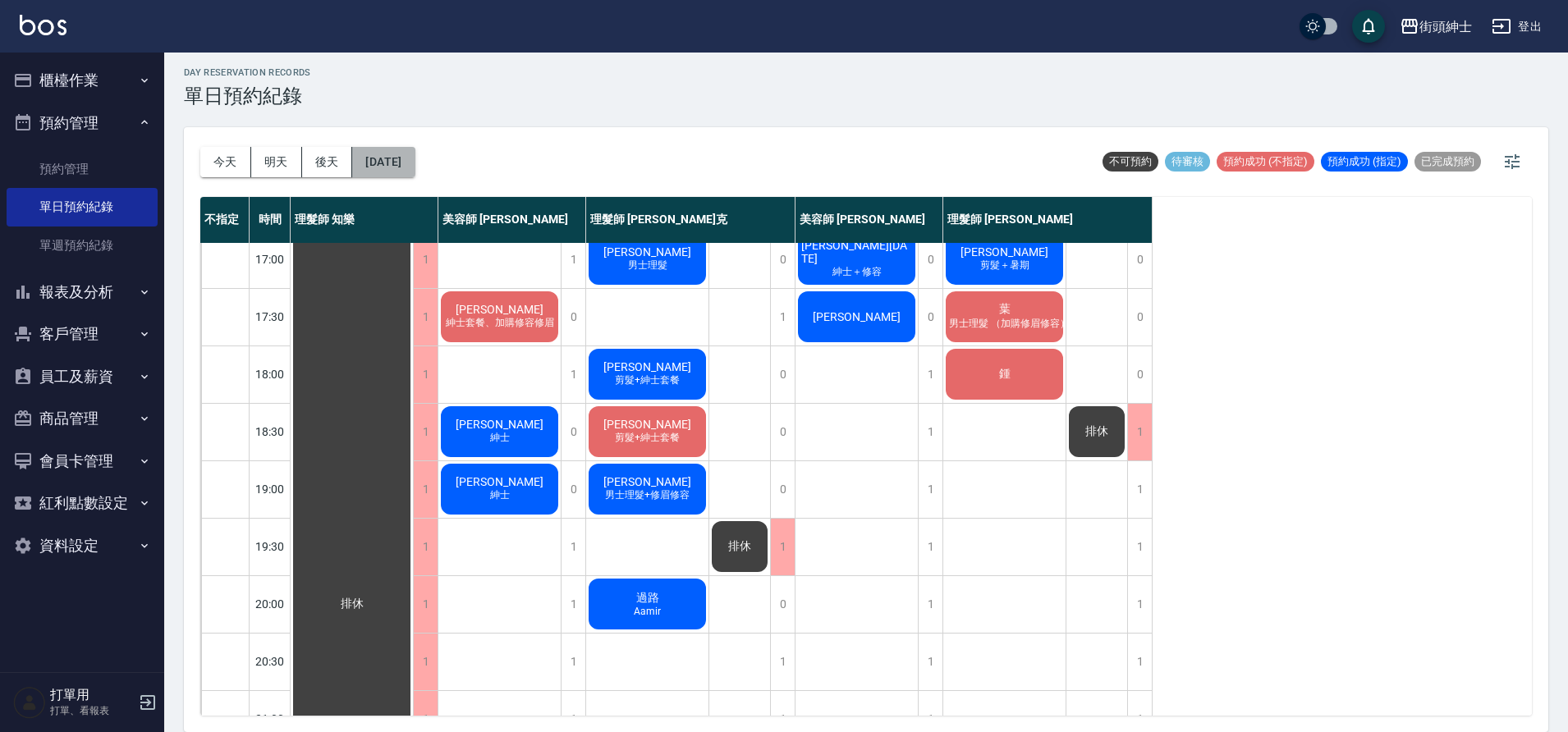
click at [394, 170] on button "[DATE]" at bounding box center [384, 161] width 63 height 30
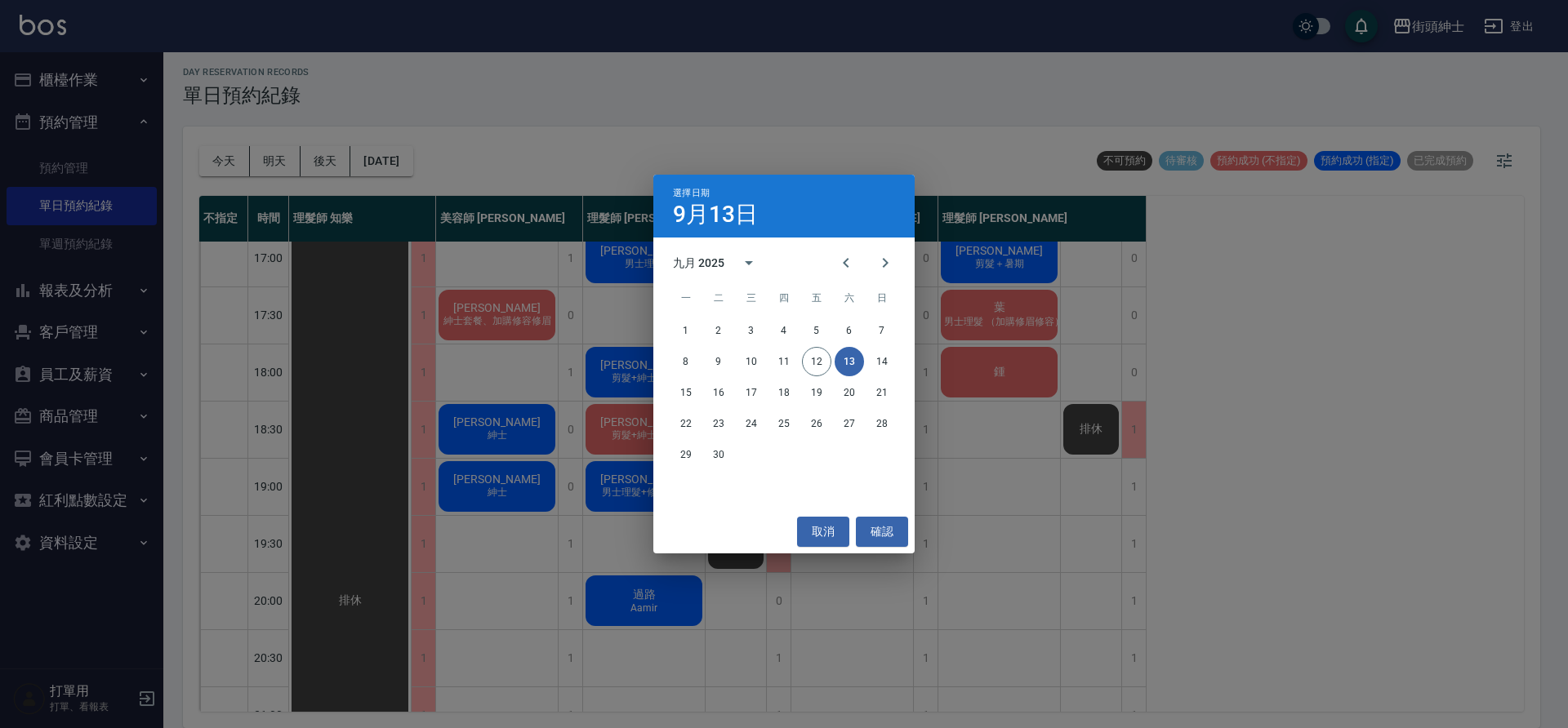
click at [668, 395] on div "15 16 17 18 19 20 21" at bounding box center [783, 392] width 261 height 29
click at [690, 387] on button "15" at bounding box center [686, 392] width 29 height 29
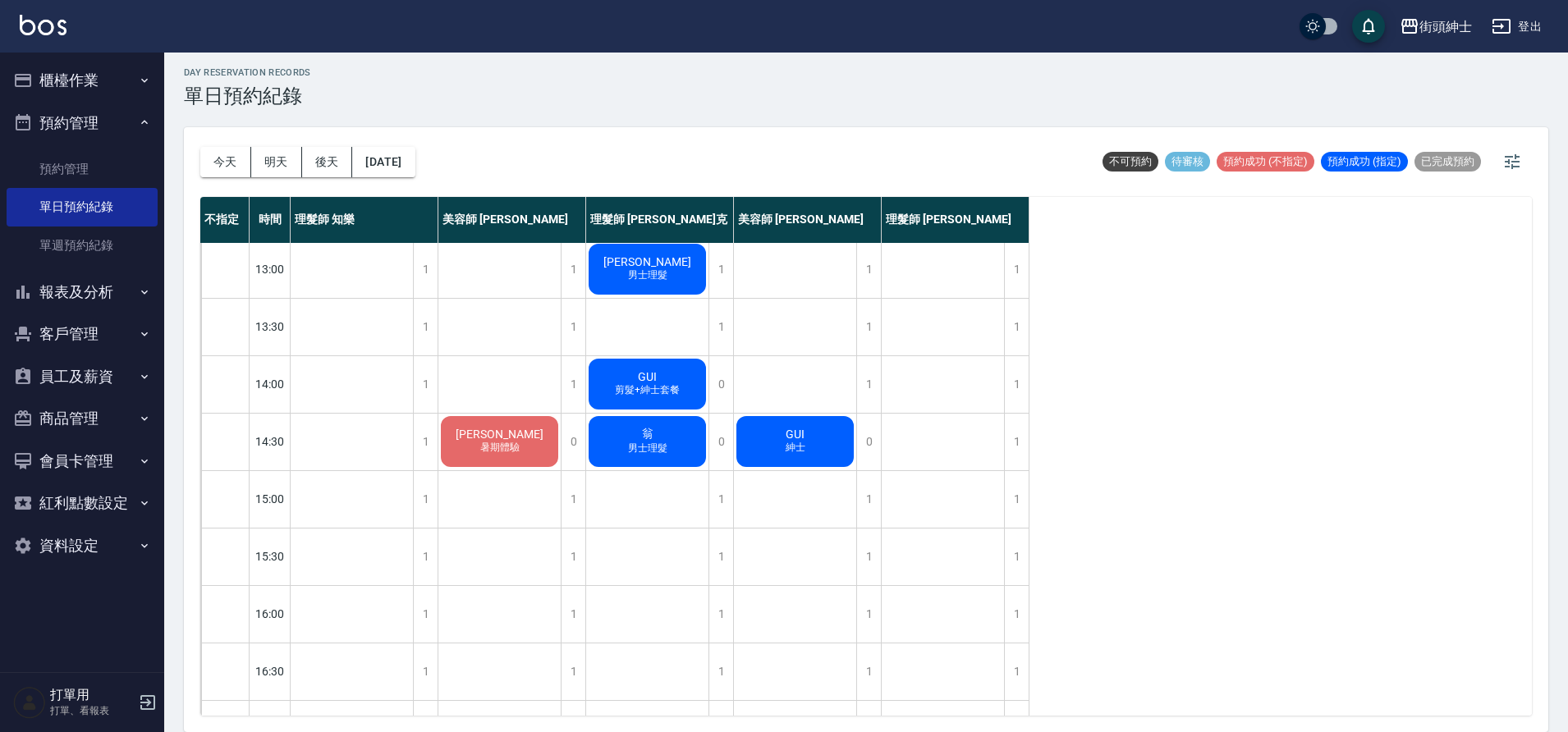
scroll to position [220, 0]
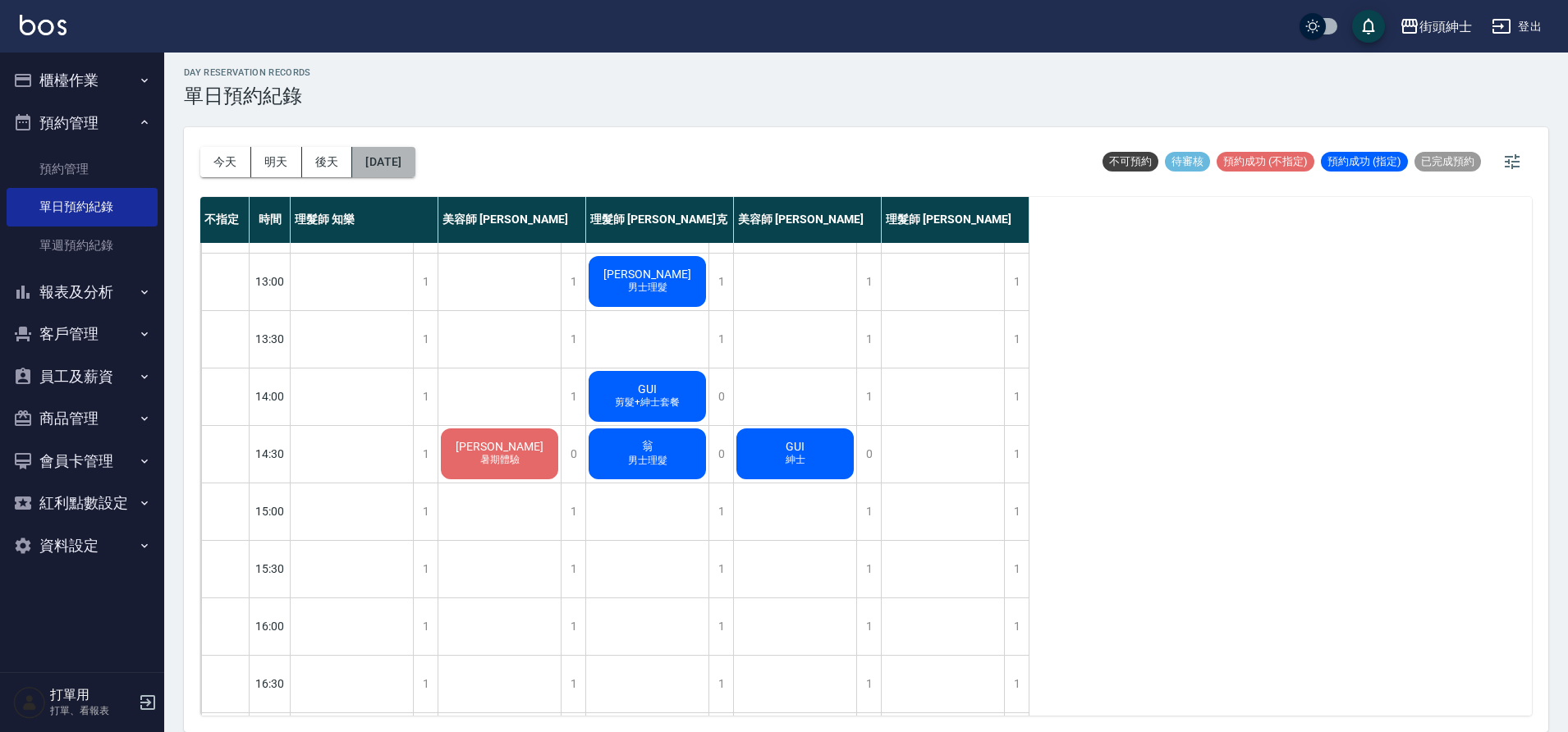
click at [414, 166] on button "[DATE]" at bounding box center [384, 161] width 63 height 30
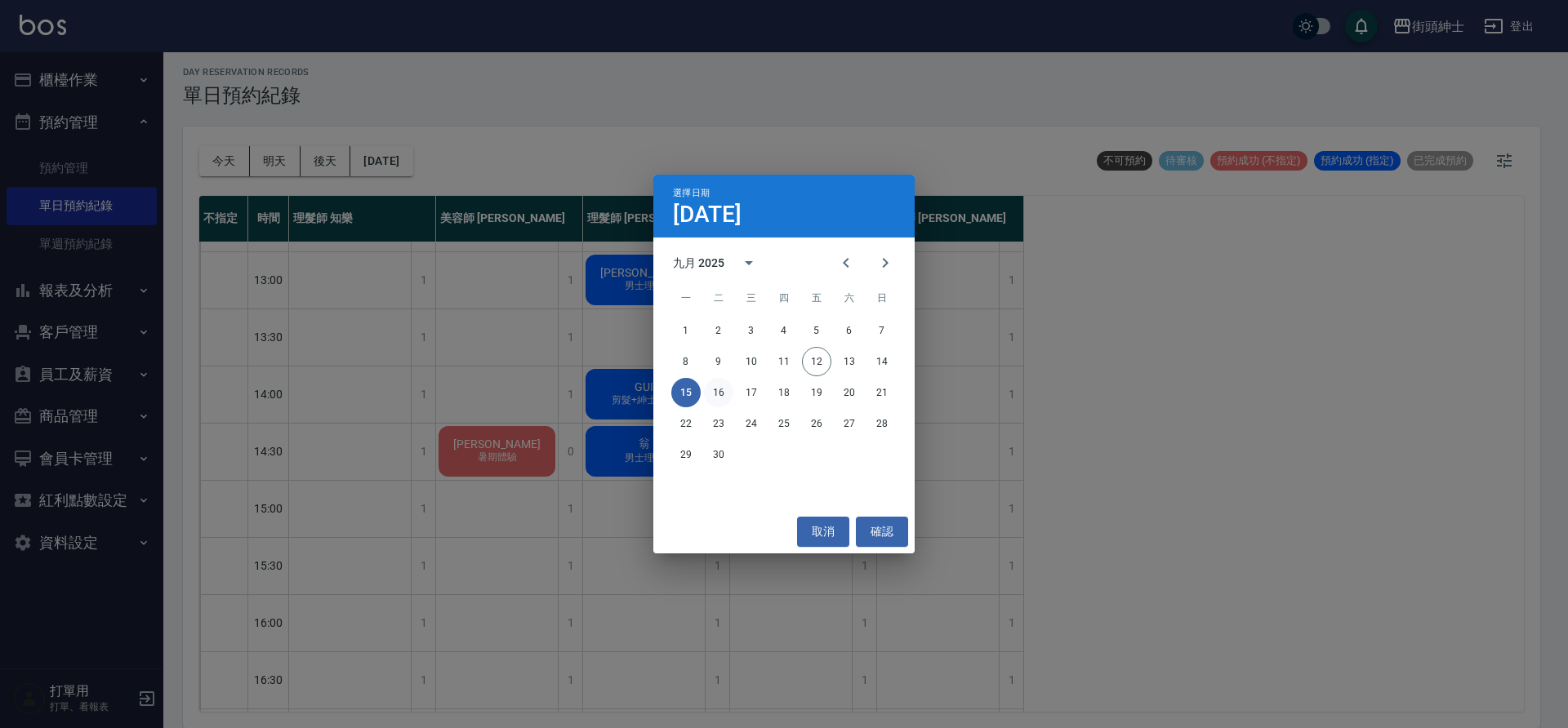
click at [720, 382] on button "16" at bounding box center [718, 392] width 29 height 29
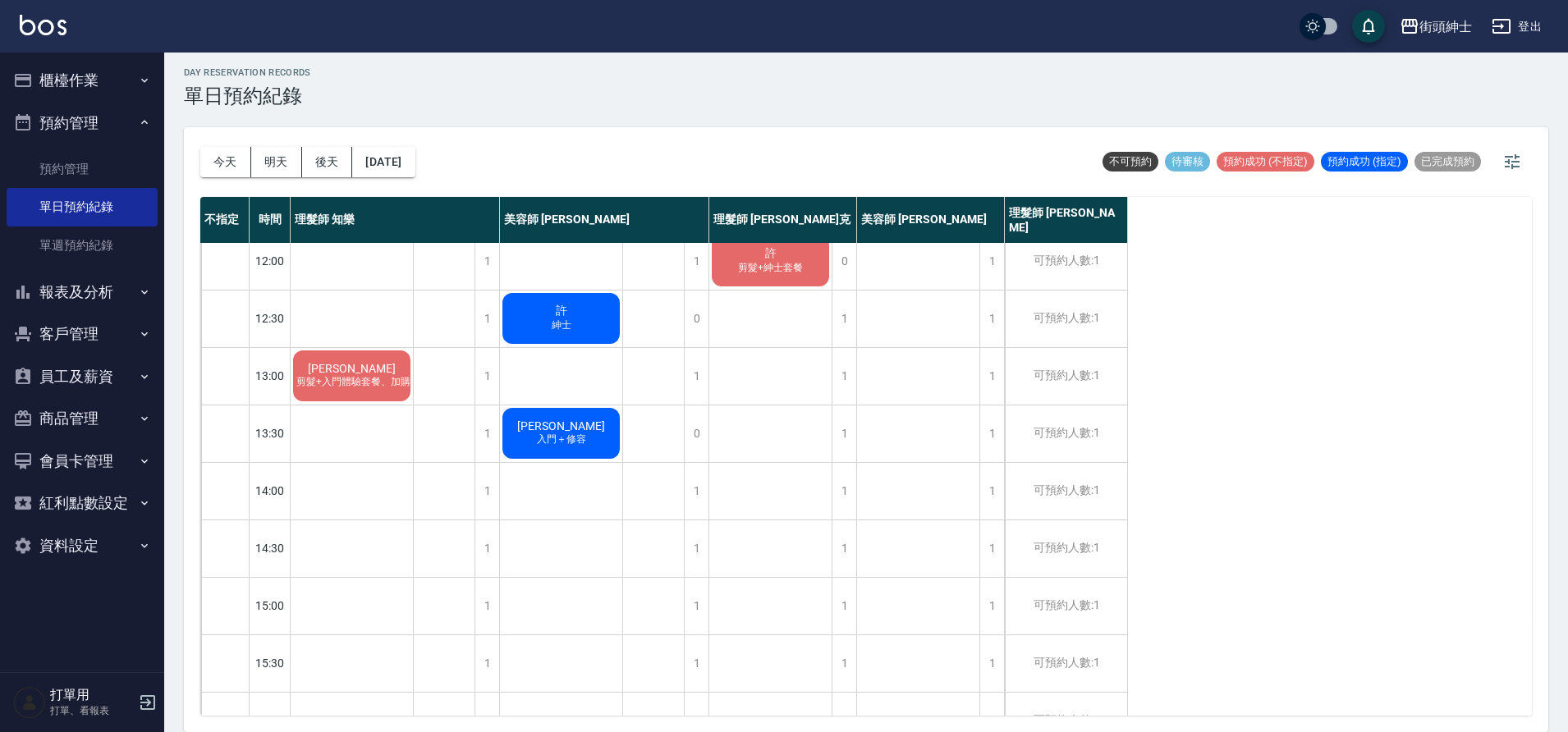
scroll to position [128, 0]
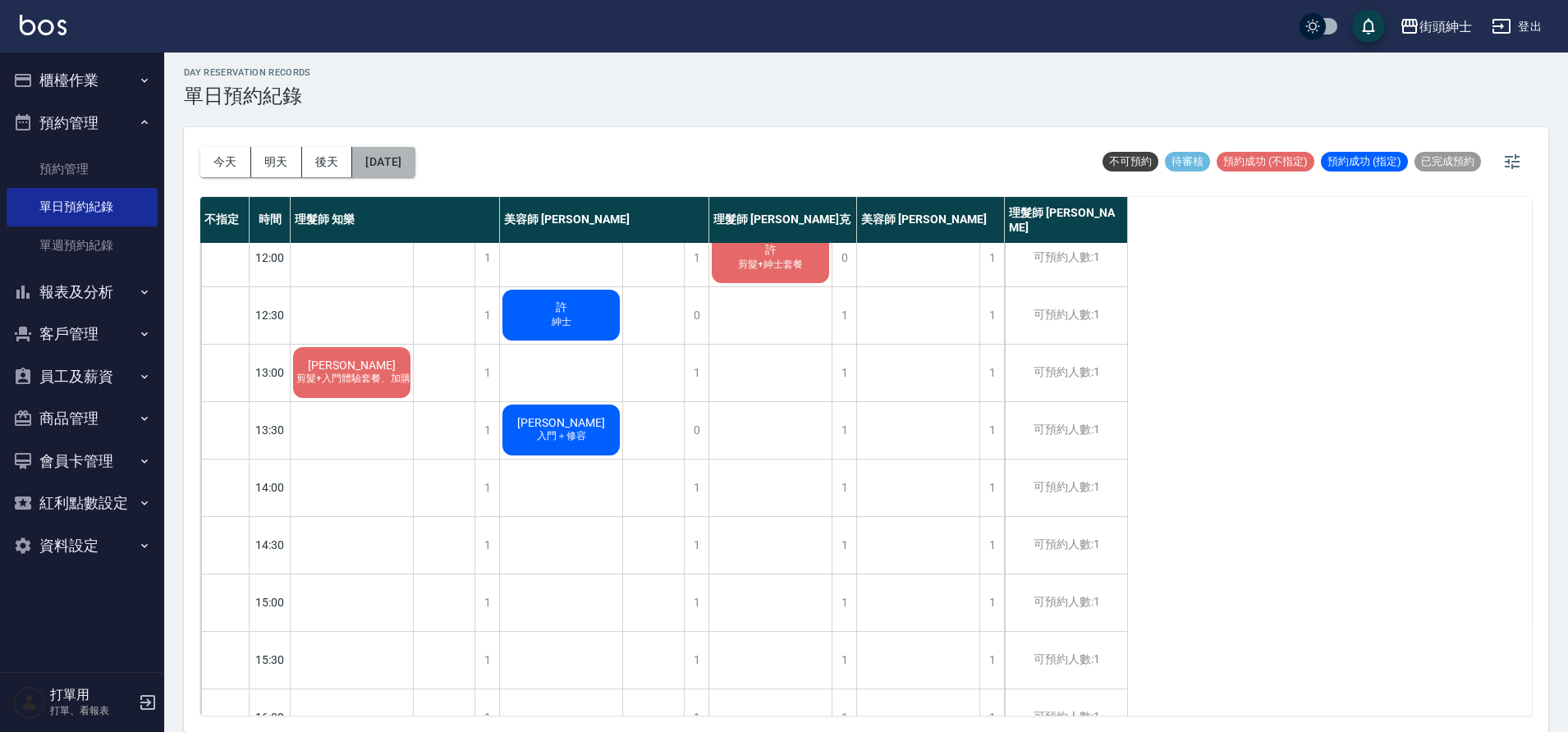
click at [414, 173] on button "[DATE]" at bounding box center [384, 161] width 63 height 30
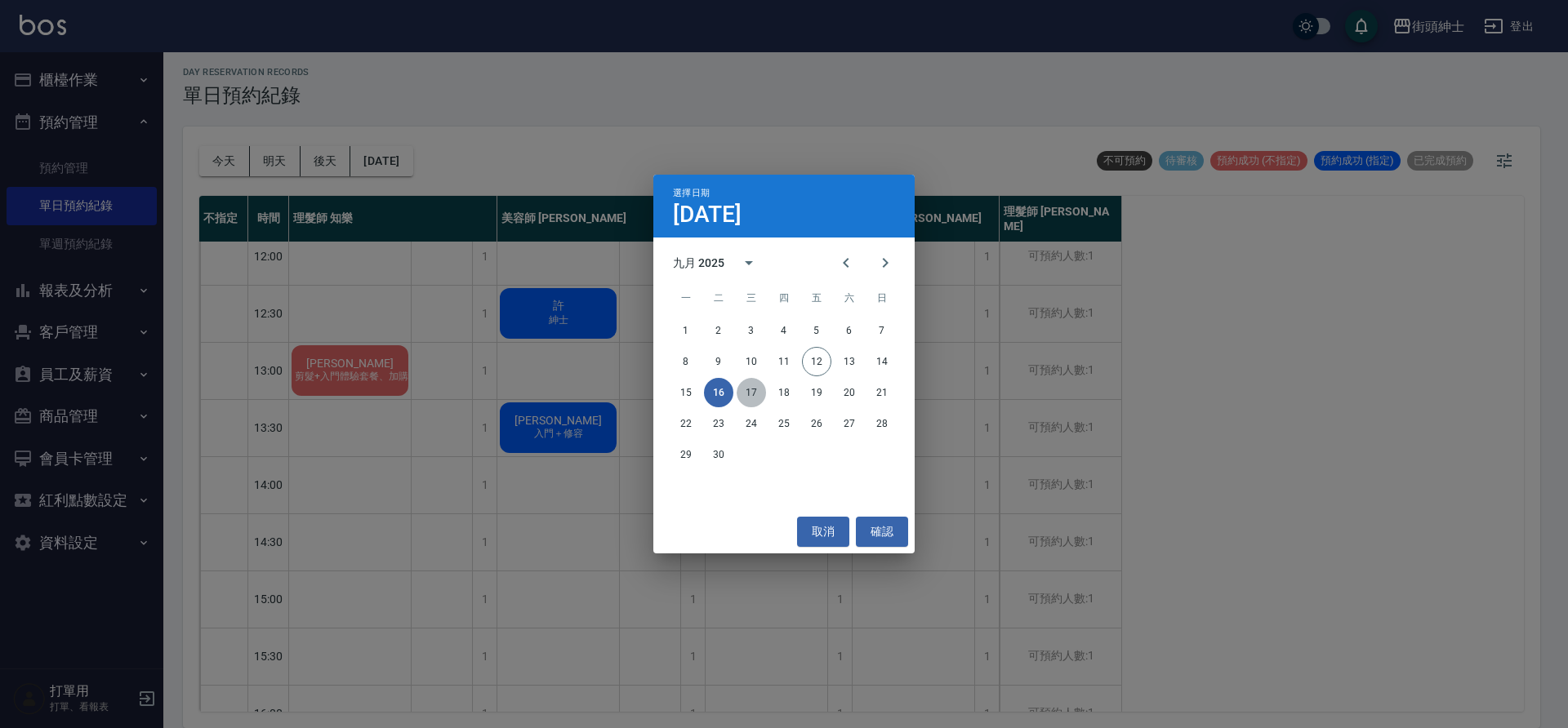
click at [751, 391] on button "17" at bounding box center [751, 392] width 29 height 29
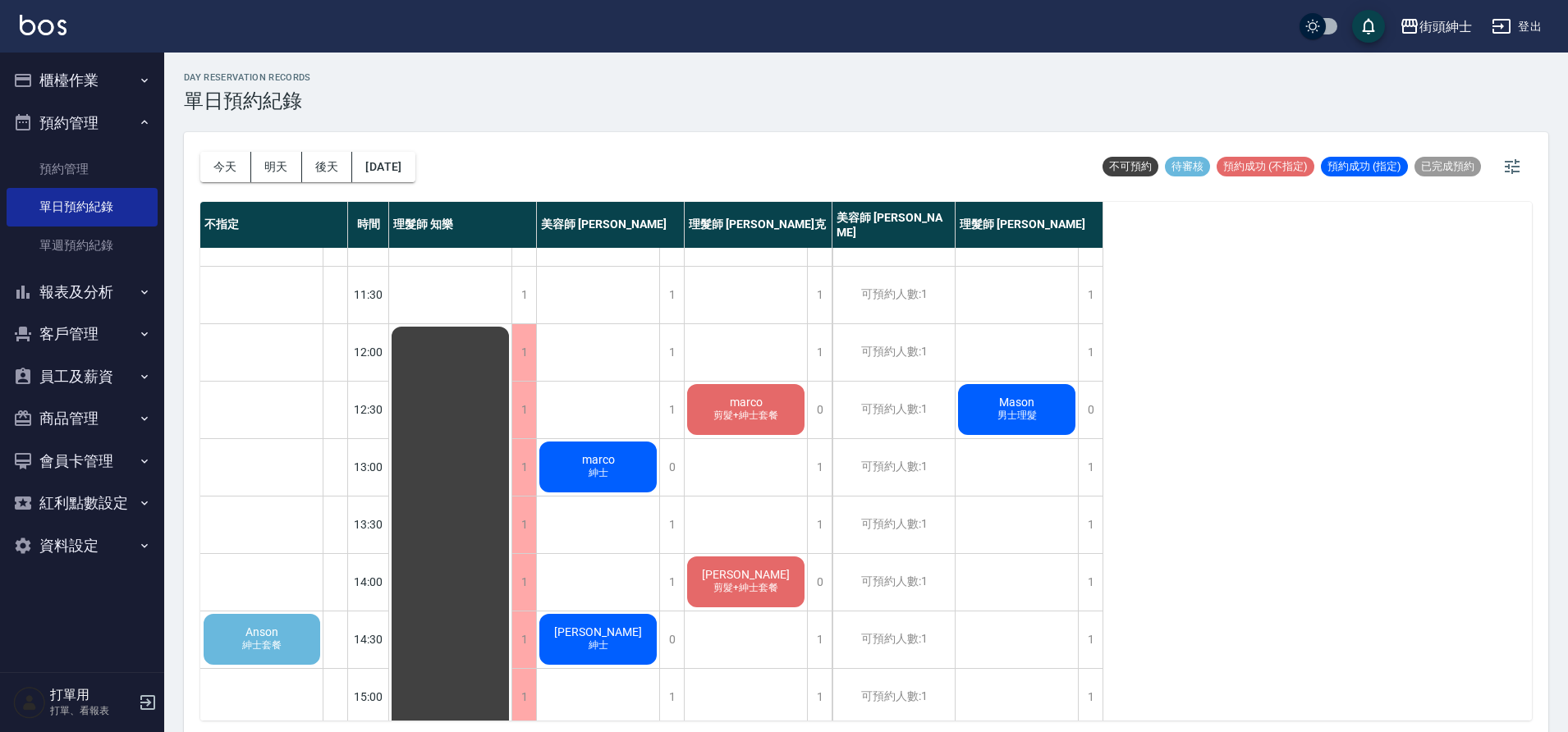
scroll to position [128, 0]
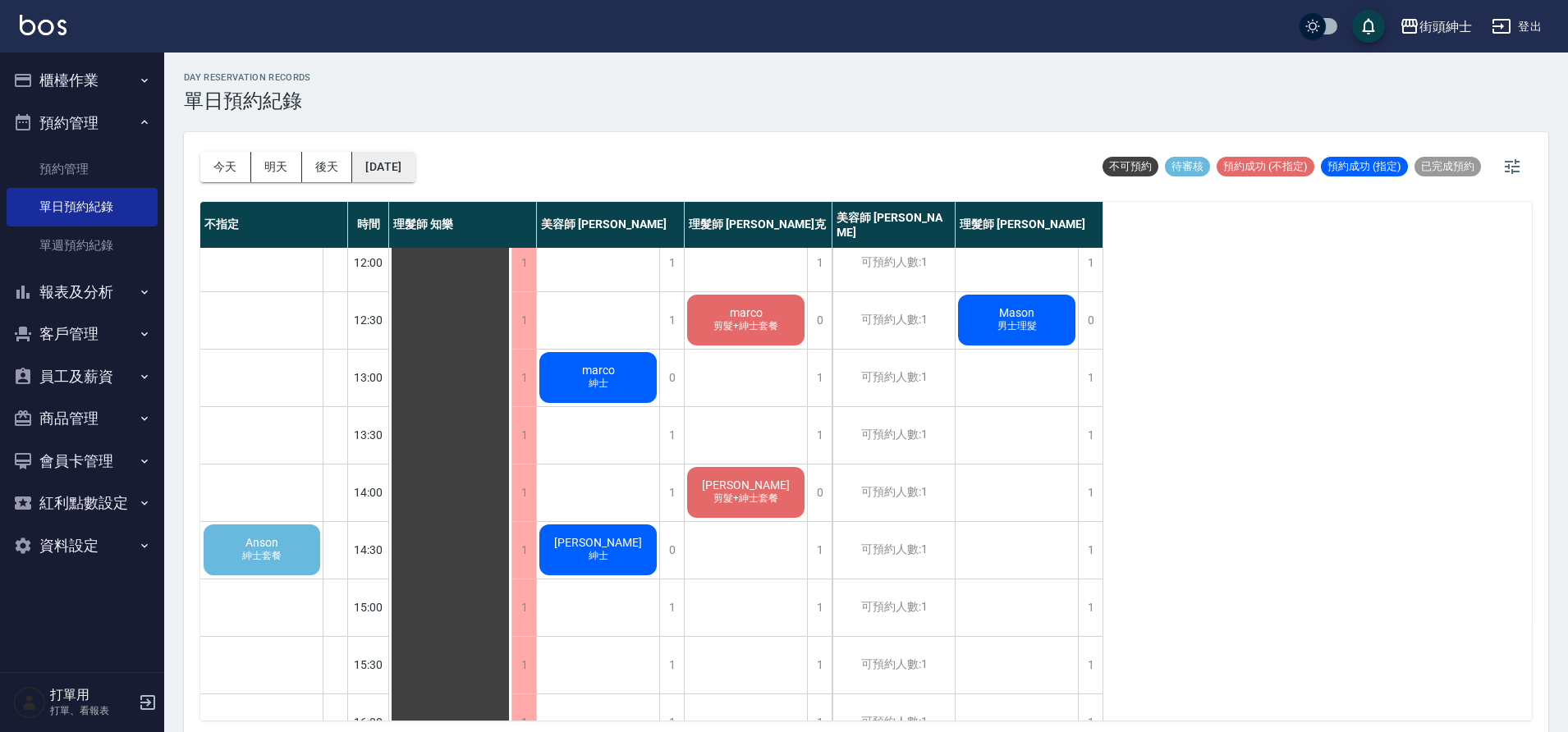
click at [414, 161] on button "[DATE]" at bounding box center [384, 166] width 63 height 30
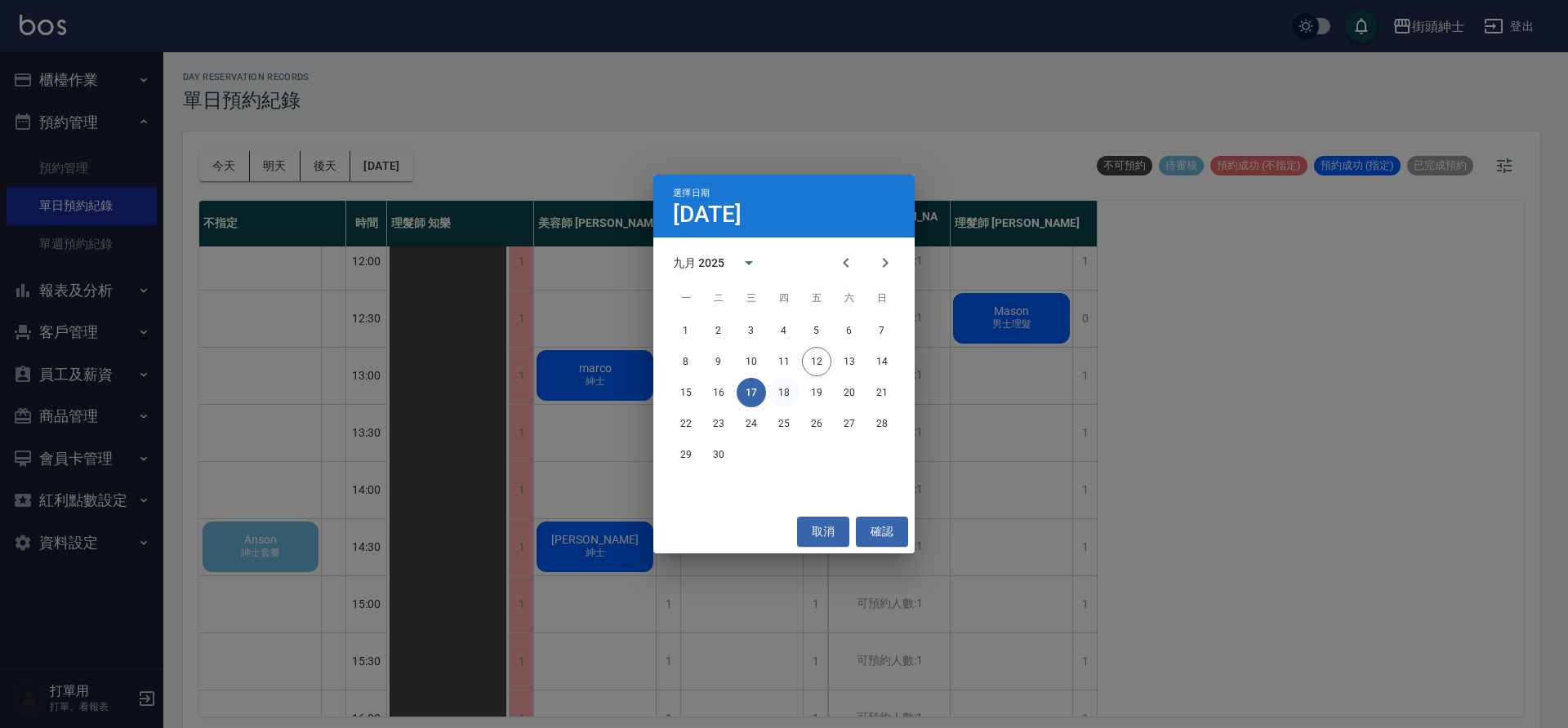
click at [785, 382] on button "18" at bounding box center [784, 392] width 29 height 29
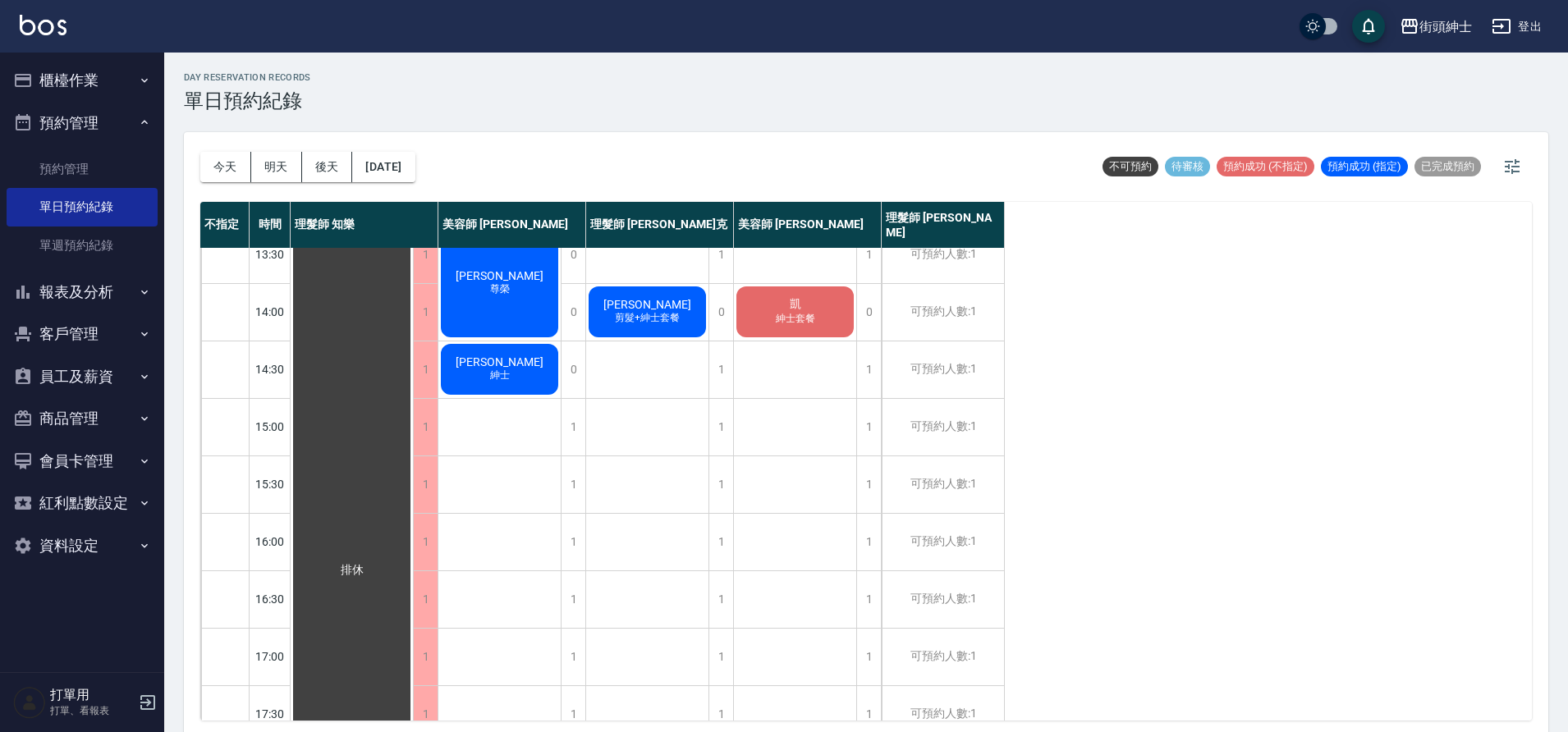
scroll to position [239, 0]
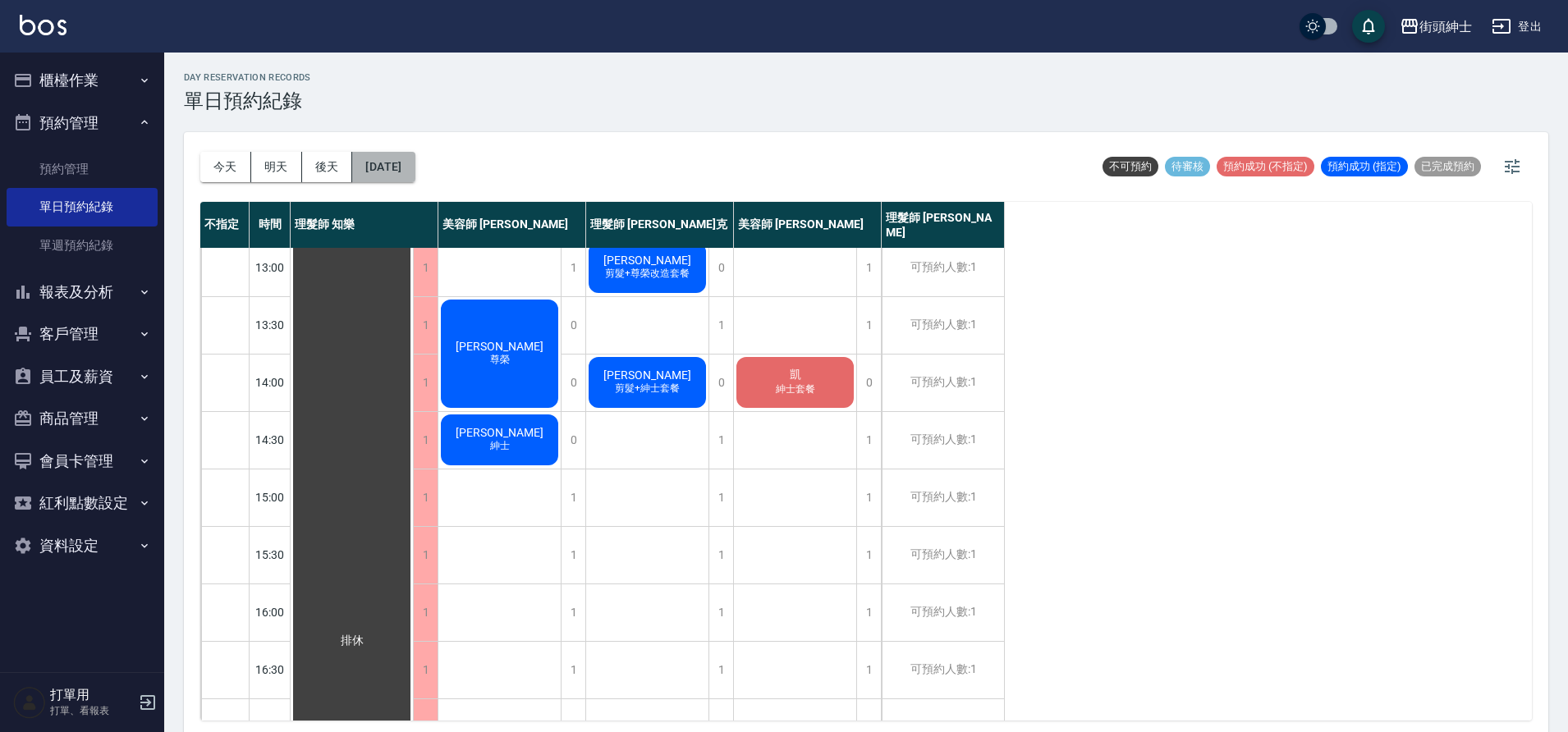
click at [357, 175] on button "[DATE]" at bounding box center [384, 166] width 63 height 30
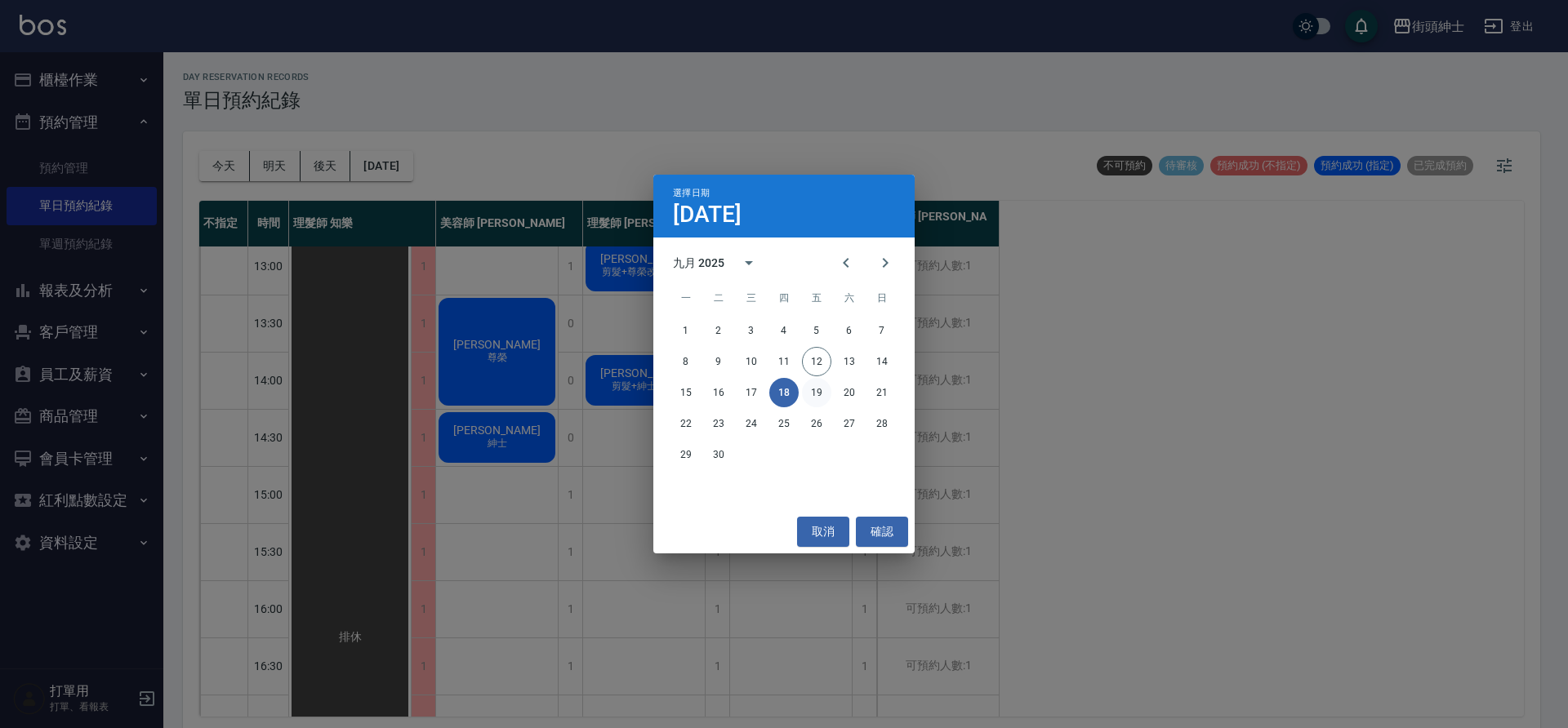
click at [813, 387] on button "19" at bounding box center [817, 392] width 29 height 29
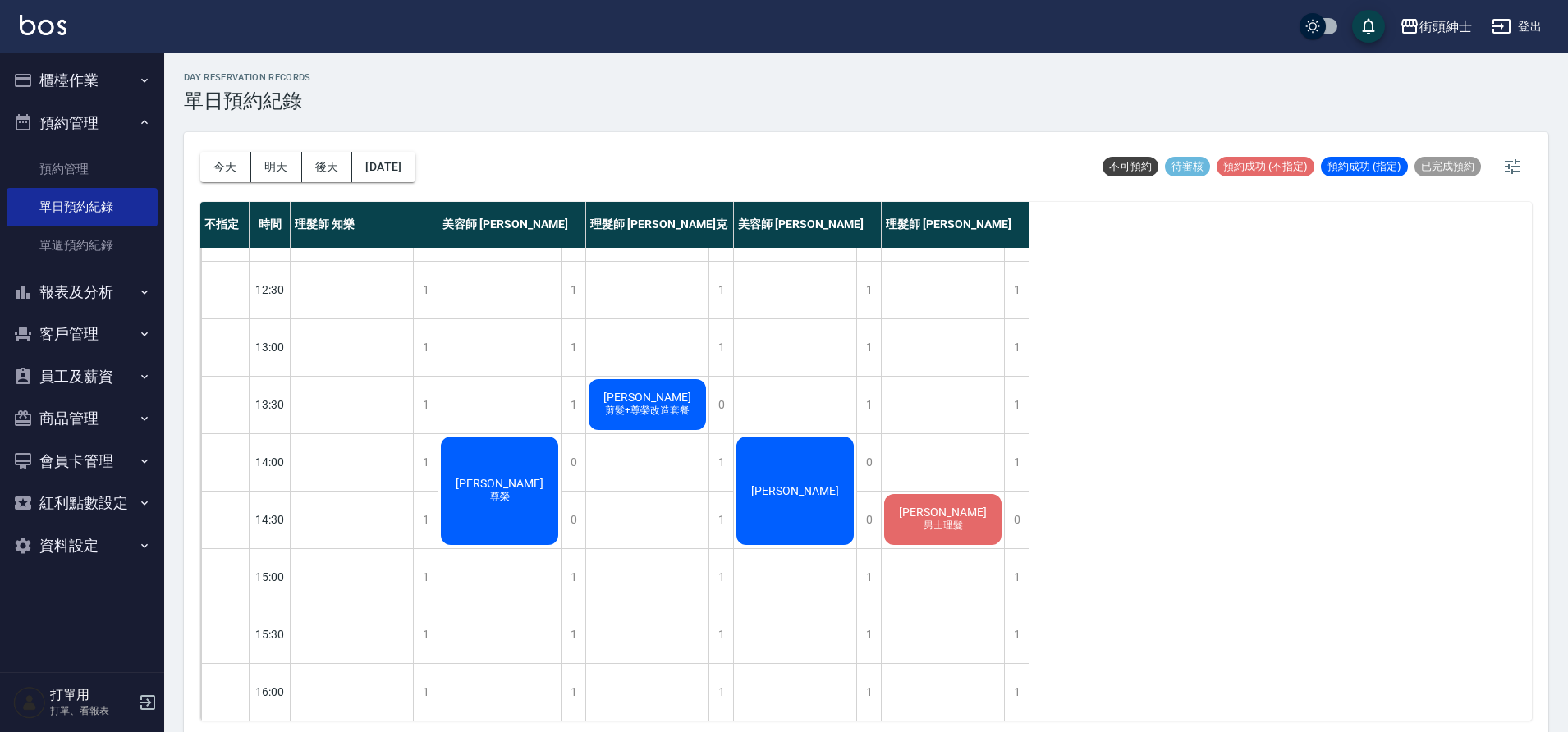
scroll to position [158, 0]
click at [410, 167] on button "[DATE]" at bounding box center [384, 166] width 63 height 30
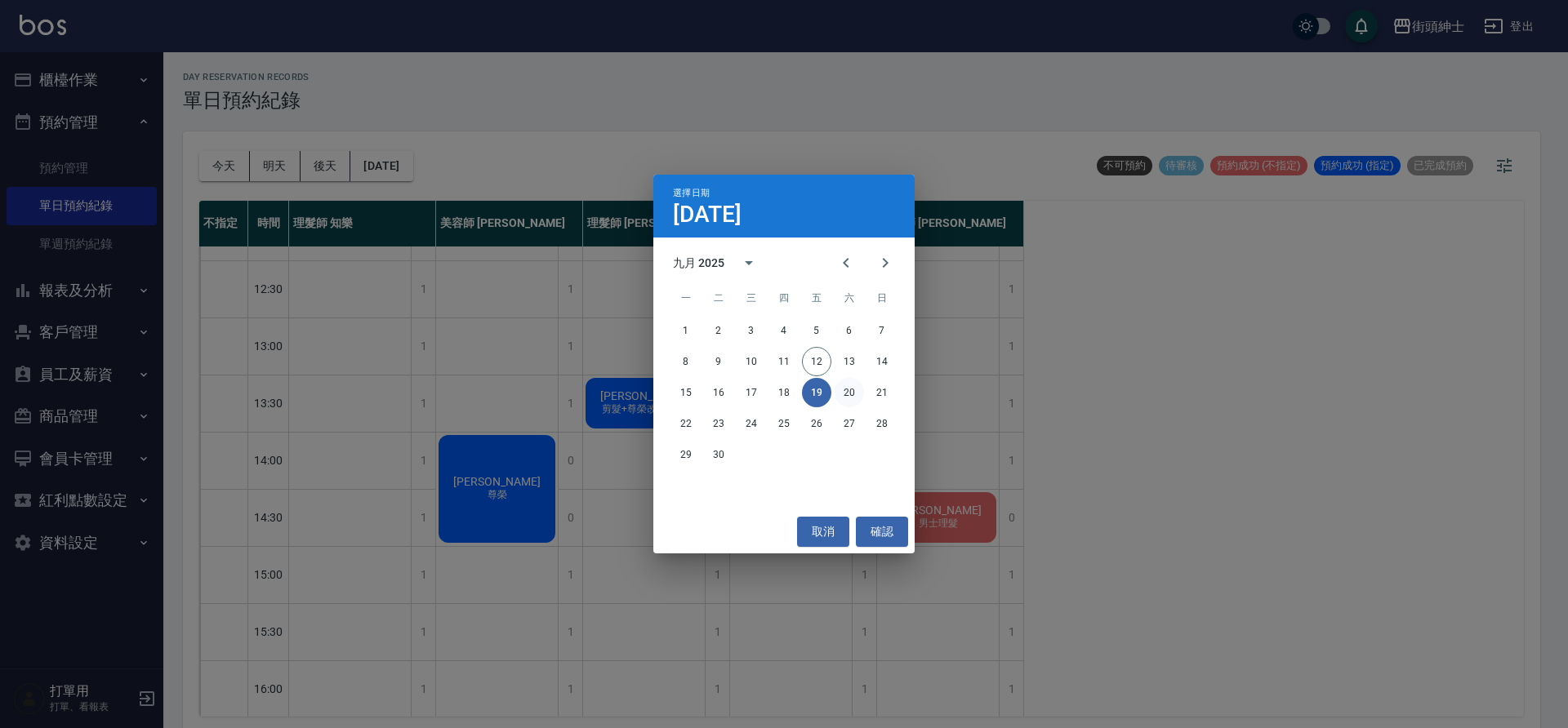
click at [850, 387] on button "20" at bounding box center [850, 392] width 29 height 29
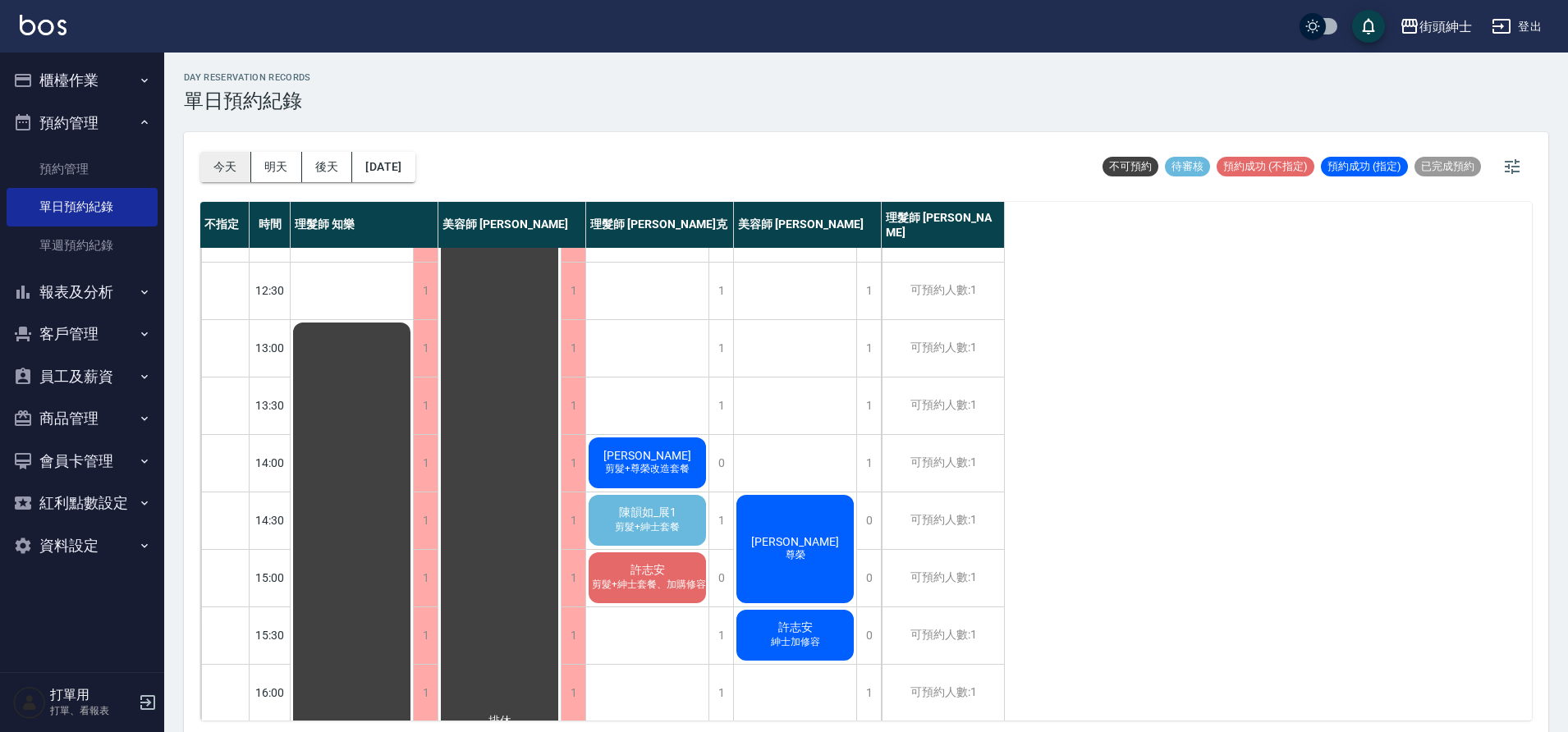
click at [219, 171] on button "今天" at bounding box center [226, 166] width 51 height 30
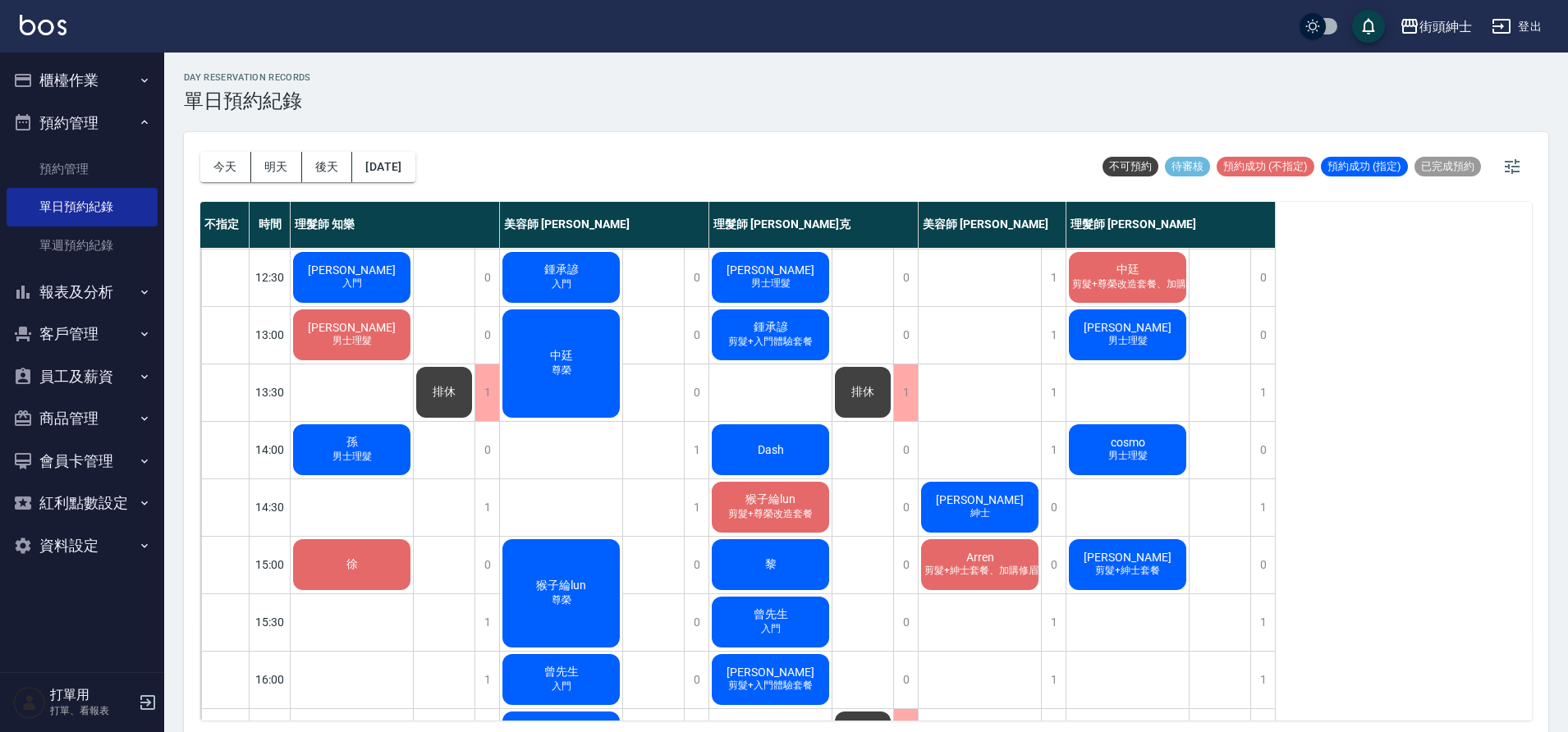
scroll to position [168, 0]
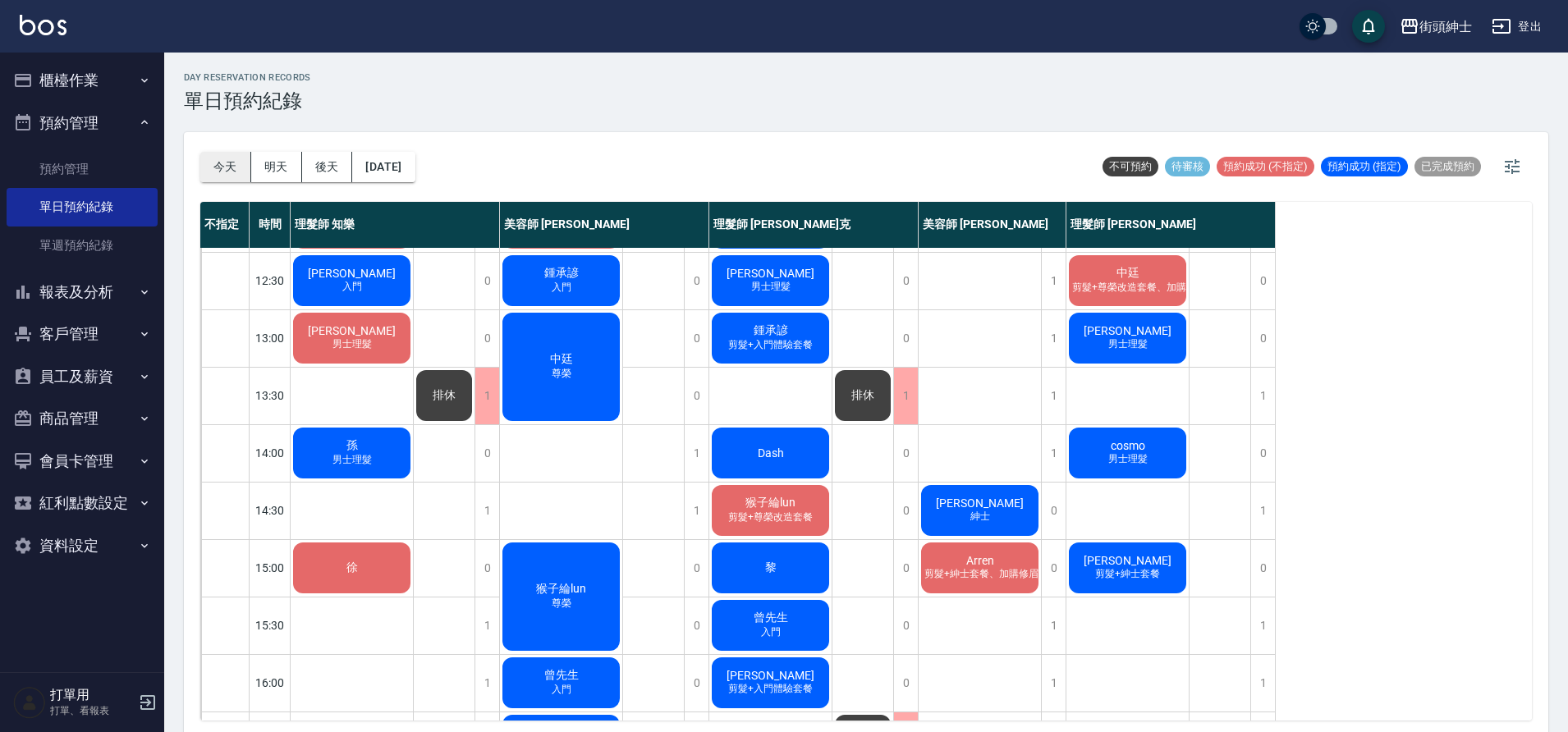
drag, startPoint x: 234, startPoint y: 176, endPoint x: 225, endPoint y: 180, distance: 9.8
click at [230, 174] on button "今天" at bounding box center [226, 166] width 51 height 30
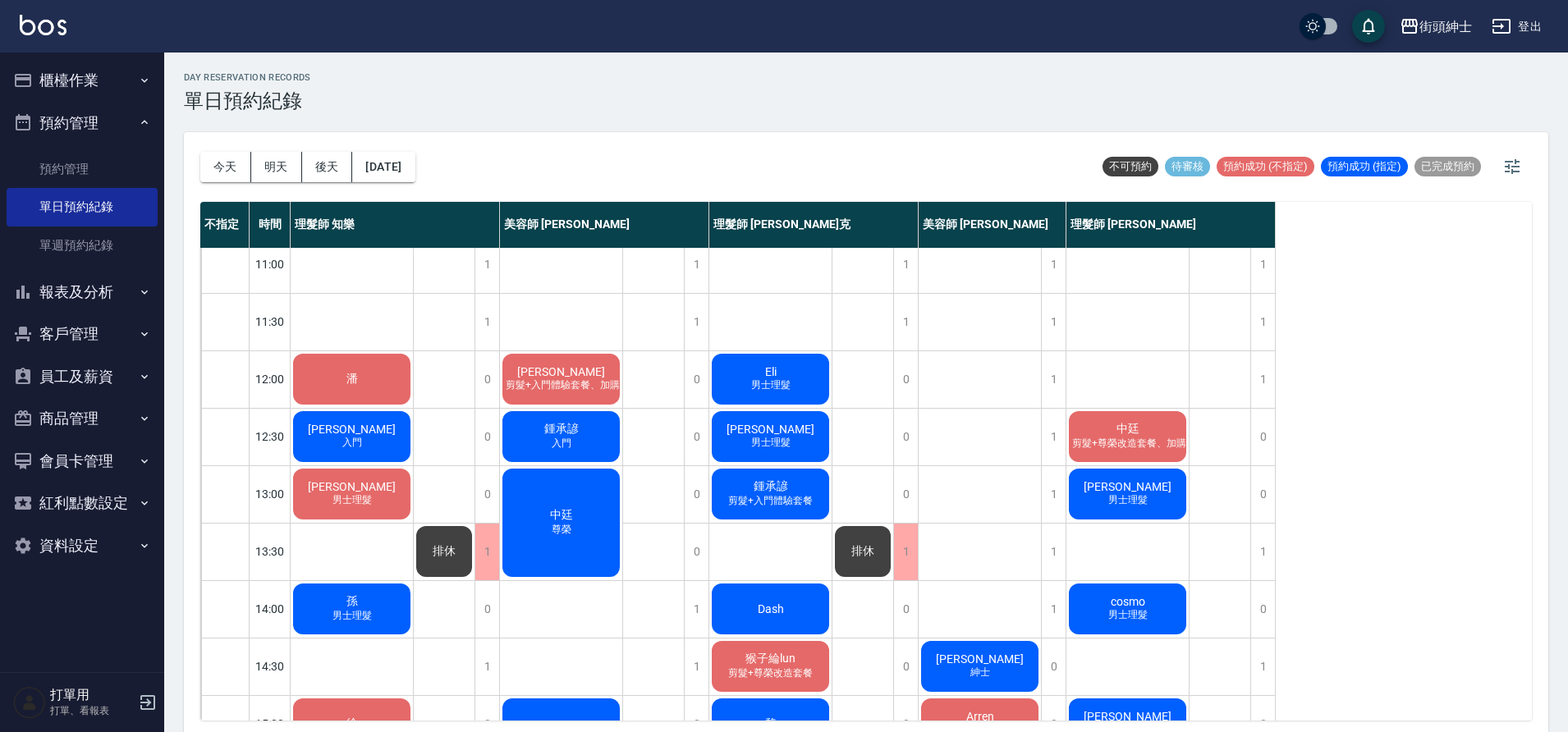
scroll to position [0, 0]
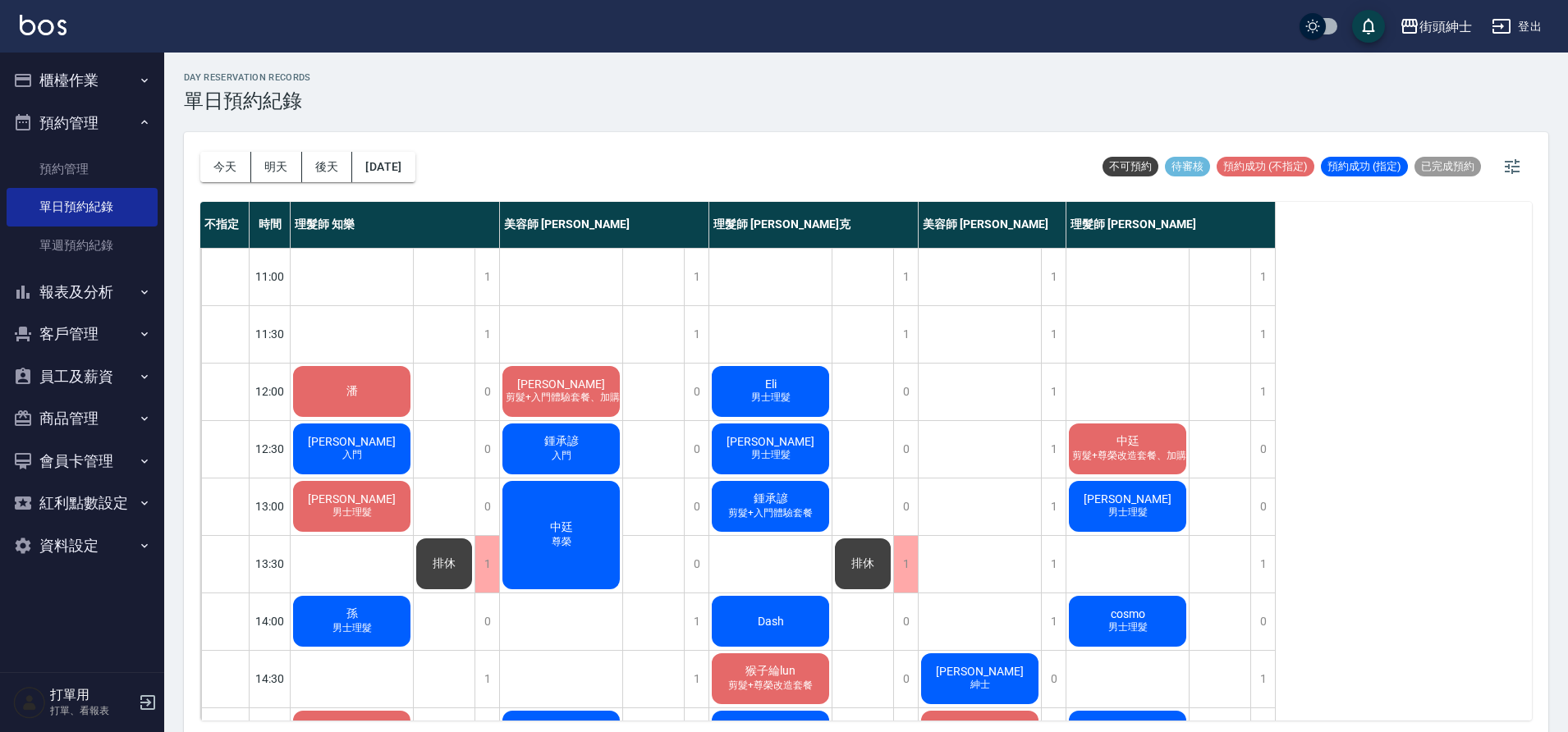
click at [1123, 434] on span "中廷" at bounding box center [1127, 441] width 30 height 15
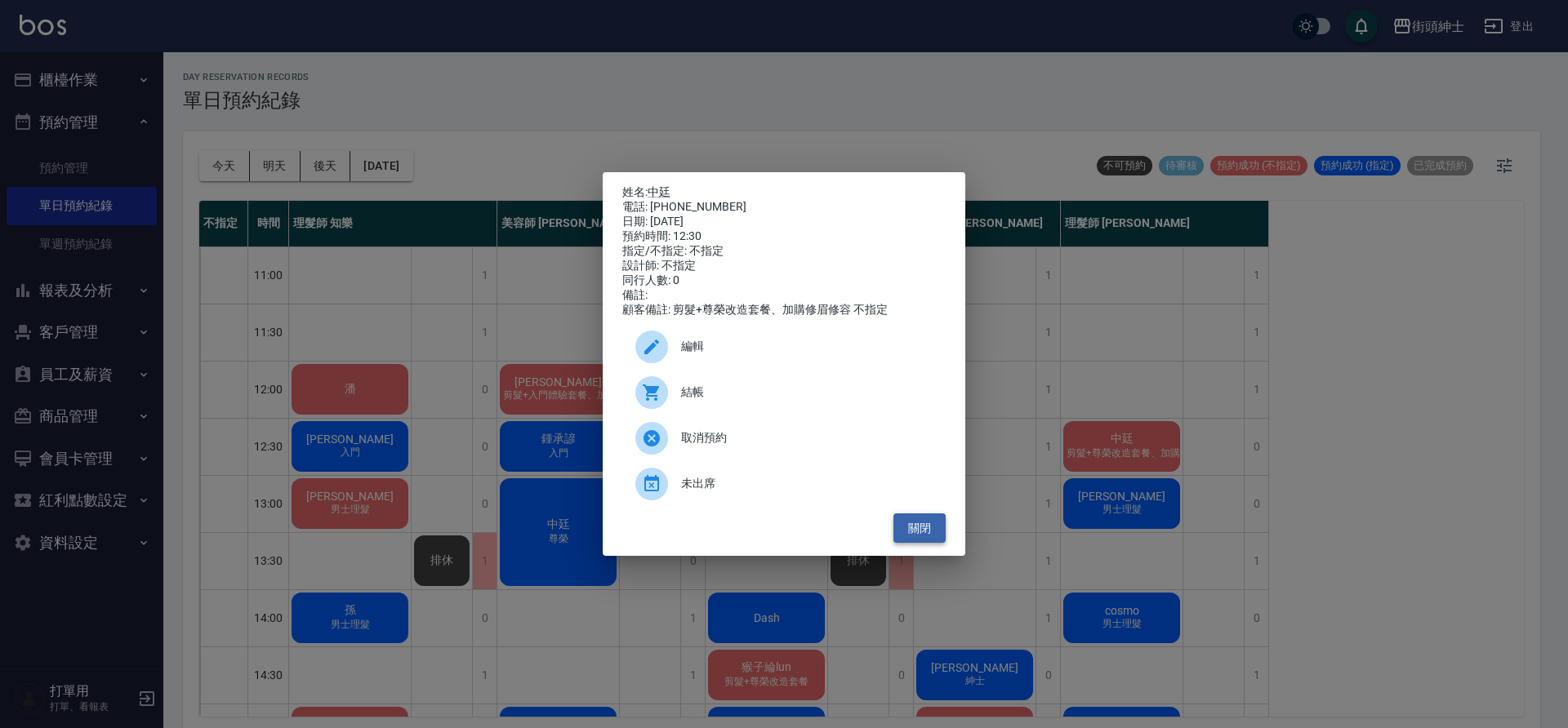
click at [934, 530] on button "關閉" at bounding box center [919, 528] width 52 height 30
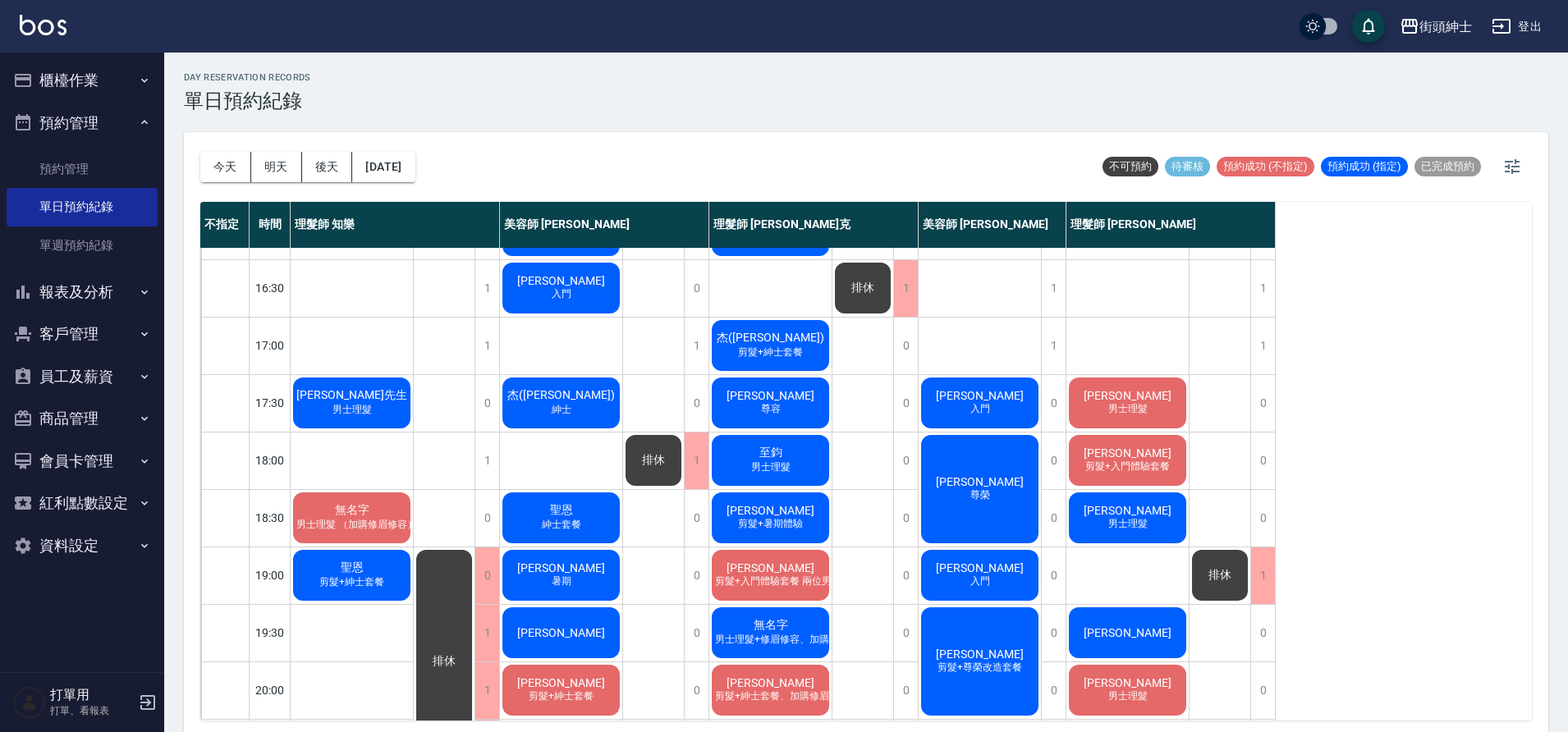
scroll to position [593, 0]
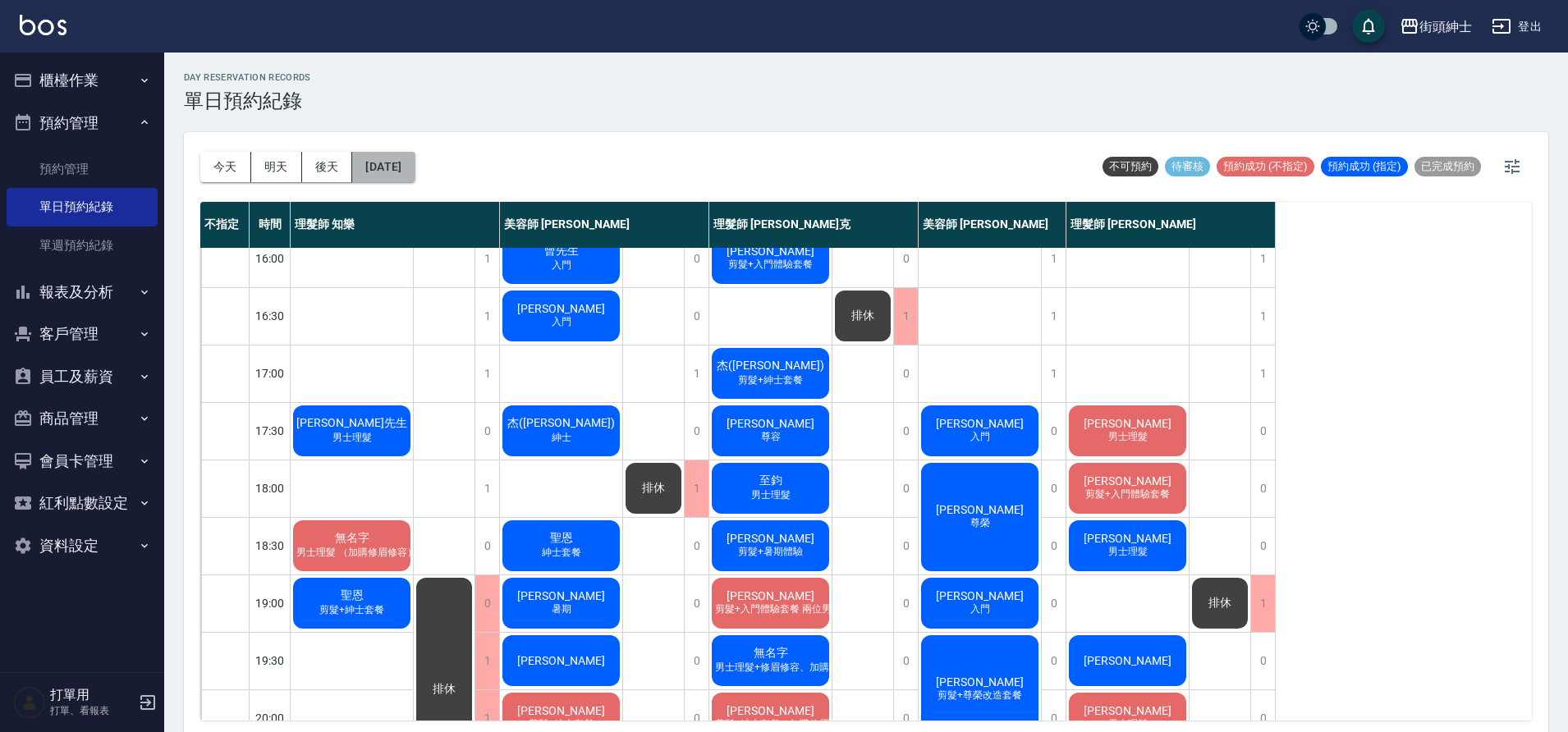
click at [414, 171] on button "[DATE]" at bounding box center [384, 166] width 63 height 30
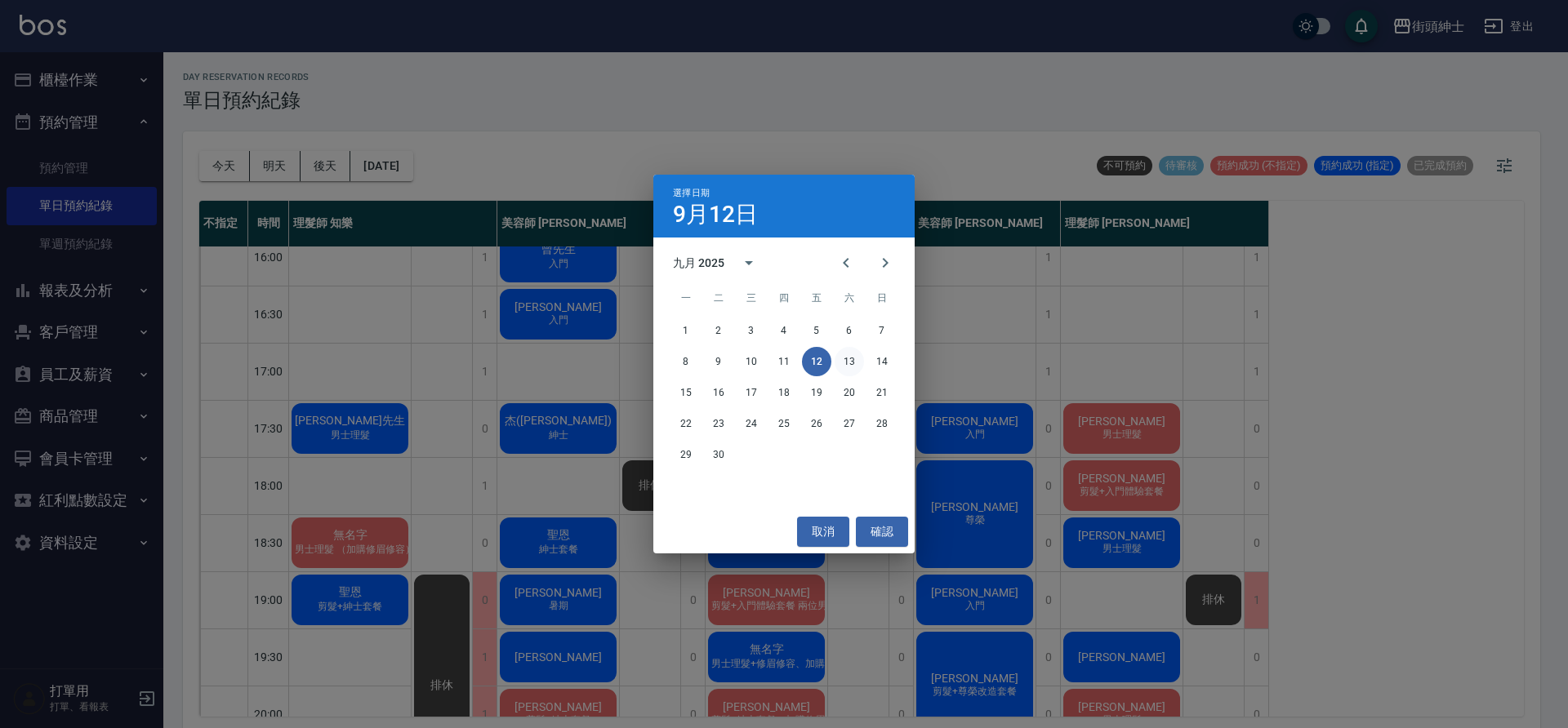
click at [849, 352] on button "13" at bounding box center [850, 362] width 29 height 29
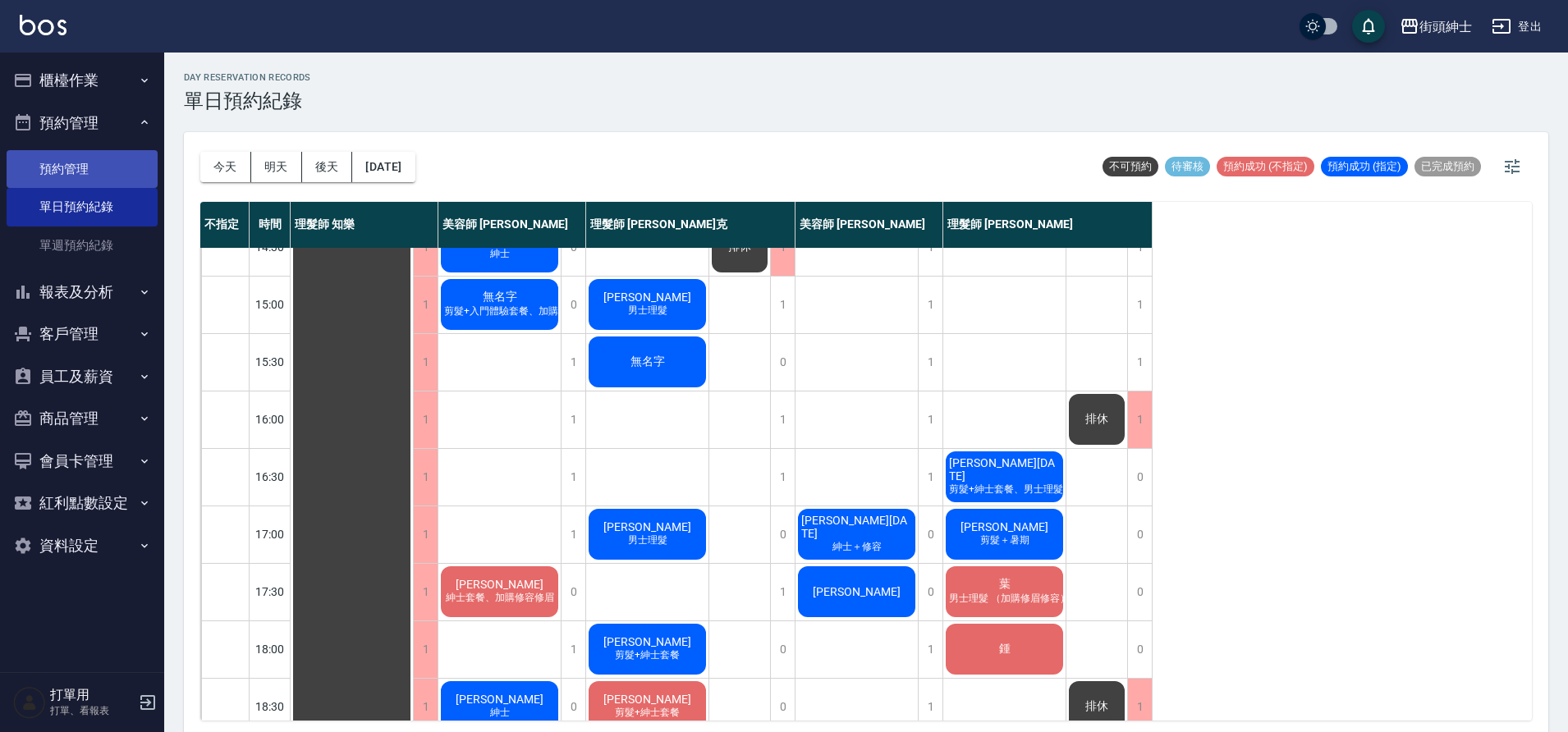
scroll to position [420, 0]
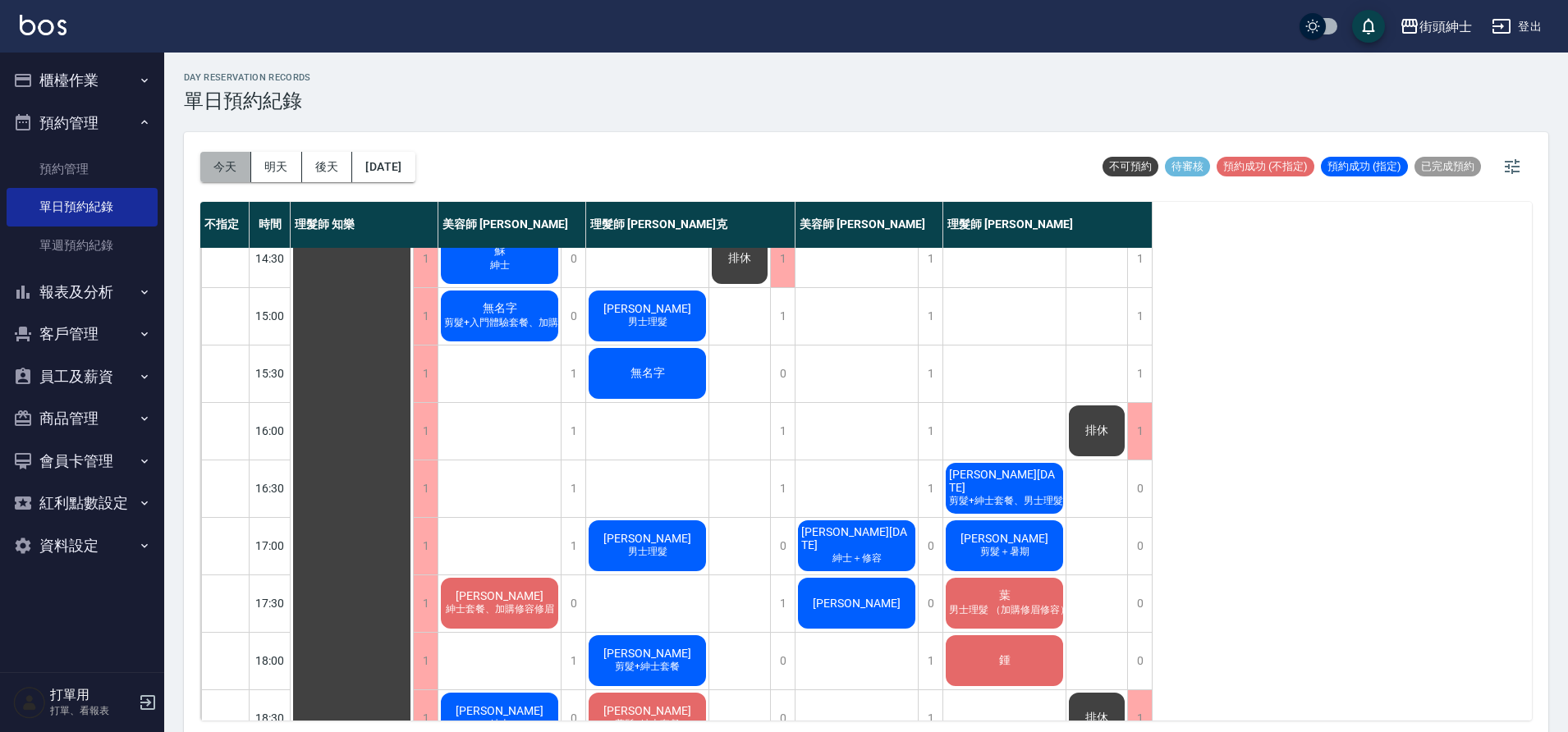
click at [236, 162] on button "今天" at bounding box center [226, 166] width 51 height 30
